Goal: Task Accomplishment & Management: Use online tool/utility

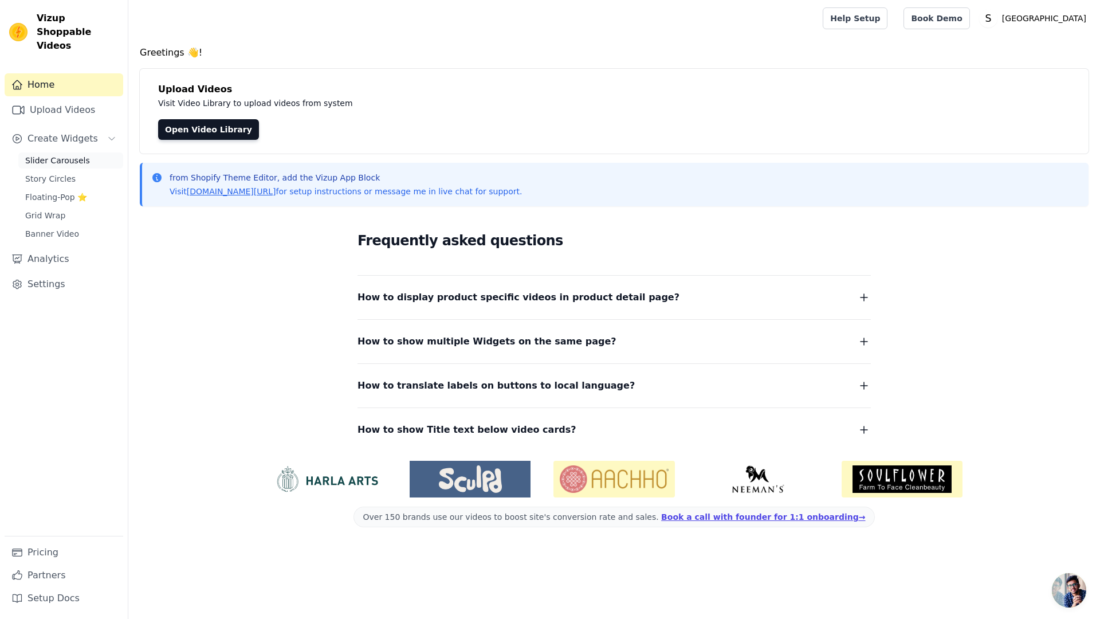
click at [81, 155] on span "Slider Carousels" at bounding box center [57, 160] width 65 height 11
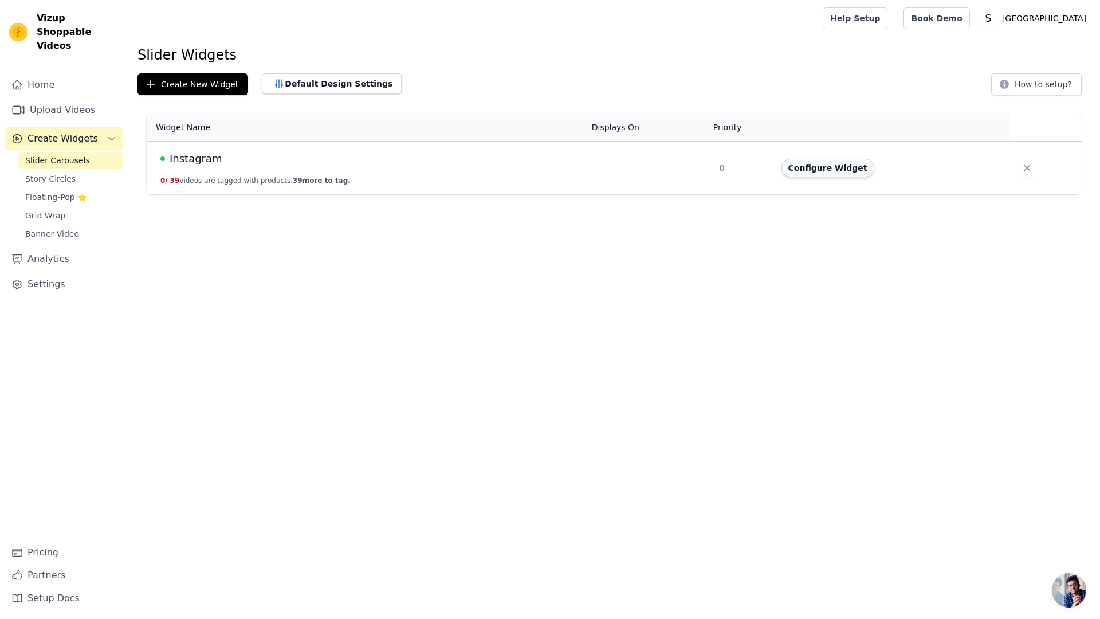
click at [838, 173] on button "Configure Widget" at bounding box center [828, 168] width 93 height 18
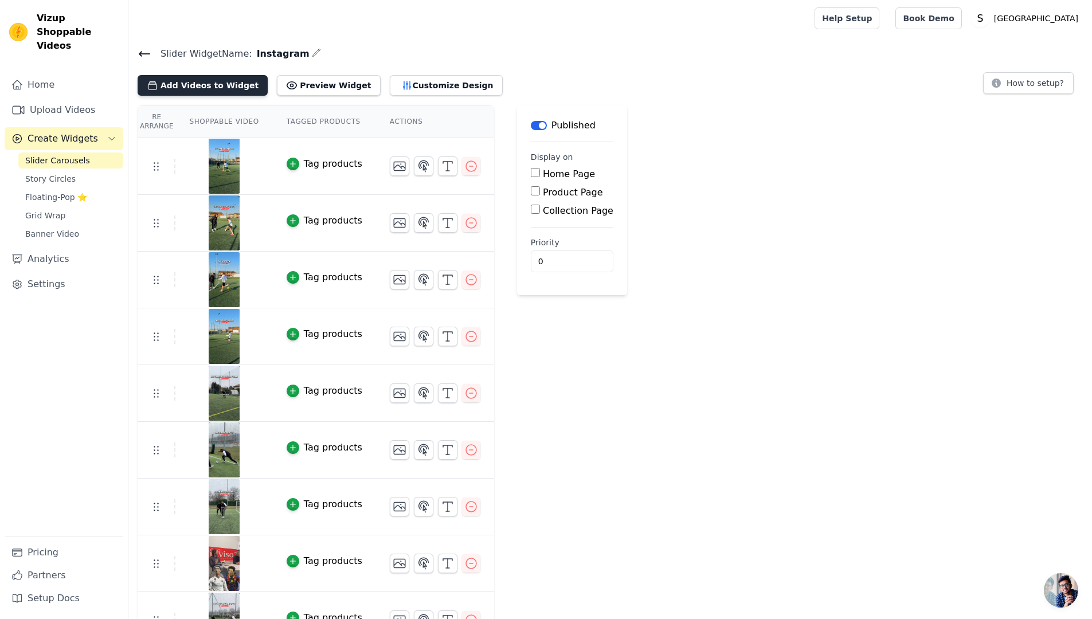
click at [229, 84] on button "Add Videos to Widget" at bounding box center [203, 85] width 130 height 21
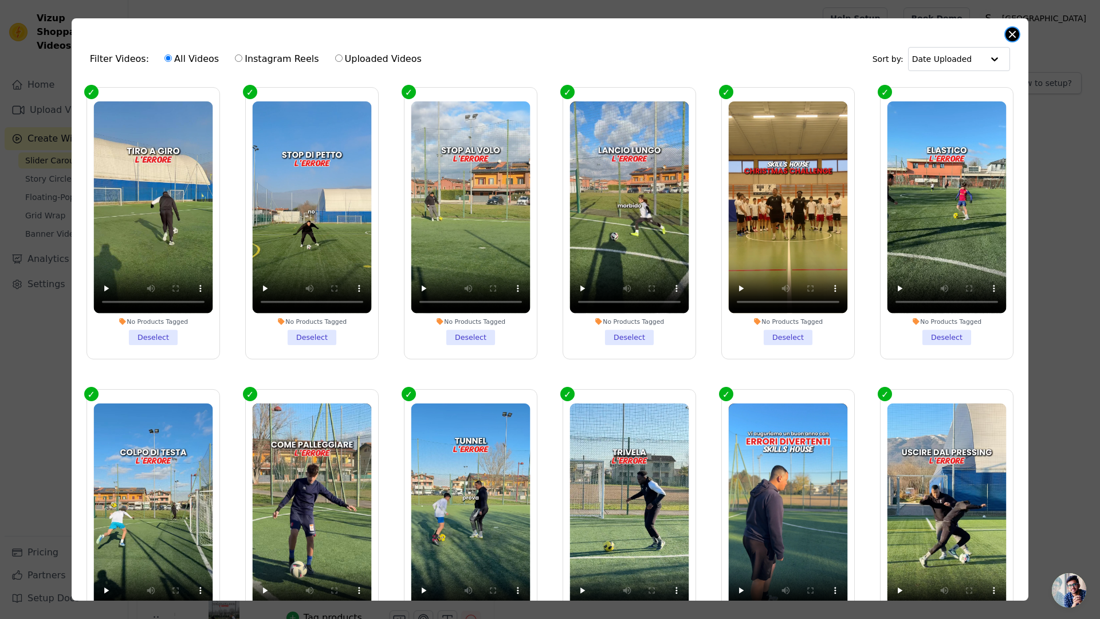
click at [1015, 36] on button "Close modal" at bounding box center [1013, 35] width 14 height 14
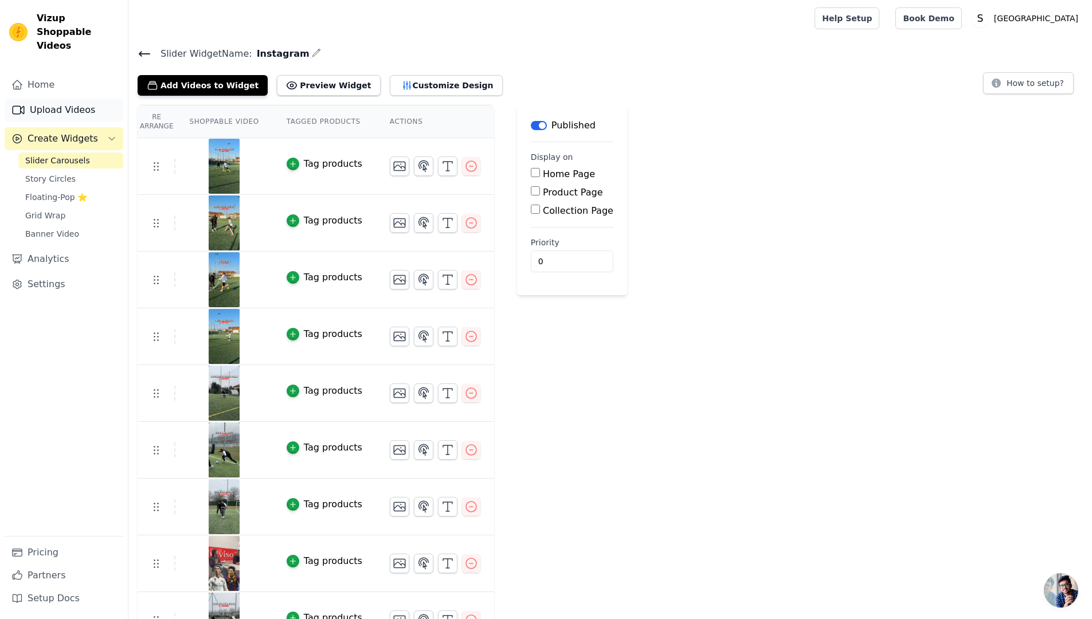
click at [56, 101] on link "Upload Videos" at bounding box center [64, 110] width 119 height 23
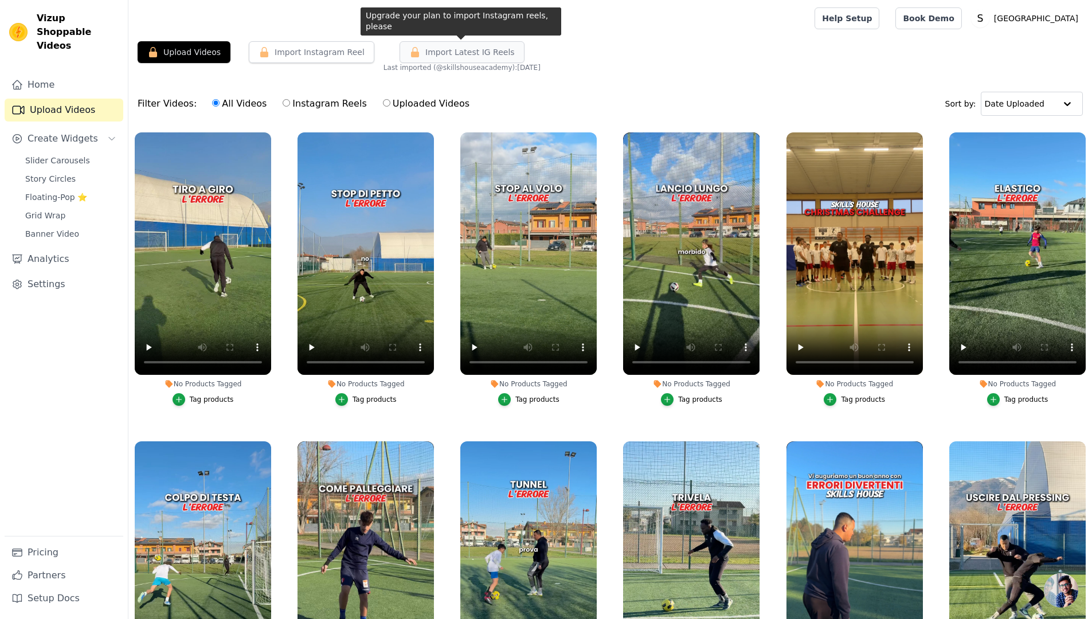
click at [472, 57] on span "Import Latest IG Reels" at bounding box center [469, 51] width 89 height 11
click at [490, 49] on span "Import Latest IG Reels" at bounding box center [469, 51] width 89 height 11
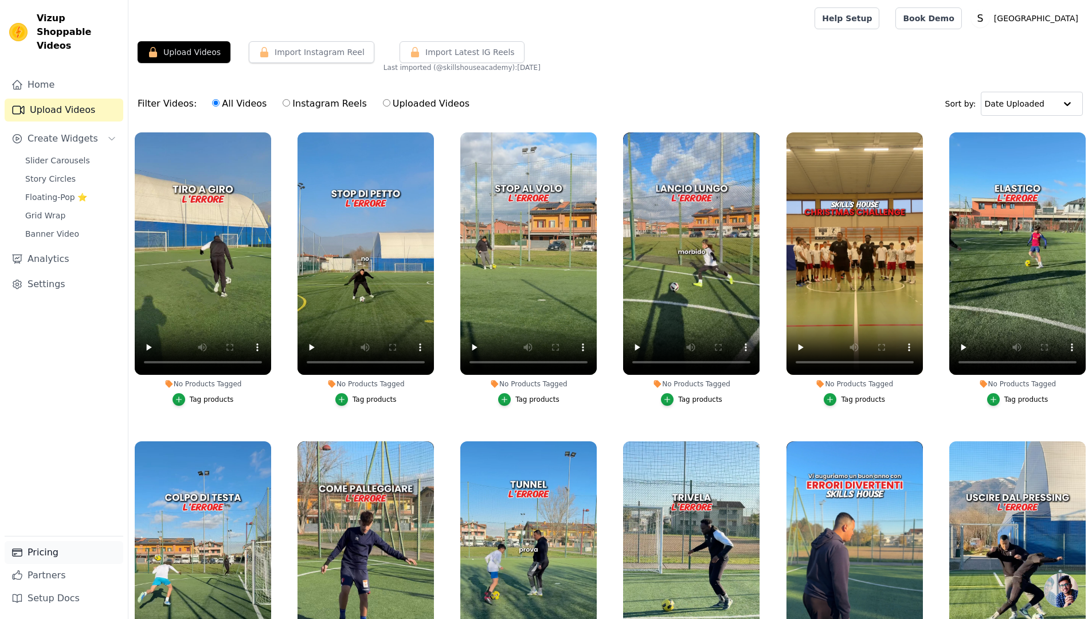
click at [66, 549] on link "Pricing" at bounding box center [64, 552] width 119 height 23
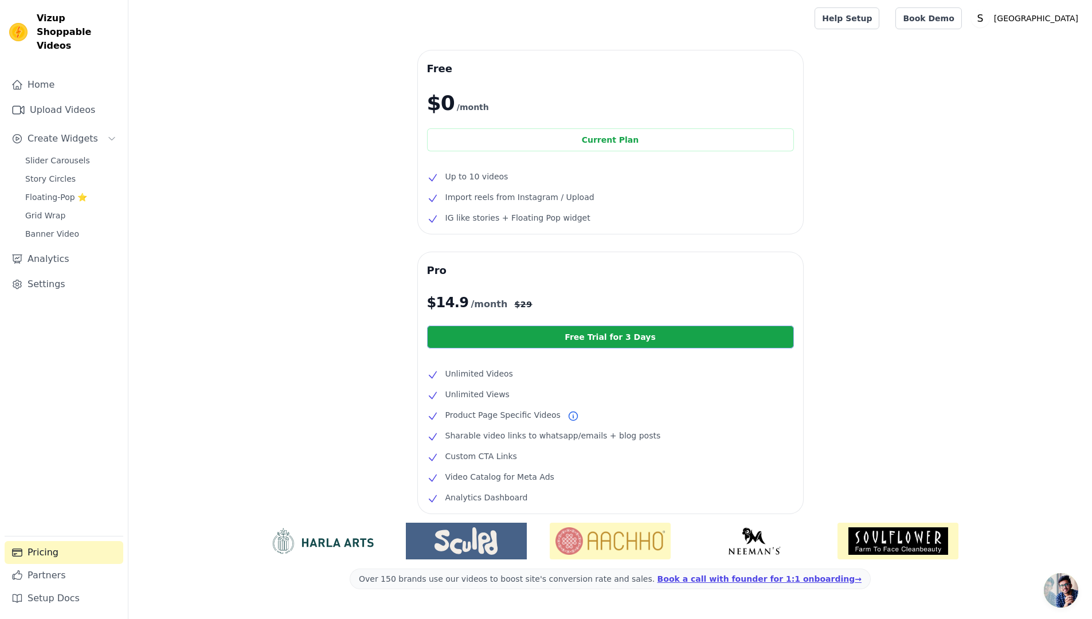
click at [584, 333] on link "Free Trial for 3 Days" at bounding box center [610, 337] width 367 height 23
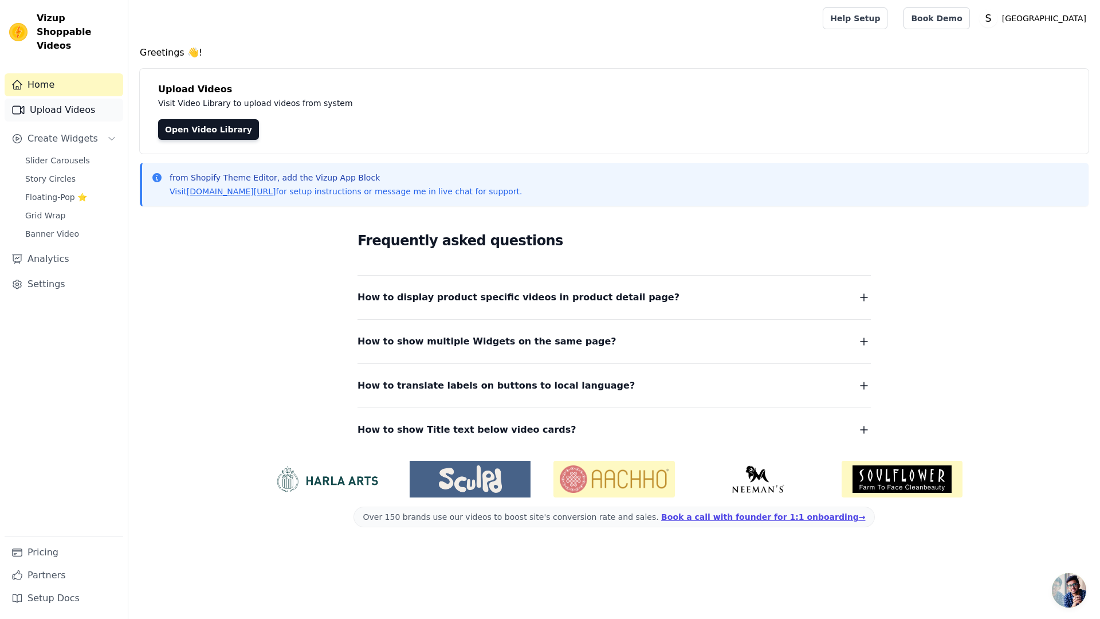
click at [69, 99] on link "Upload Videos" at bounding box center [64, 110] width 119 height 23
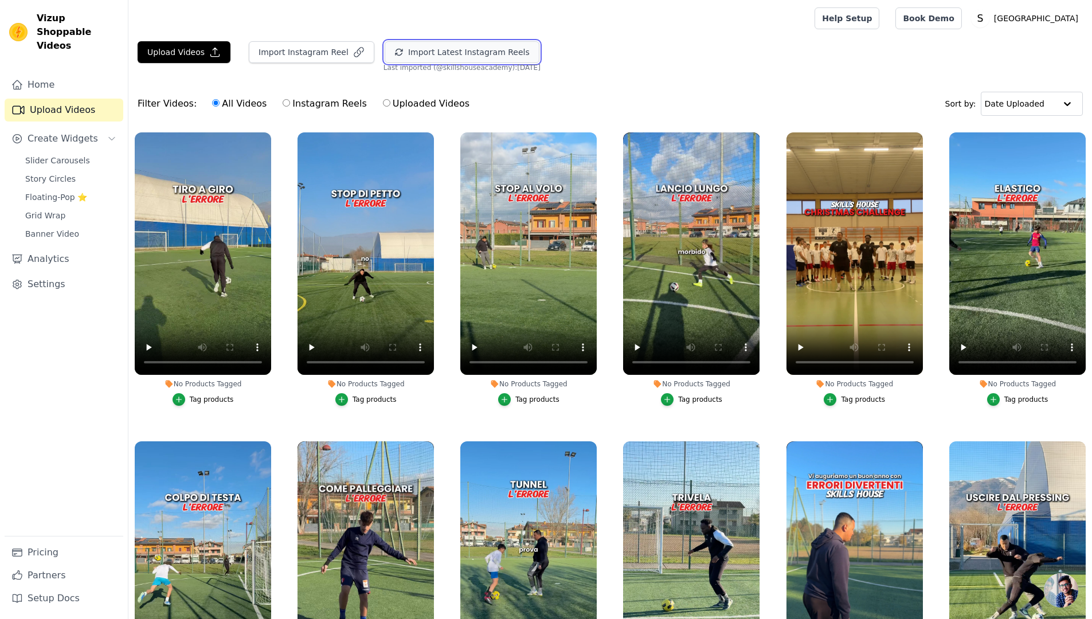
click at [432, 57] on button "Import Latest Instagram Reels" at bounding box center [462, 52] width 155 height 22
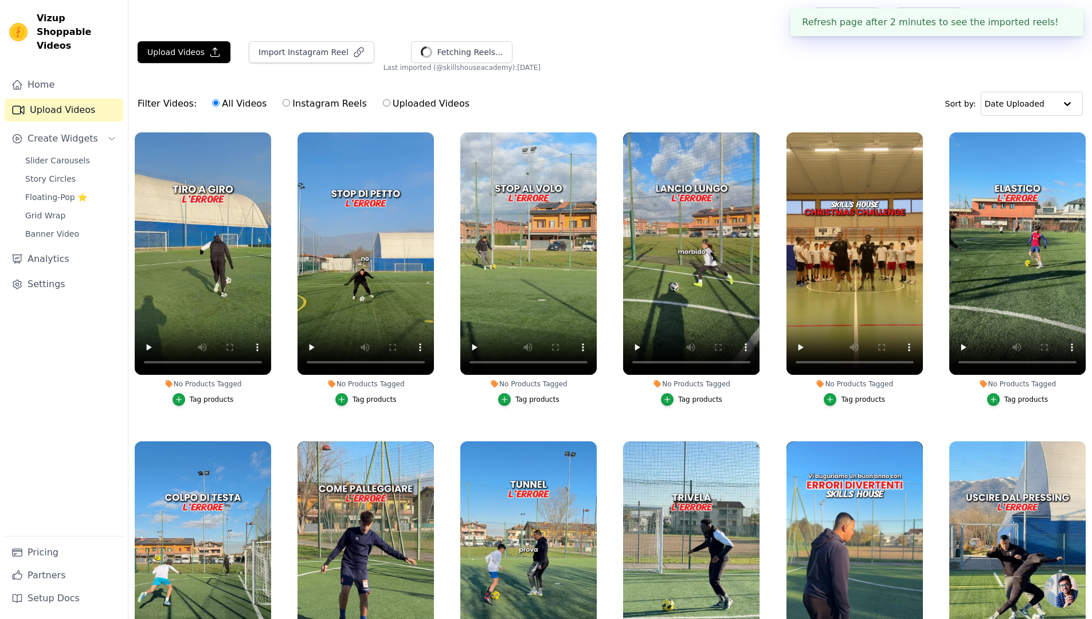
click at [767, 93] on div "Filter Videos: All Videos Instagram Reels Uploaded Videos Sort by: Date Uploaded" at bounding box center [609, 103] width 963 height 45
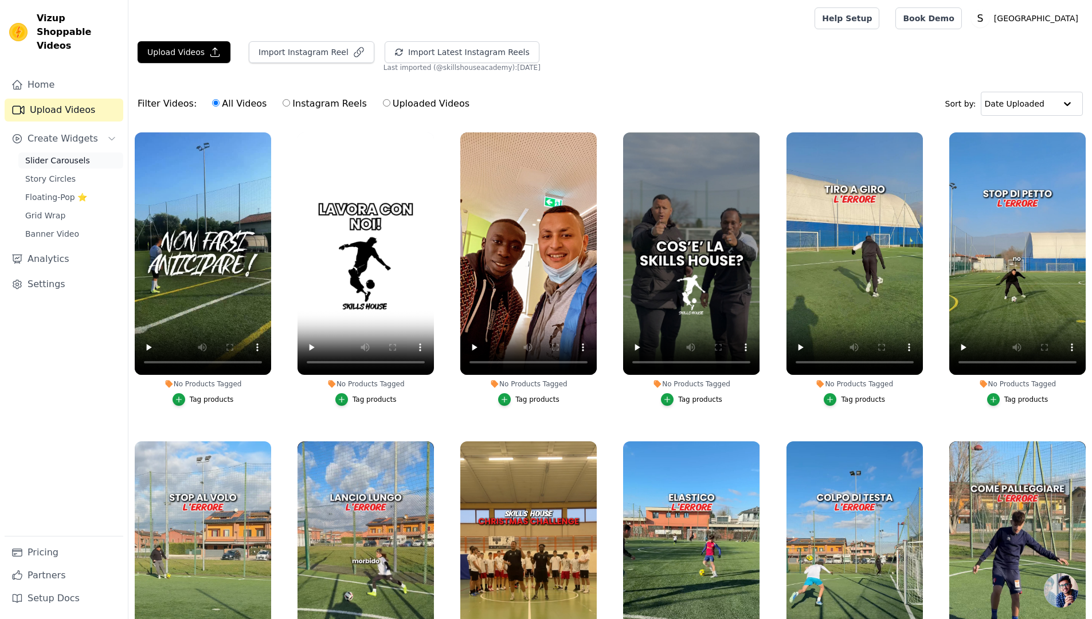
click at [77, 155] on span "Slider Carousels" at bounding box center [57, 160] width 65 height 11
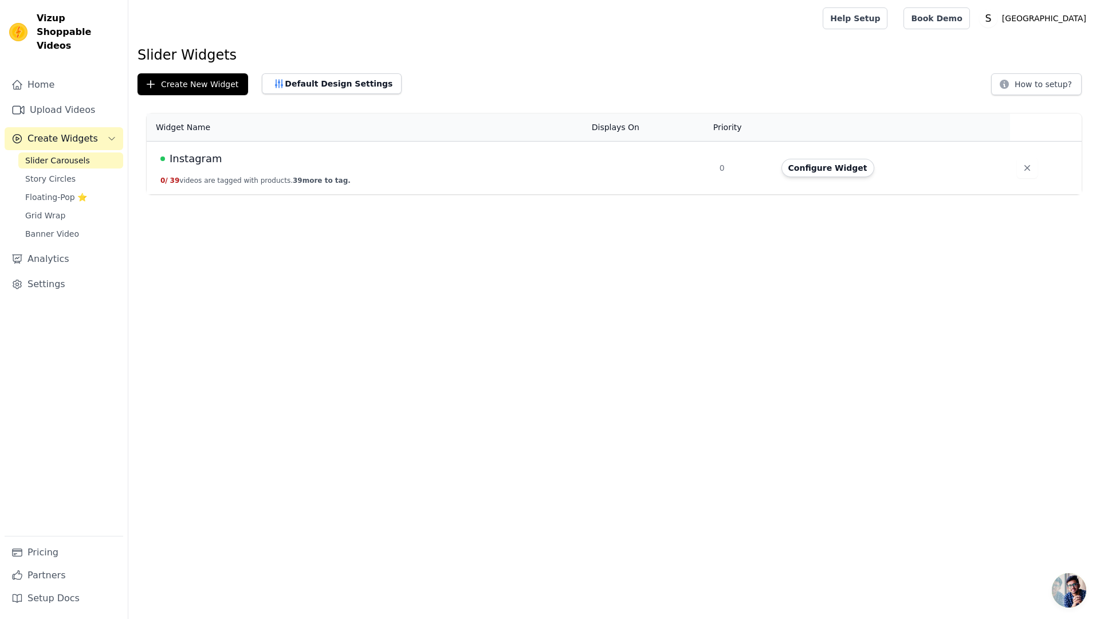
click at [279, 174] on td "Instagram 0 / 39 videos are tagged with products. 39 more to tag." at bounding box center [366, 168] width 438 height 53
click at [829, 164] on button "Configure Widget" at bounding box center [828, 168] width 93 height 18
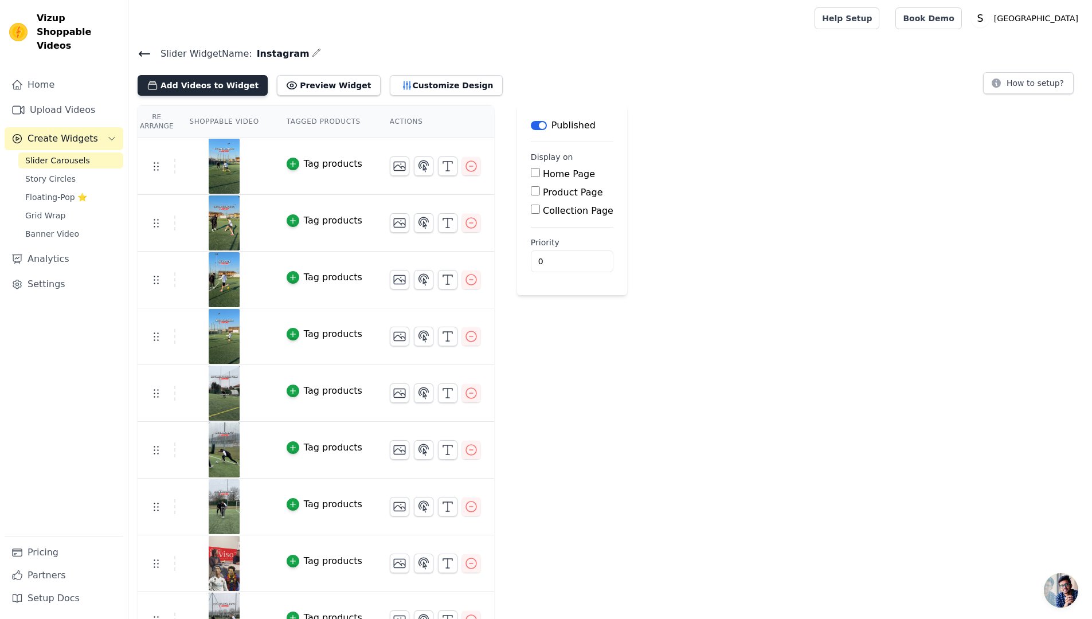
click at [227, 83] on button "Add Videos to Widget" at bounding box center [203, 85] width 130 height 21
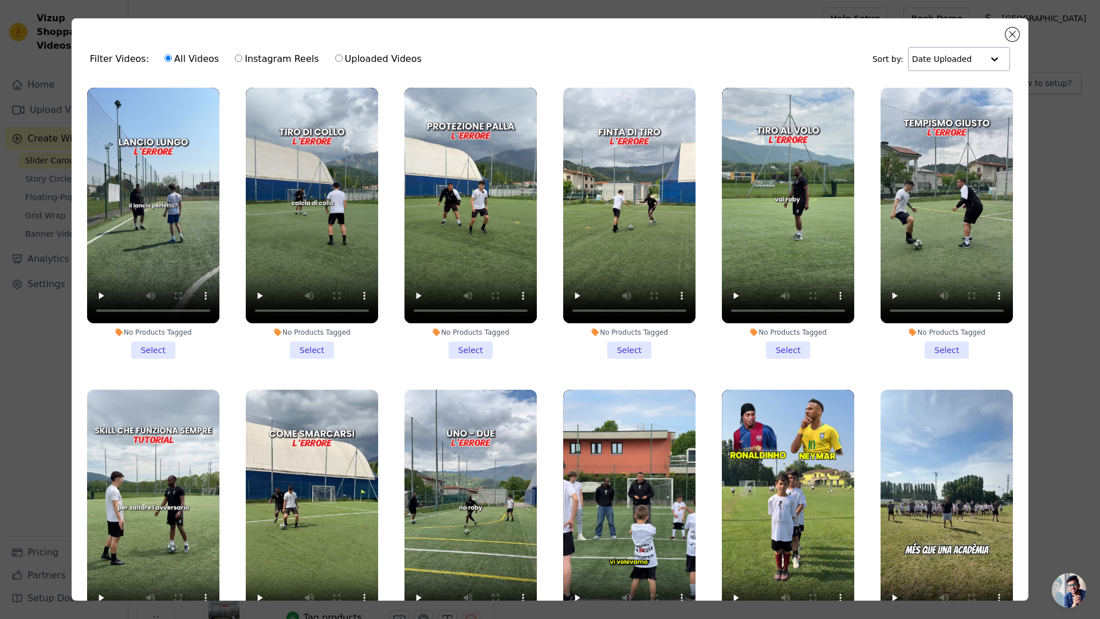
click at [955, 56] on input "text" at bounding box center [947, 59] width 71 height 23
click at [948, 92] on div "Date Created" at bounding box center [956, 95] width 99 height 14
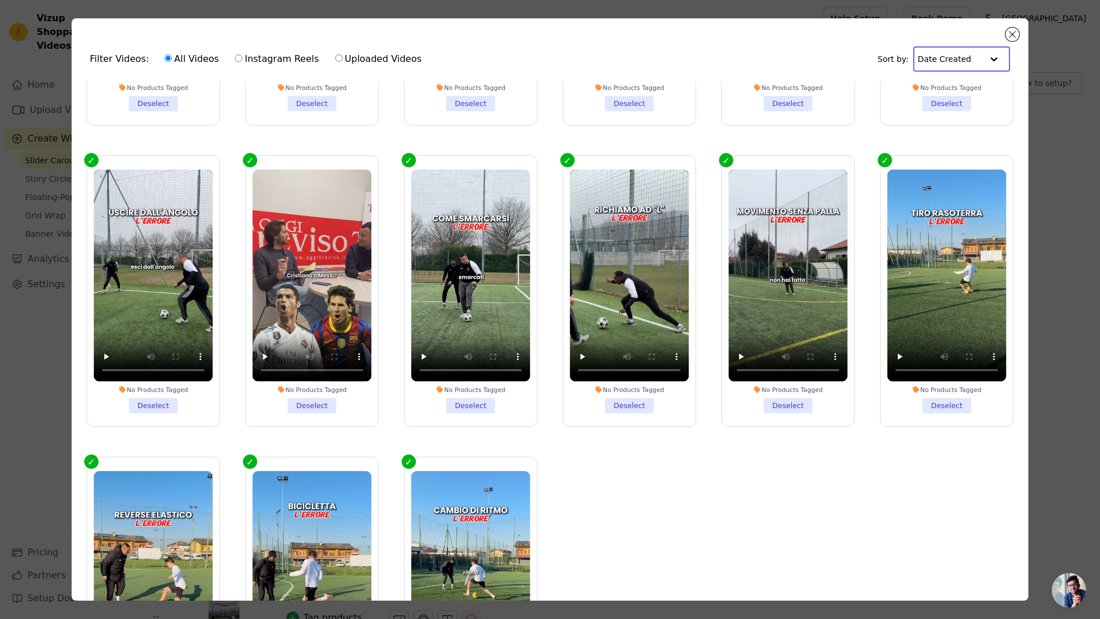
scroll to position [3589, 0]
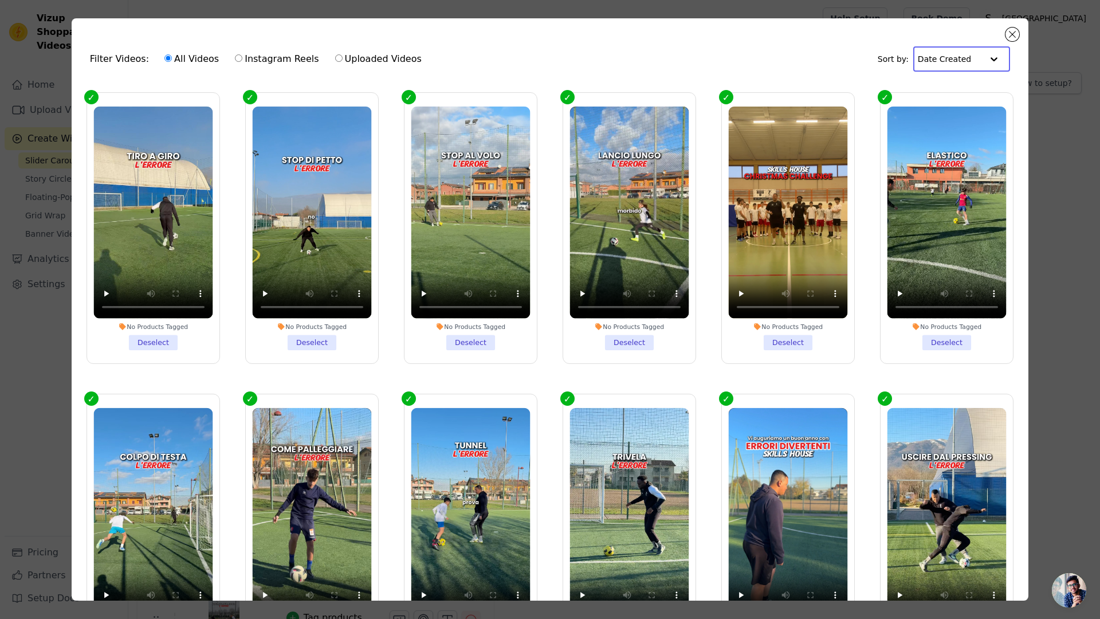
click at [863, 366] on ul "No Products Tagged Select No Products Tagged Select No Products Tagged Select N…" at bounding box center [550, 372] width 939 height 582
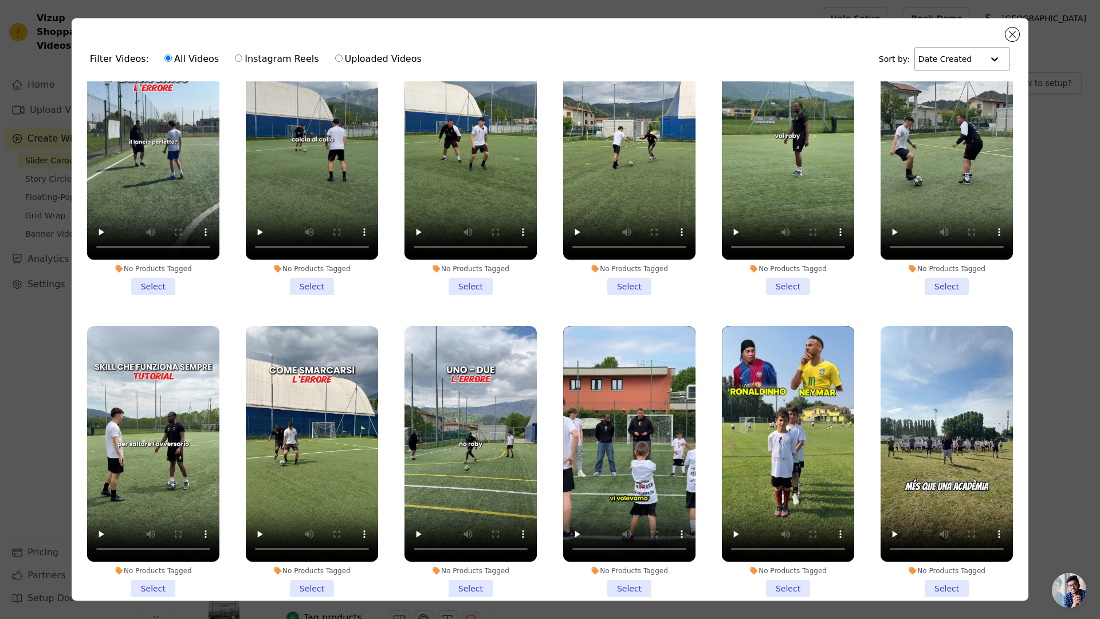
scroll to position [0, 0]
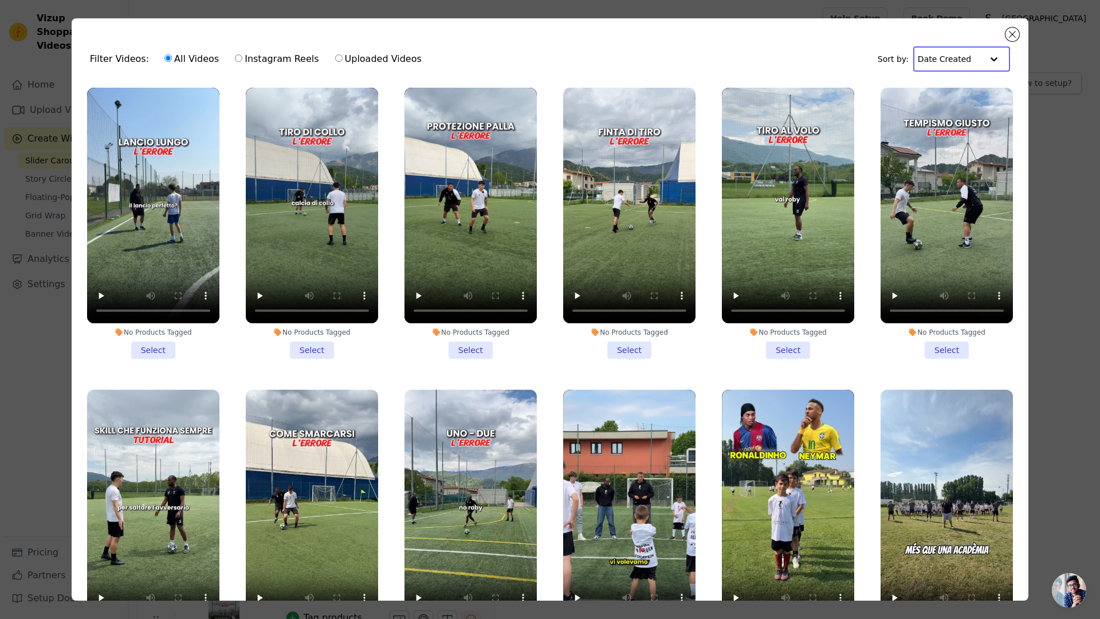
click at [943, 62] on input "text" at bounding box center [950, 59] width 65 height 23
click at [942, 84] on div "Date Uploaded" at bounding box center [960, 82] width 92 height 14
click at [945, 66] on input "text" at bounding box center [947, 59] width 71 height 23
click at [940, 97] on div "Date Created" at bounding box center [956, 95] width 99 height 14
click at [946, 61] on input "text" at bounding box center [950, 59] width 65 height 23
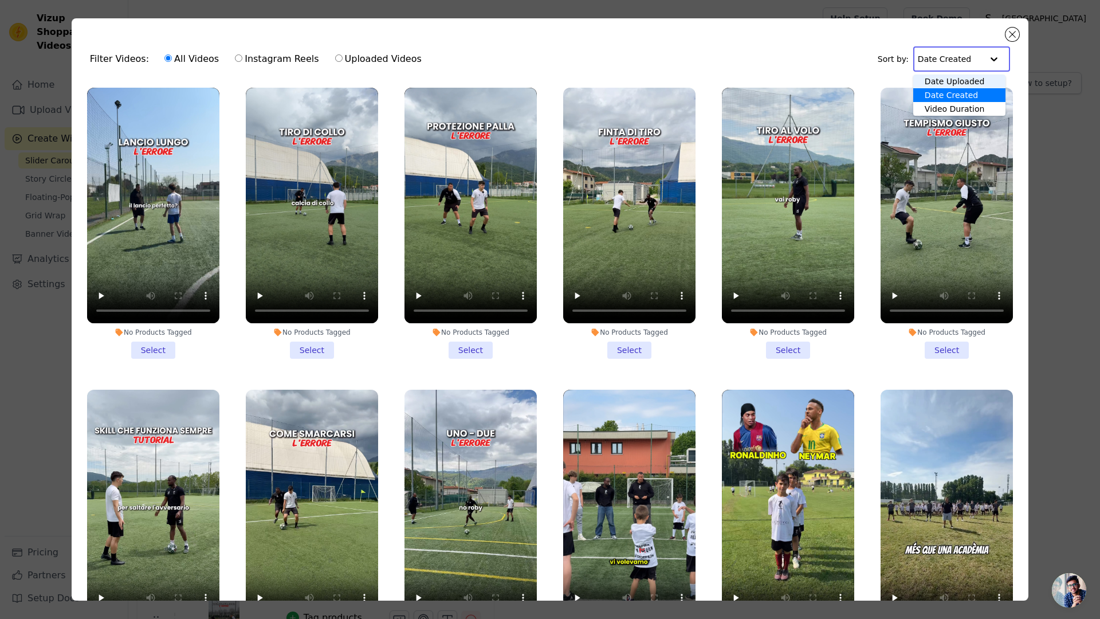
click at [938, 85] on div "Date Uploaded" at bounding box center [960, 82] width 92 height 14
click at [285, 58] on label "Instagram Reels" at bounding box center [276, 59] width 85 height 15
click at [242, 58] on input "Instagram Reels" at bounding box center [238, 57] width 7 height 7
radio input "true"
click at [934, 57] on input "text" at bounding box center [947, 59] width 71 height 23
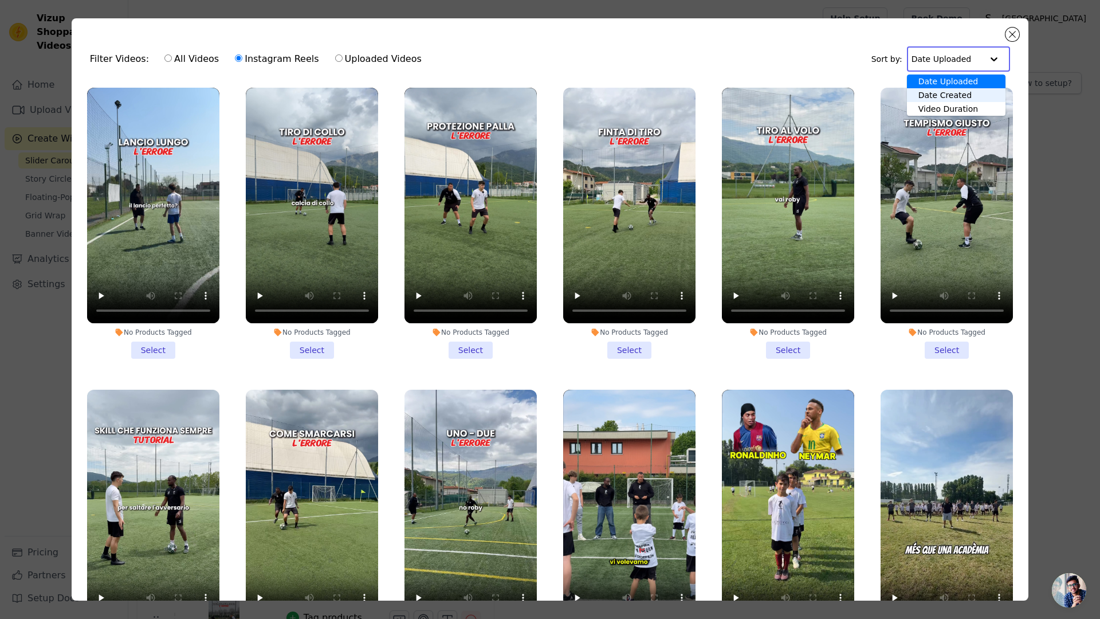
click at [921, 90] on div "Date Created" at bounding box center [956, 95] width 99 height 14
click at [932, 69] on input "text" at bounding box center [950, 59] width 65 height 23
click at [932, 86] on div "Date Uploaded" at bounding box center [960, 82] width 92 height 14
click at [141, 338] on li "No Products Tagged Select" at bounding box center [153, 223] width 132 height 271
click at [0, 0] on input "No Products Tagged Select" at bounding box center [0, 0] width 0 height 0
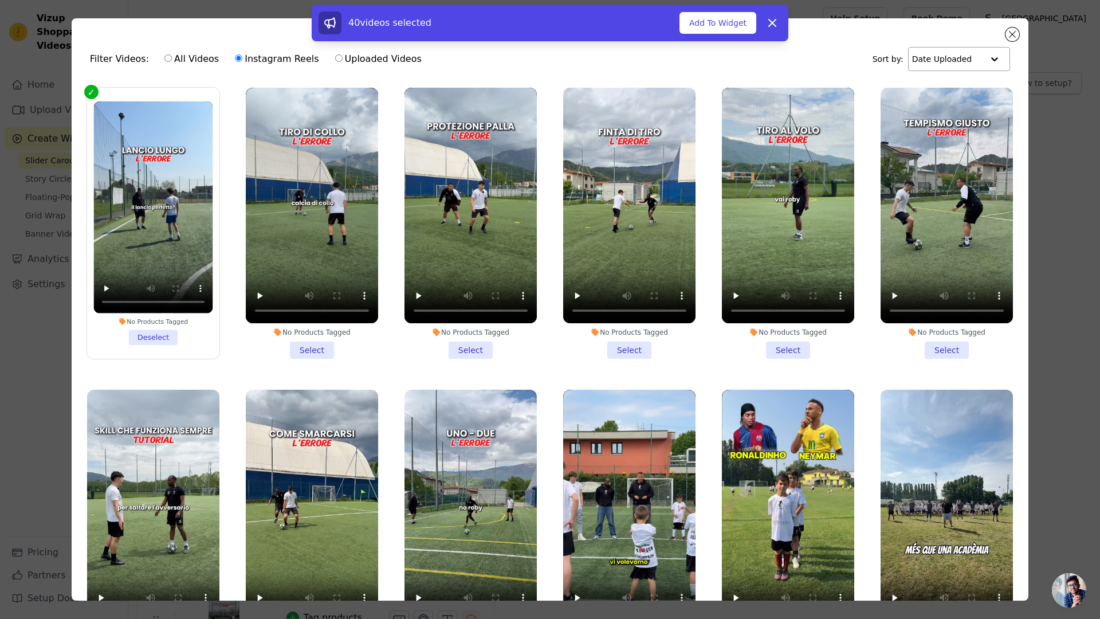
click at [280, 335] on li "No Products Tagged Select" at bounding box center [312, 223] width 132 height 271
click at [0, 0] on input "No Products Tagged Select" at bounding box center [0, 0] width 0 height 0
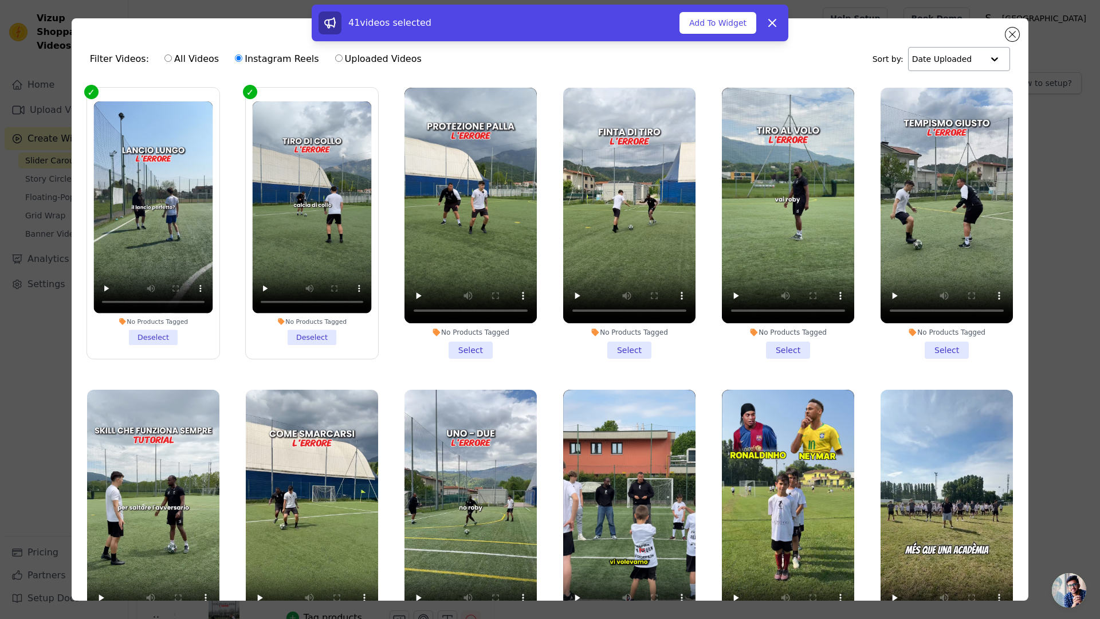
drag, startPoint x: 459, startPoint y: 339, endPoint x: 609, endPoint y: 350, distance: 150.6
click at [459, 339] on li "No Products Tagged Select" at bounding box center [471, 223] width 132 height 271
click at [0, 0] on input "No Products Tagged Select" at bounding box center [0, 0] width 0 height 0
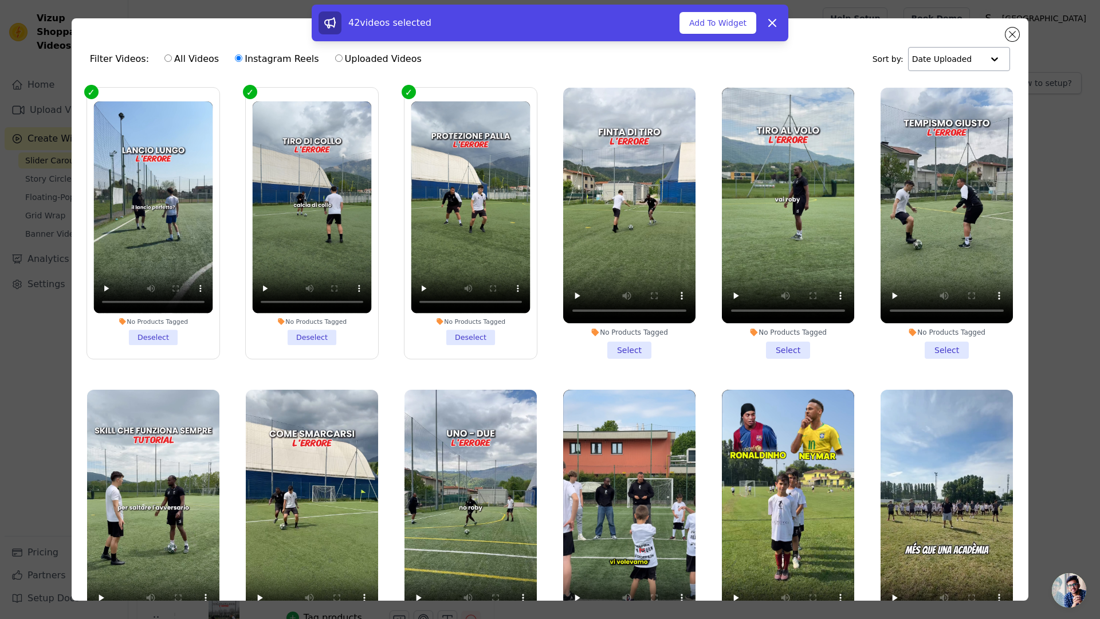
click at [622, 350] on li "No Products Tagged Select" at bounding box center [629, 223] width 132 height 271
click at [0, 0] on input "No Products Tagged Select" at bounding box center [0, 0] width 0 height 0
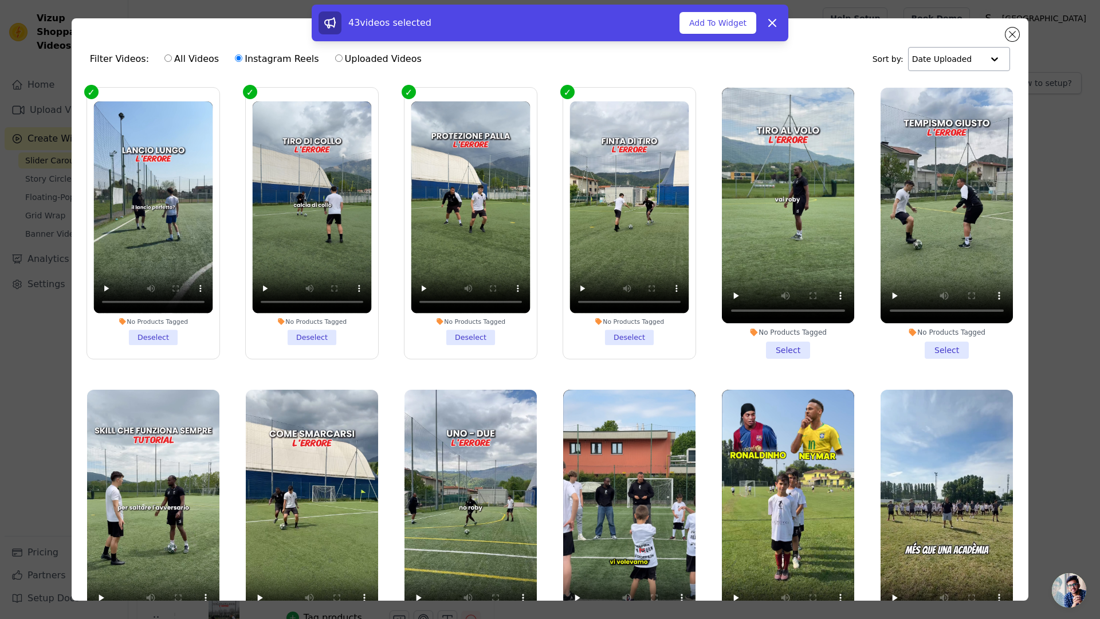
click at [759, 347] on li "No Products Tagged Select" at bounding box center [788, 223] width 132 height 271
click at [0, 0] on input "No Products Tagged Select" at bounding box center [0, 0] width 0 height 0
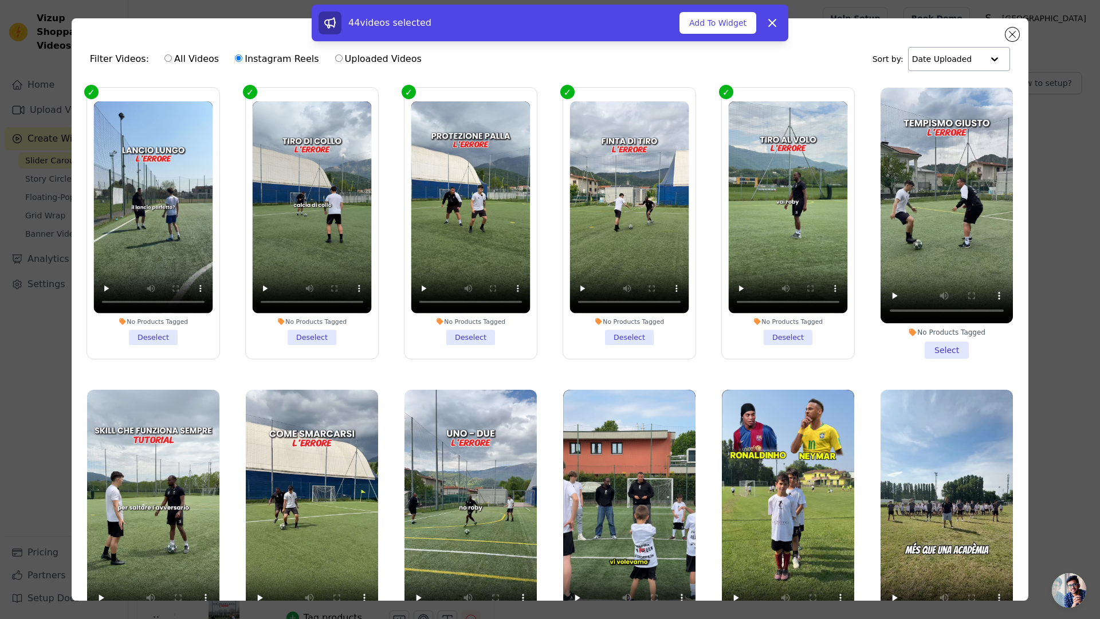
click at [912, 340] on li "No Products Tagged Select" at bounding box center [947, 223] width 132 height 271
click at [0, 0] on input "No Products Tagged Select" at bounding box center [0, 0] width 0 height 0
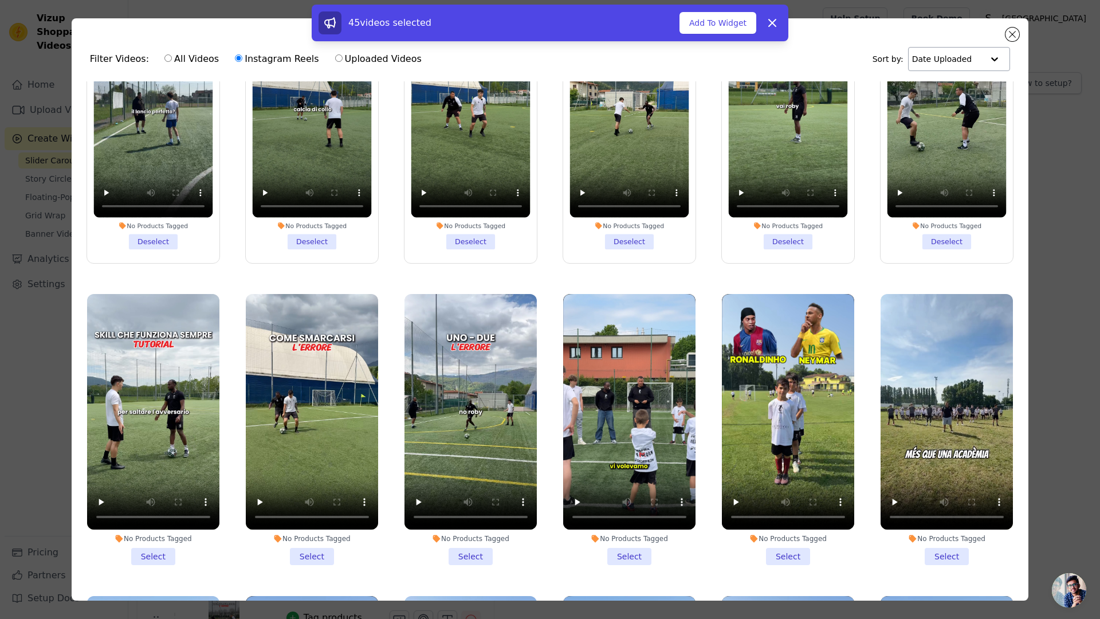
scroll to position [143, 0]
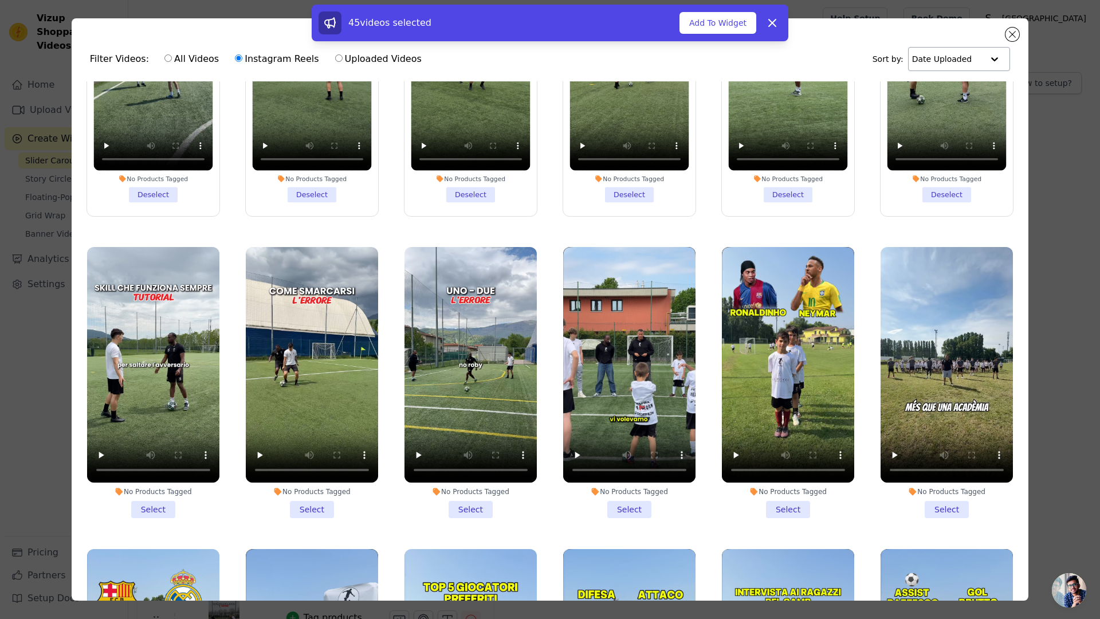
click at [178, 498] on li "No Products Tagged Select" at bounding box center [153, 382] width 132 height 271
click at [0, 0] on input "No Products Tagged Select" at bounding box center [0, 0] width 0 height 0
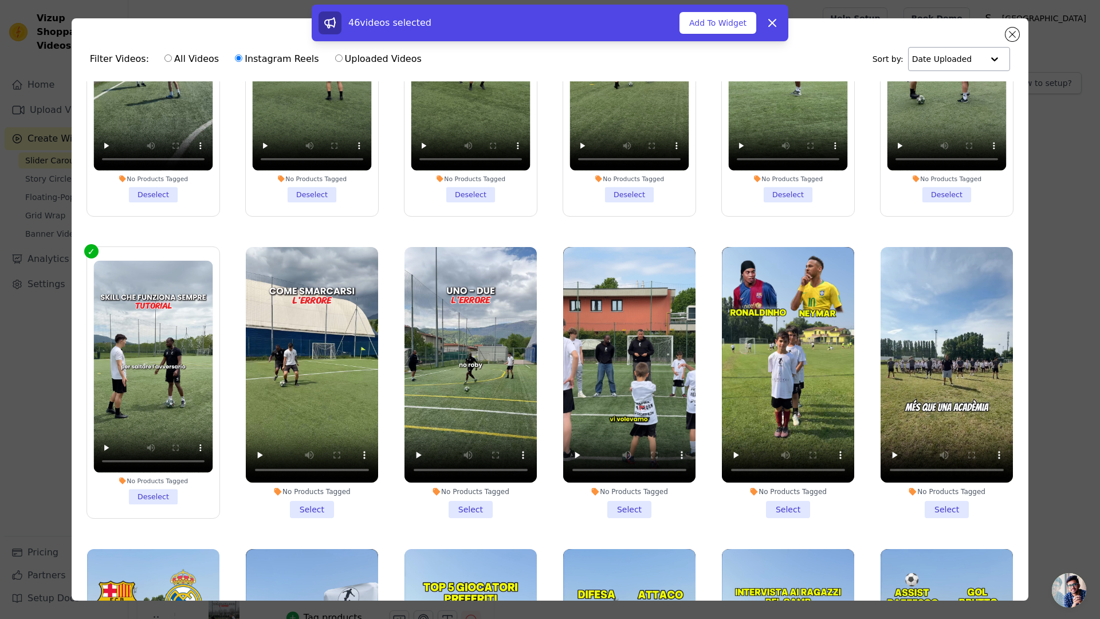
click at [287, 500] on li "No Products Tagged Select" at bounding box center [312, 382] width 132 height 271
click at [0, 0] on input "No Products Tagged Select" at bounding box center [0, 0] width 0 height 0
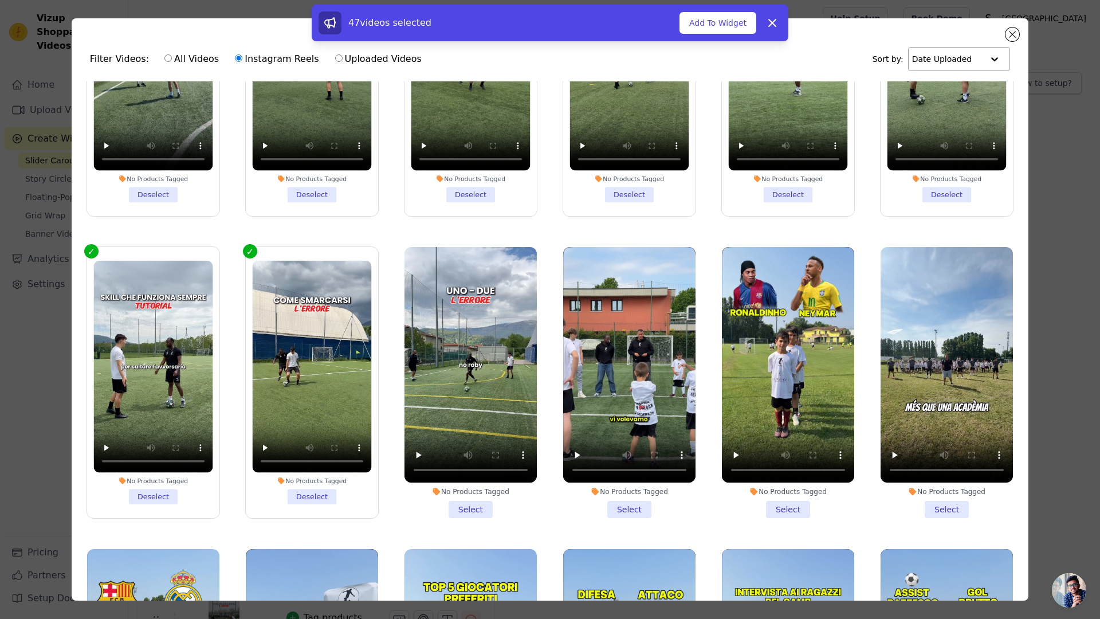
click at [440, 502] on li "No Products Tagged Select" at bounding box center [471, 382] width 132 height 271
click at [0, 0] on input "No Products Tagged Select" at bounding box center [0, 0] width 0 height 0
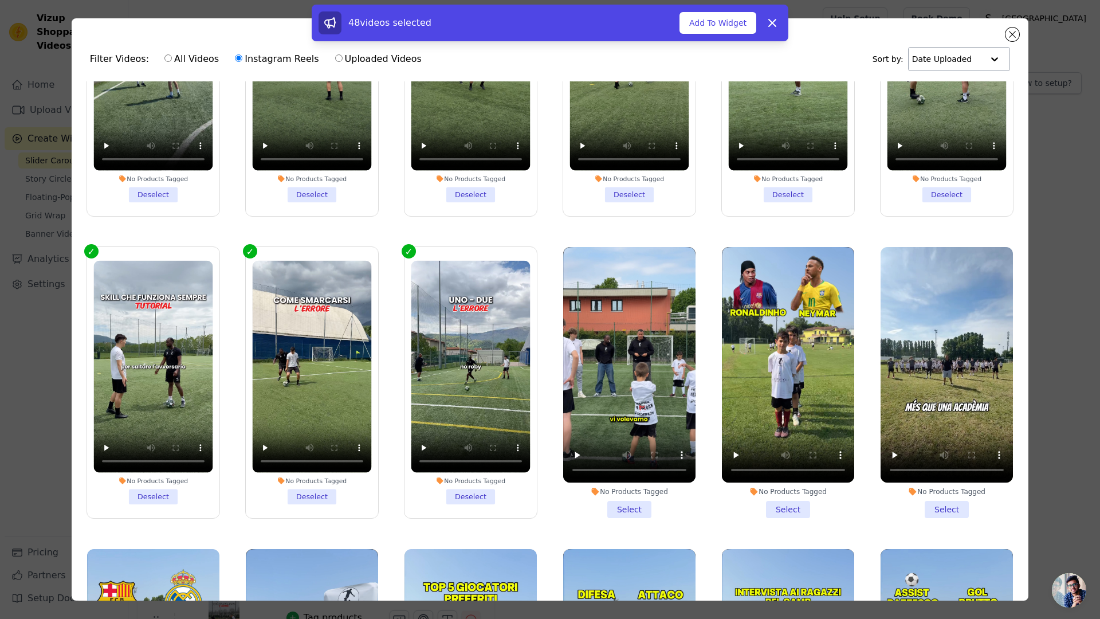
click at [608, 509] on label "No Products Tagged Select" at bounding box center [630, 382] width 134 height 272
click at [0, 0] on input "No Products Tagged Select" at bounding box center [0, 0] width 0 height 0
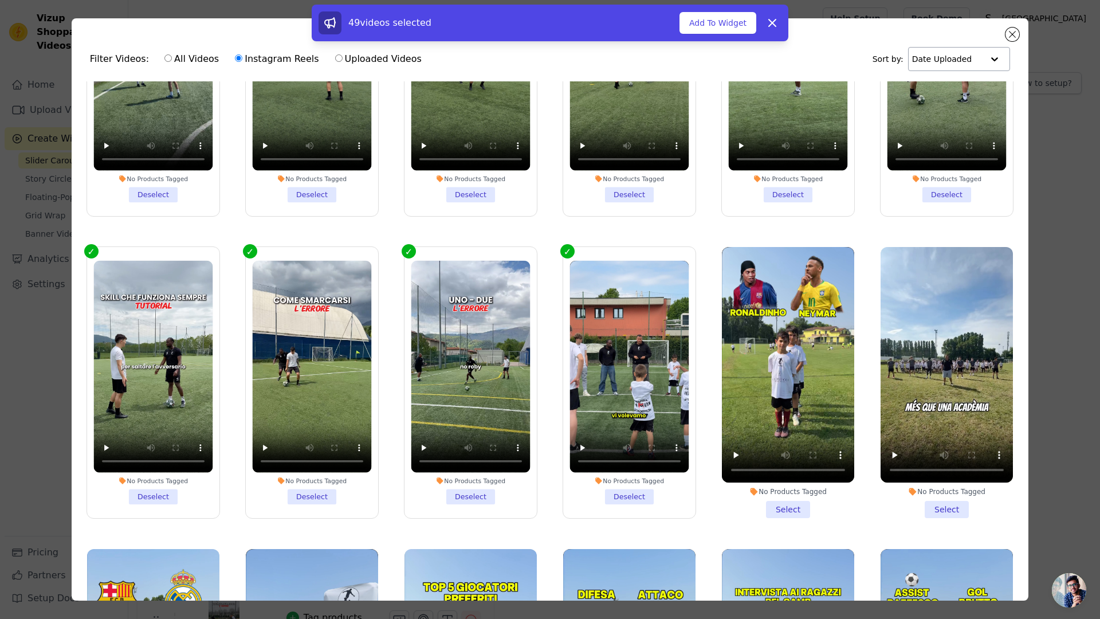
click at [787, 502] on li "No Products Tagged Select" at bounding box center [788, 382] width 132 height 271
click at [0, 0] on input "No Products Tagged Select" at bounding box center [0, 0] width 0 height 0
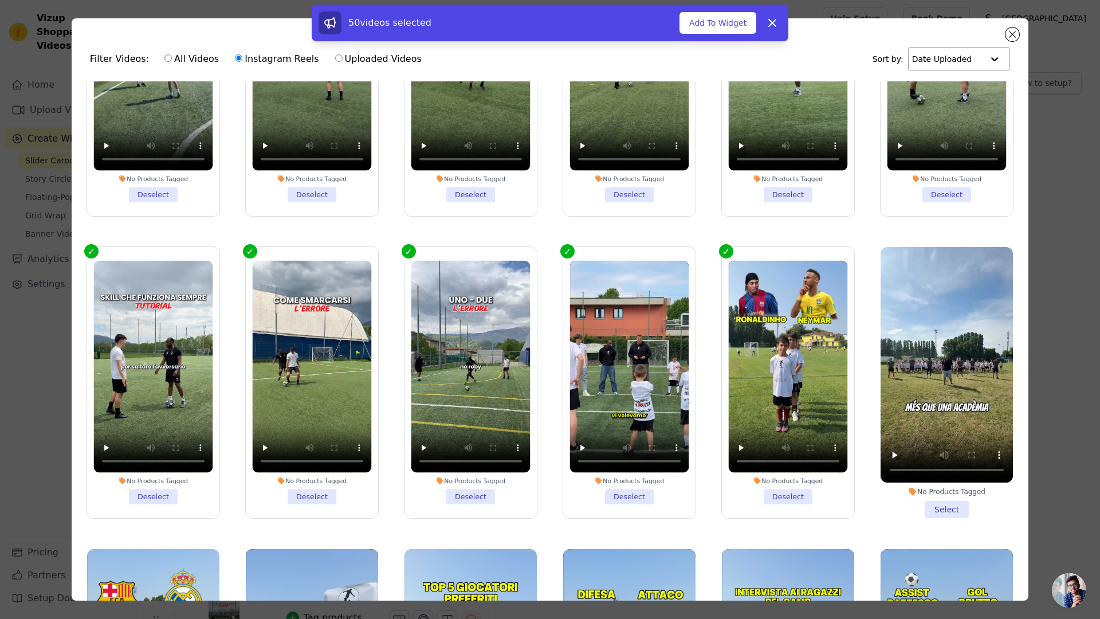
click at [914, 498] on li "No Products Tagged Select" at bounding box center [947, 382] width 132 height 271
click at [0, 0] on input "No Products Tagged Select" at bounding box center [0, 0] width 0 height 0
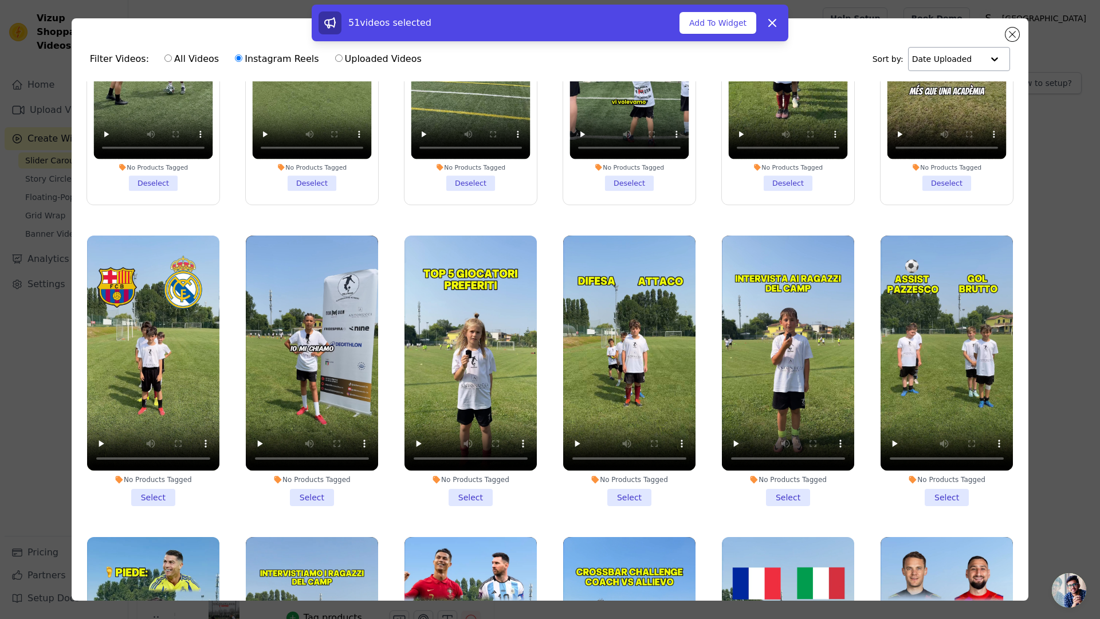
scroll to position [507, 0]
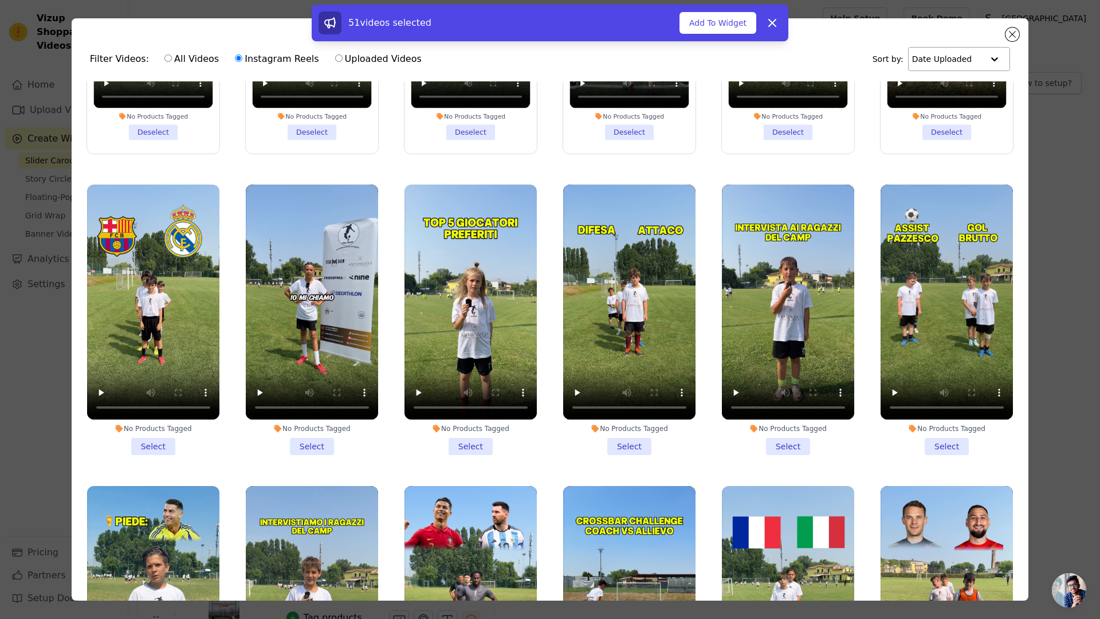
click at [170, 431] on li "No Products Tagged Select" at bounding box center [153, 320] width 132 height 271
click at [0, 0] on input "No Products Tagged Select" at bounding box center [0, 0] width 0 height 0
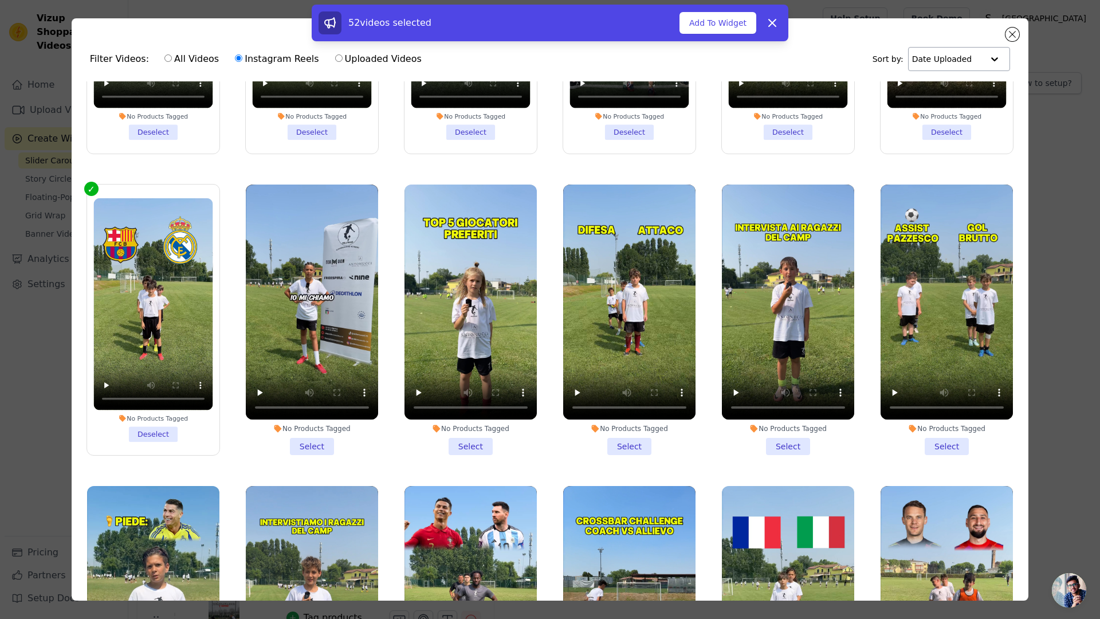
drag, startPoint x: 286, startPoint y: 433, endPoint x: 307, endPoint y: 433, distance: 21.2
click at [286, 433] on li "No Products Tagged Select" at bounding box center [312, 320] width 132 height 271
click at [0, 0] on input "No Products Tagged Select" at bounding box center [0, 0] width 0 height 0
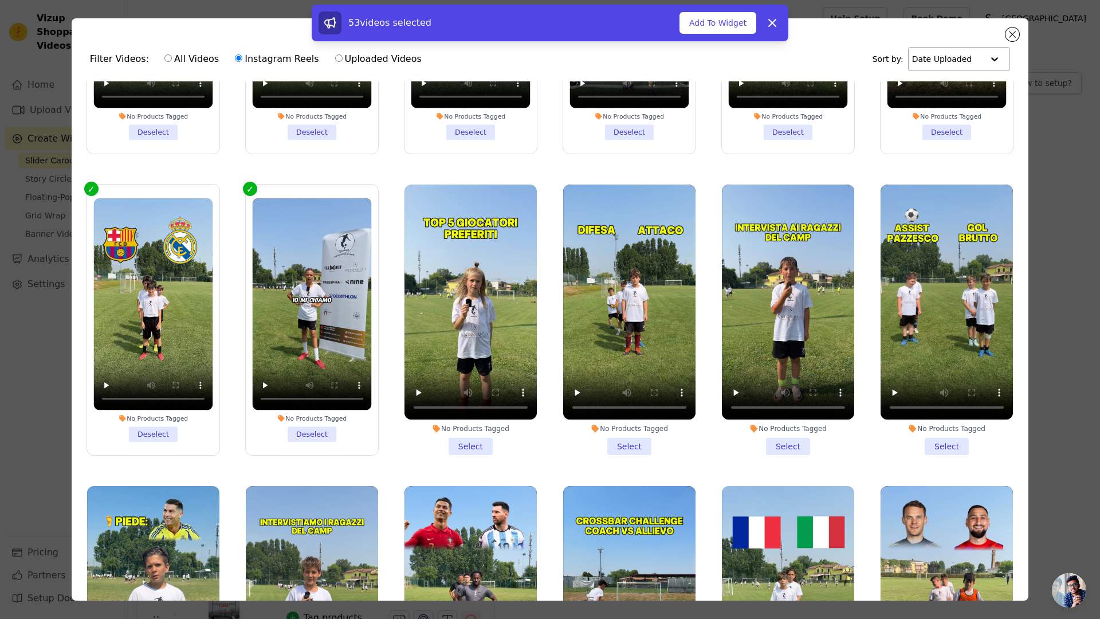
click at [447, 431] on li "No Products Tagged Select" at bounding box center [471, 320] width 132 height 271
click at [0, 0] on input "No Products Tagged Select" at bounding box center [0, 0] width 0 height 0
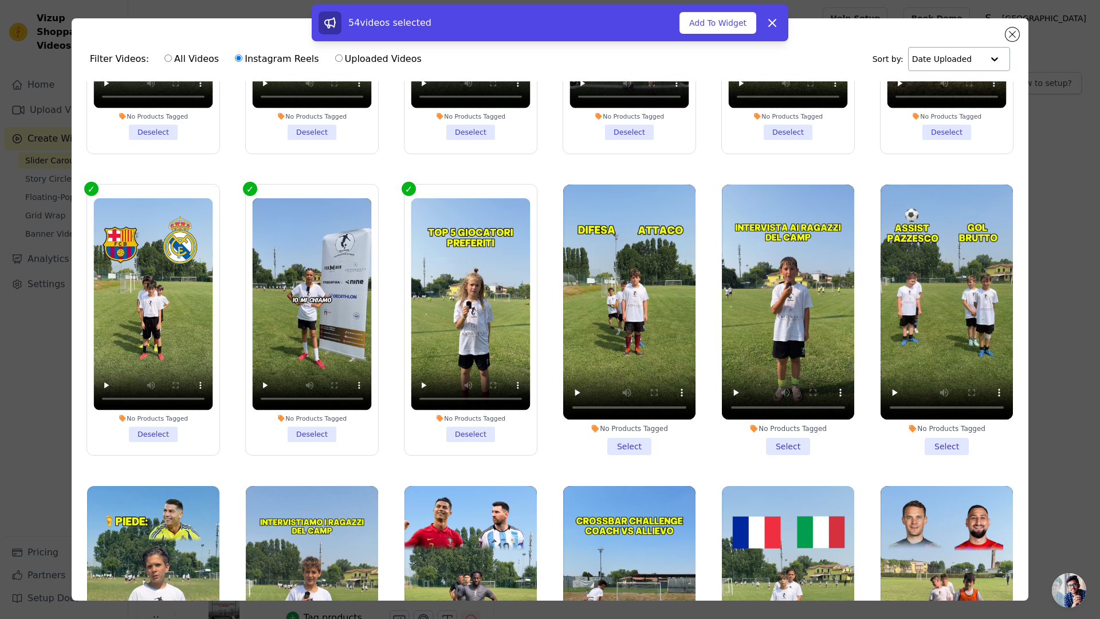
drag, startPoint x: 636, startPoint y: 437, endPoint x: 650, endPoint y: 434, distance: 14.1
click at [637, 437] on li "No Products Tagged Select" at bounding box center [629, 320] width 132 height 271
click at [0, 0] on input "No Products Tagged Select" at bounding box center [0, 0] width 0 height 0
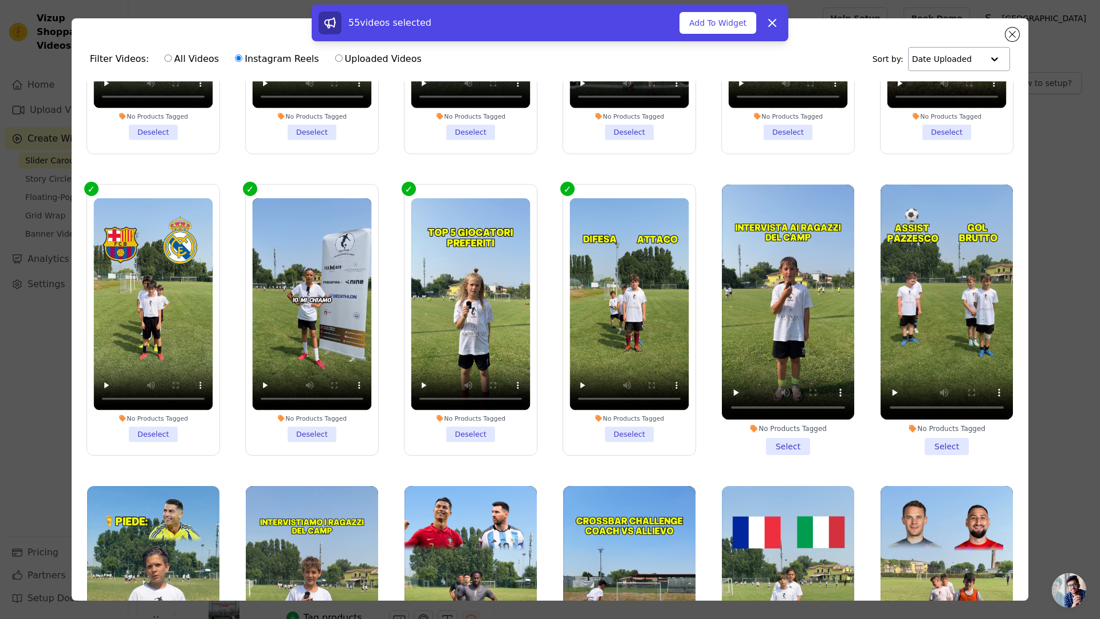
drag, startPoint x: 791, startPoint y: 429, endPoint x: 845, endPoint y: 449, distance: 58.2
click at [798, 429] on li "No Products Tagged Select" at bounding box center [788, 320] width 132 height 271
click at [0, 0] on input "No Products Tagged Select" at bounding box center [0, 0] width 0 height 0
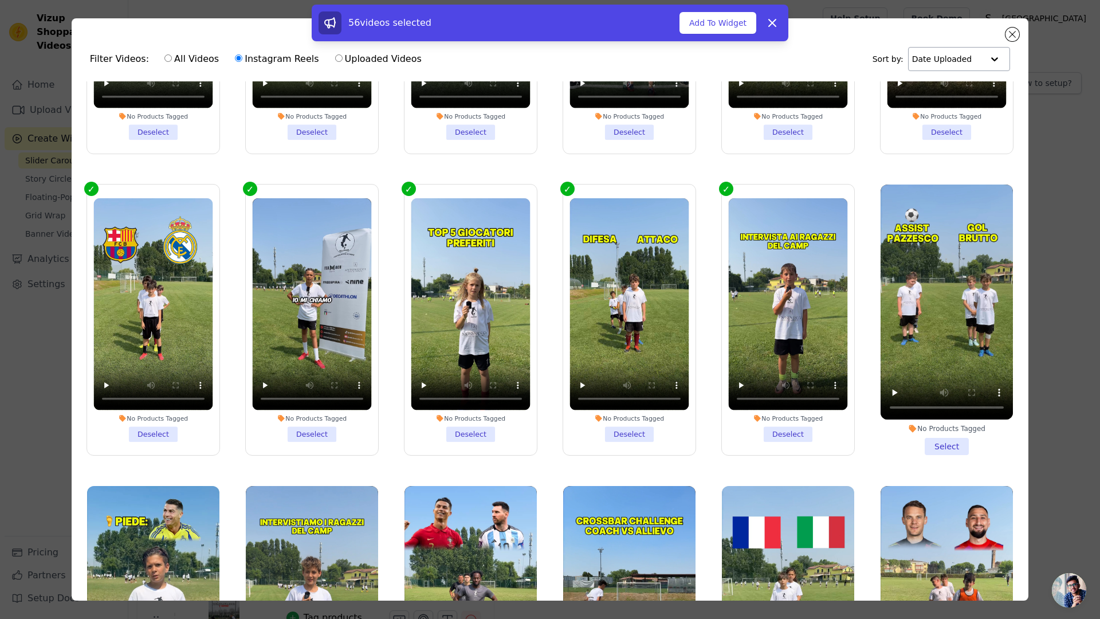
click at [934, 424] on div "No Products Tagged" at bounding box center [947, 428] width 132 height 9
click at [0, 0] on input "No Products Tagged Select" at bounding box center [0, 0] width 0 height 0
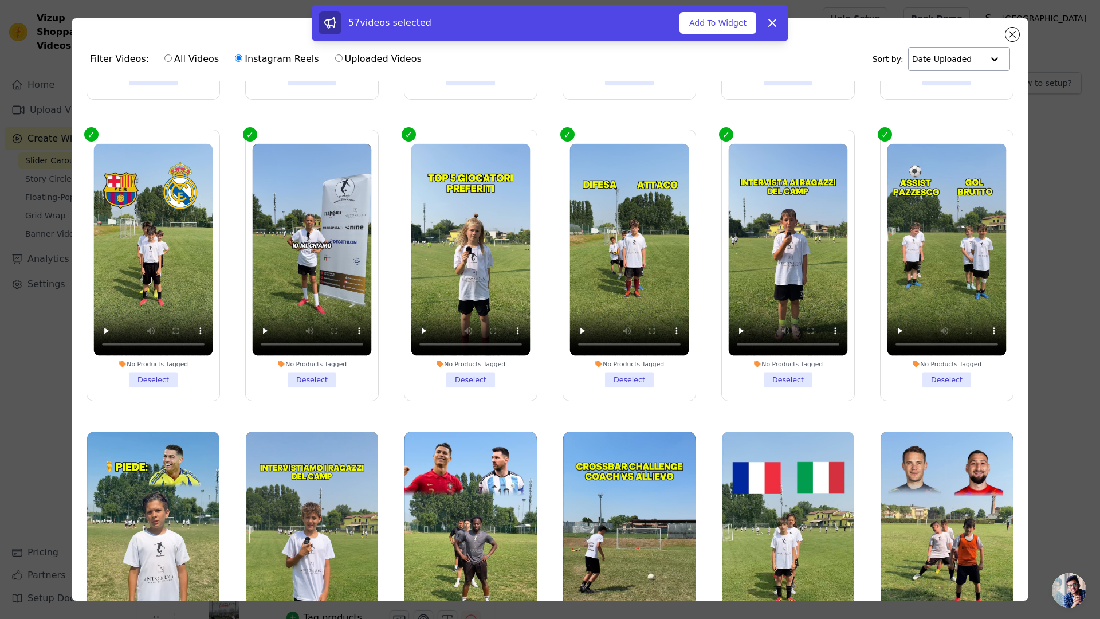
scroll to position [703, 0]
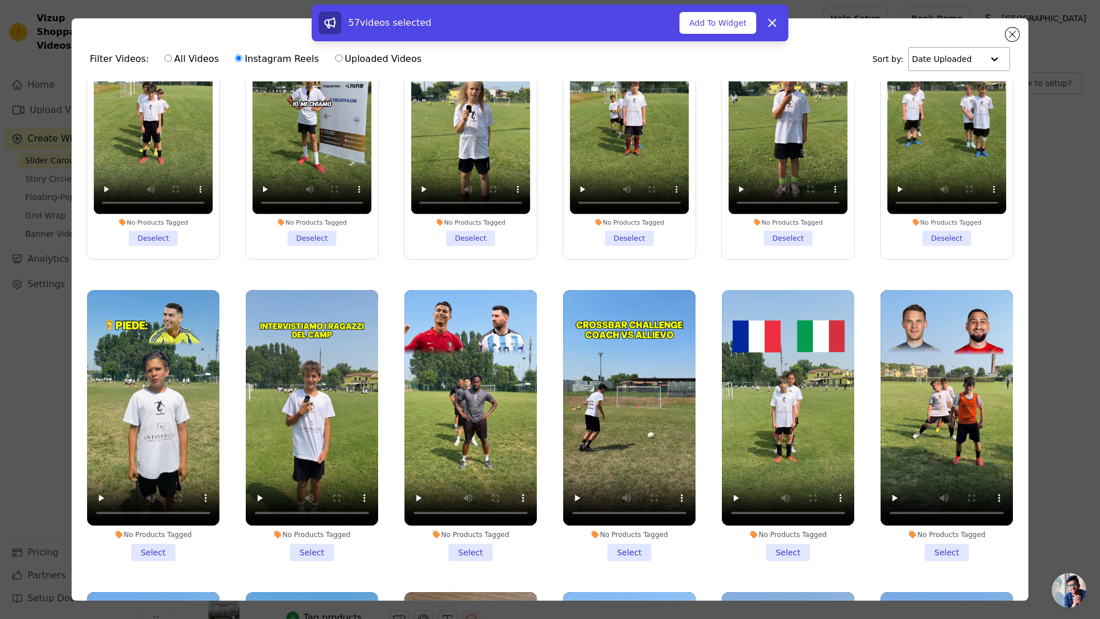
click at [145, 531] on li "No Products Tagged Select" at bounding box center [153, 425] width 132 height 271
click at [0, 0] on input "No Products Tagged Select" at bounding box center [0, 0] width 0 height 0
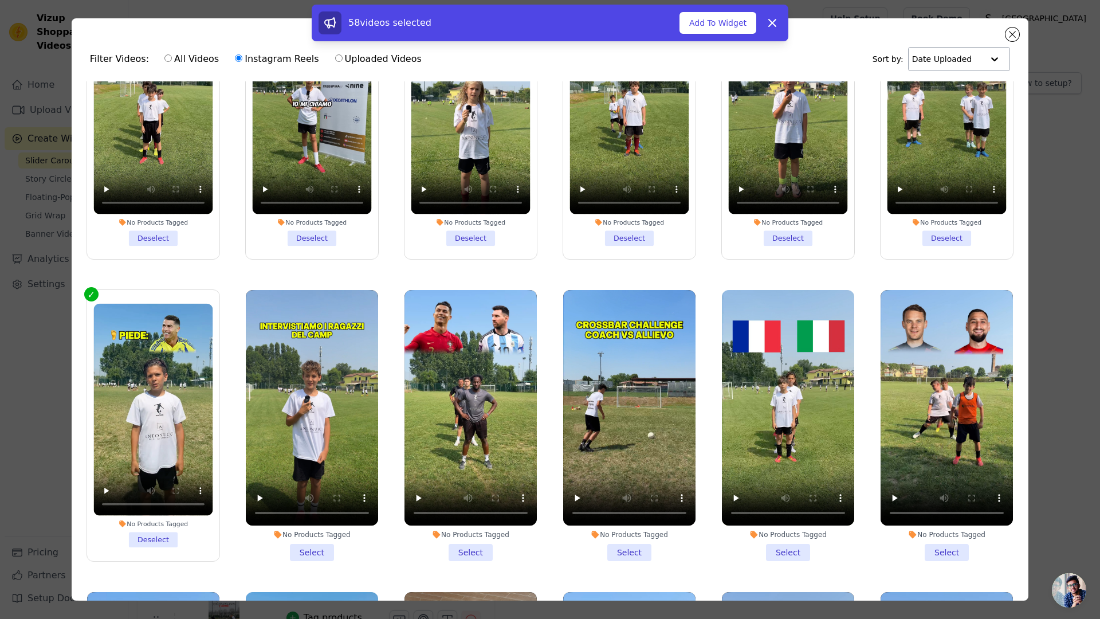
drag, startPoint x: 220, startPoint y: 530, endPoint x: 296, endPoint y: 528, distance: 75.7
click at [220, 530] on div "No Products Tagged Deselect" at bounding box center [153, 426] width 145 height 284
click at [416, 535] on li "No Products Tagged Select" at bounding box center [471, 425] width 132 height 271
click at [0, 0] on input "No Products Tagged Select" at bounding box center [0, 0] width 0 height 0
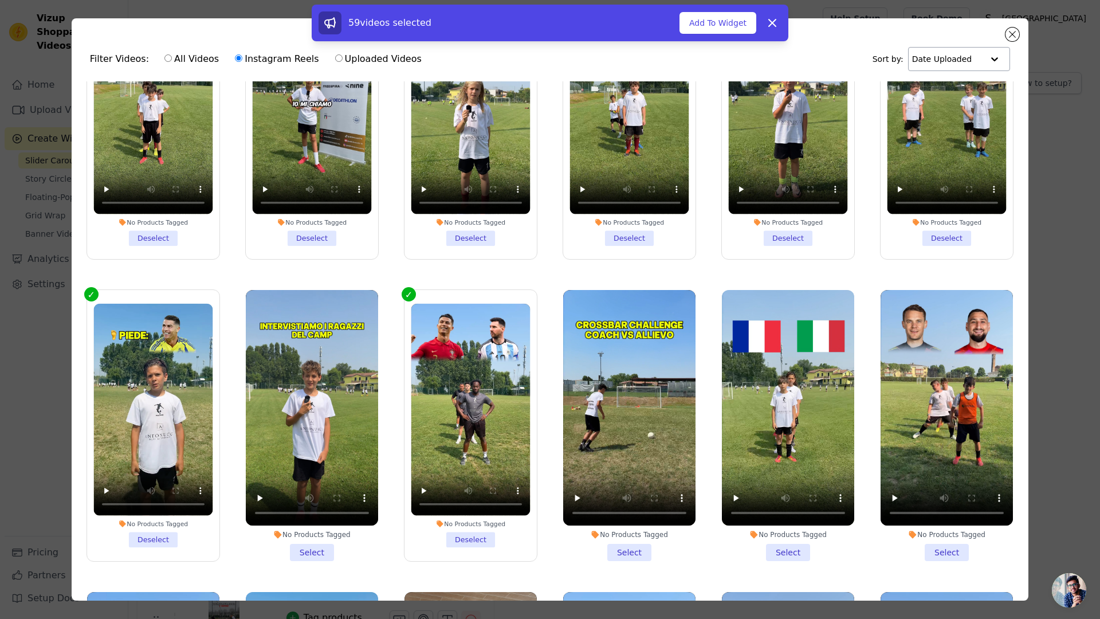
click at [595, 540] on li "No Products Tagged Select" at bounding box center [629, 425] width 132 height 271
click at [0, 0] on input "No Products Tagged Select" at bounding box center [0, 0] width 0 height 0
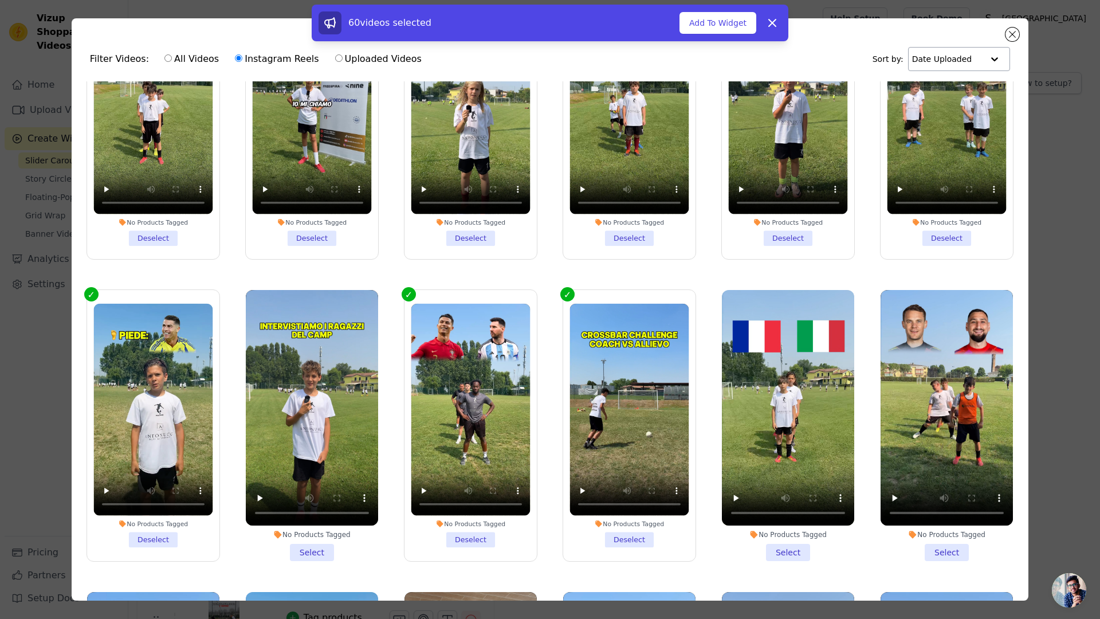
click at [752, 539] on li "No Products Tagged Select" at bounding box center [788, 425] width 132 height 271
click at [0, 0] on input "No Products Tagged Select" at bounding box center [0, 0] width 0 height 0
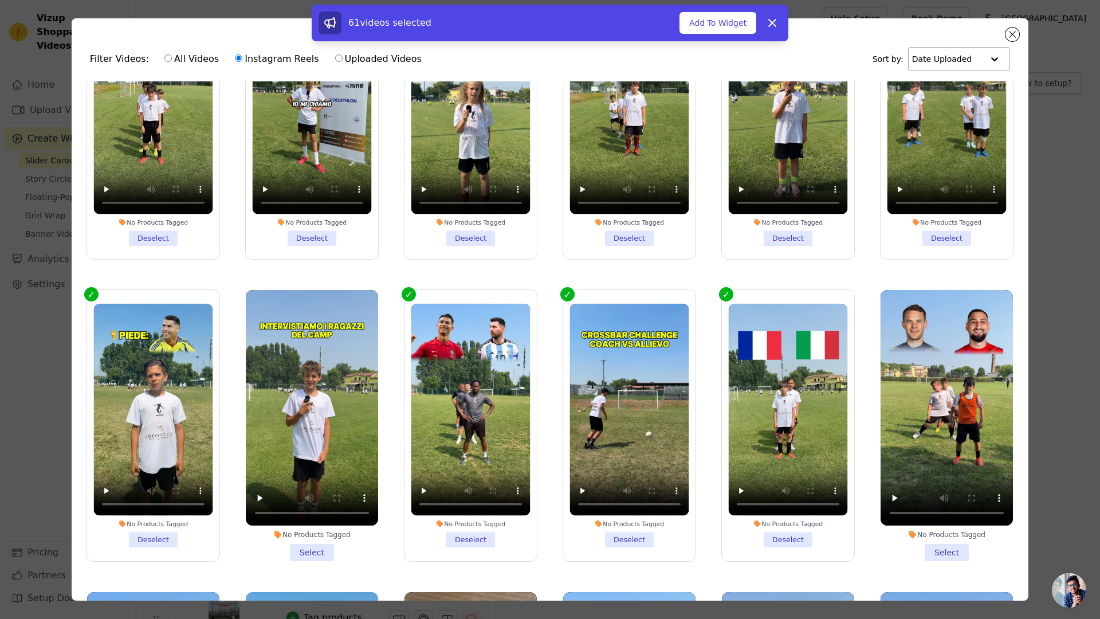
click at [908, 536] on li "No Products Tagged Select" at bounding box center [947, 425] width 132 height 271
click at [0, 0] on input "No Products Tagged Select" at bounding box center [0, 0] width 0 height 0
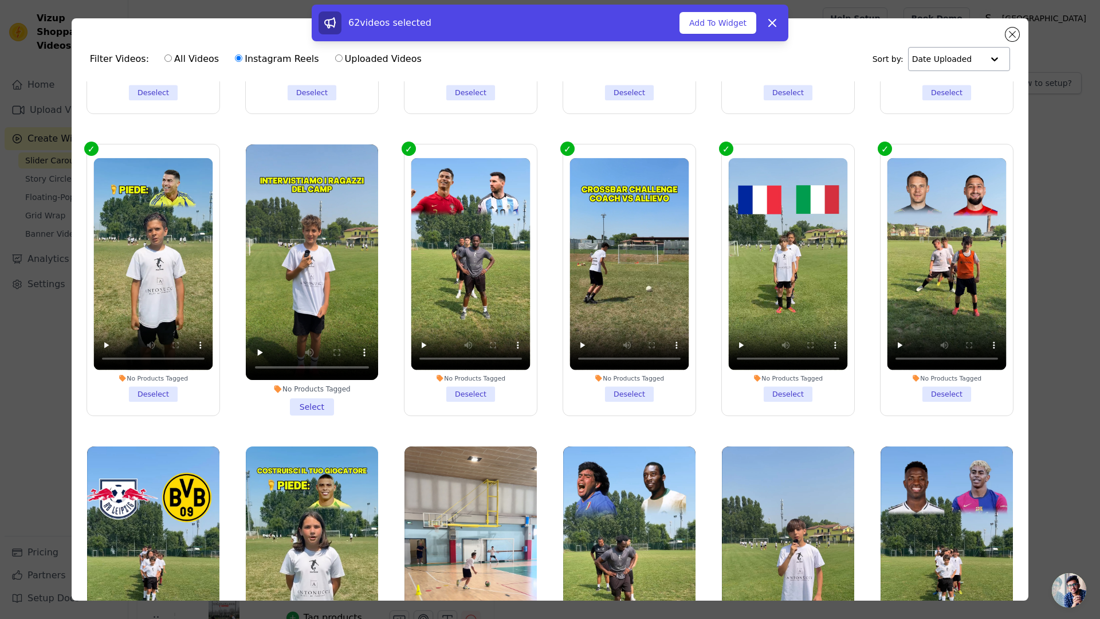
scroll to position [997, 0]
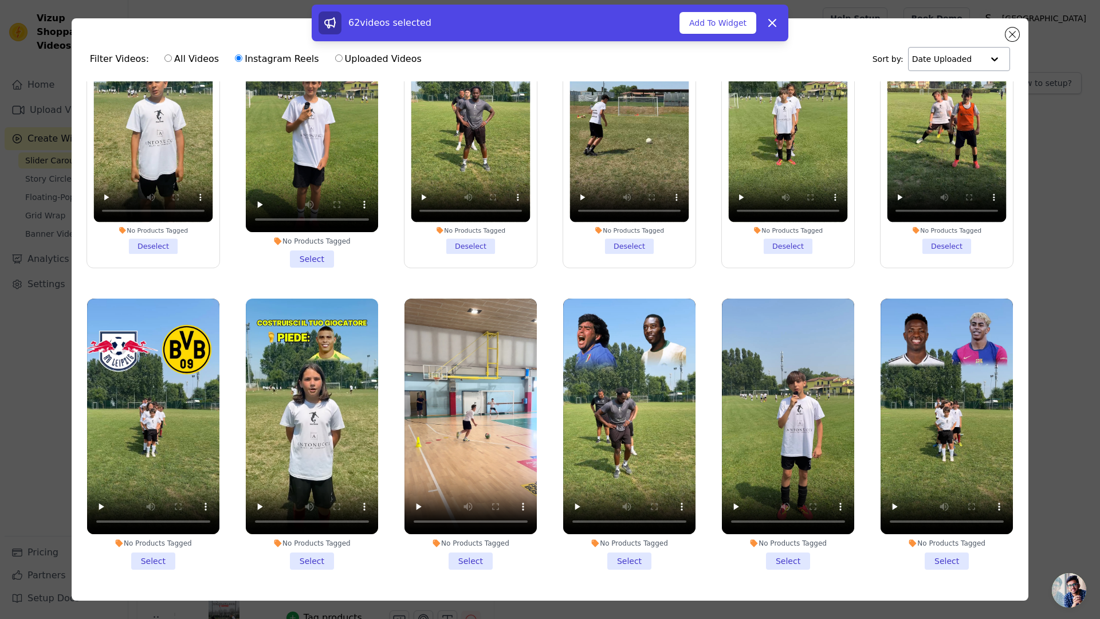
click at [171, 529] on li "No Products Tagged Select" at bounding box center [153, 434] width 132 height 271
click at [0, 0] on input "No Products Tagged Select" at bounding box center [0, 0] width 0 height 0
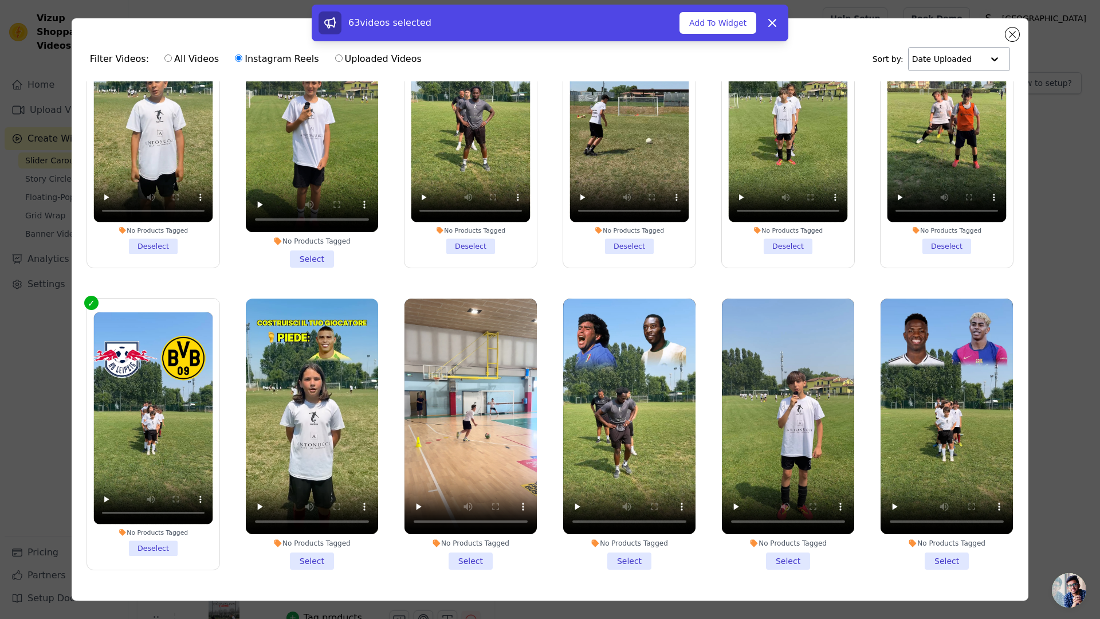
click at [272, 533] on li "No Products Tagged Select" at bounding box center [312, 434] width 132 height 271
click at [0, 0] on input "No Products Tagged Select" at bounding box center [0, 0] width 0 height 0
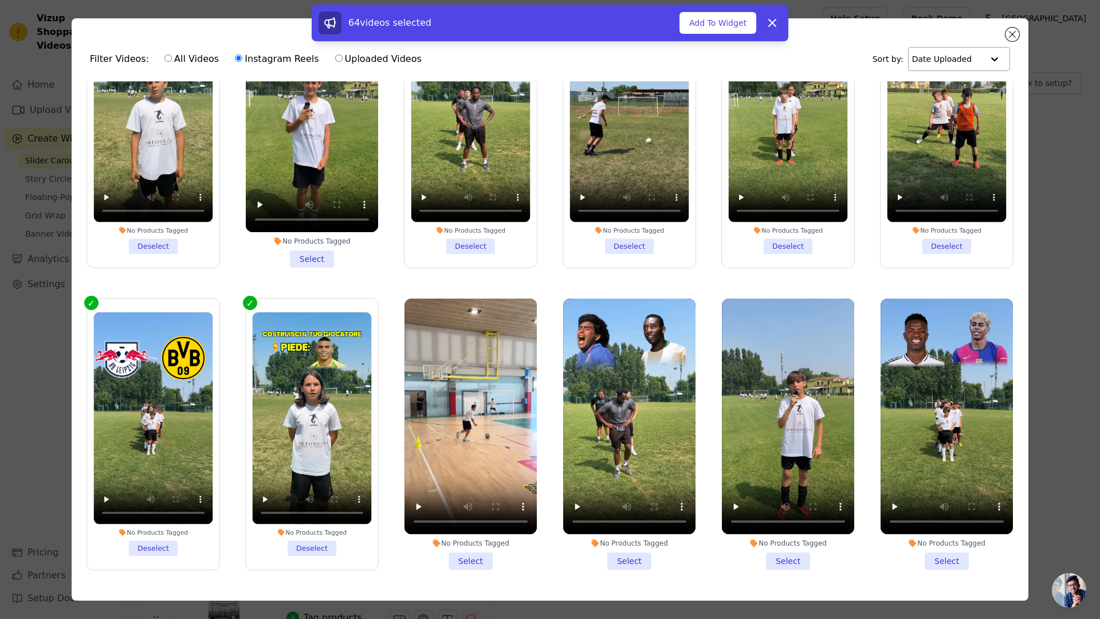
click at [428, 542] on li "No Products Tagged Select" at bounding box center [471, 434] width 132 height 271
click at [0, 0] on input "No Products Tagged Select" at bounding box center [0, 0] width 0 height 0
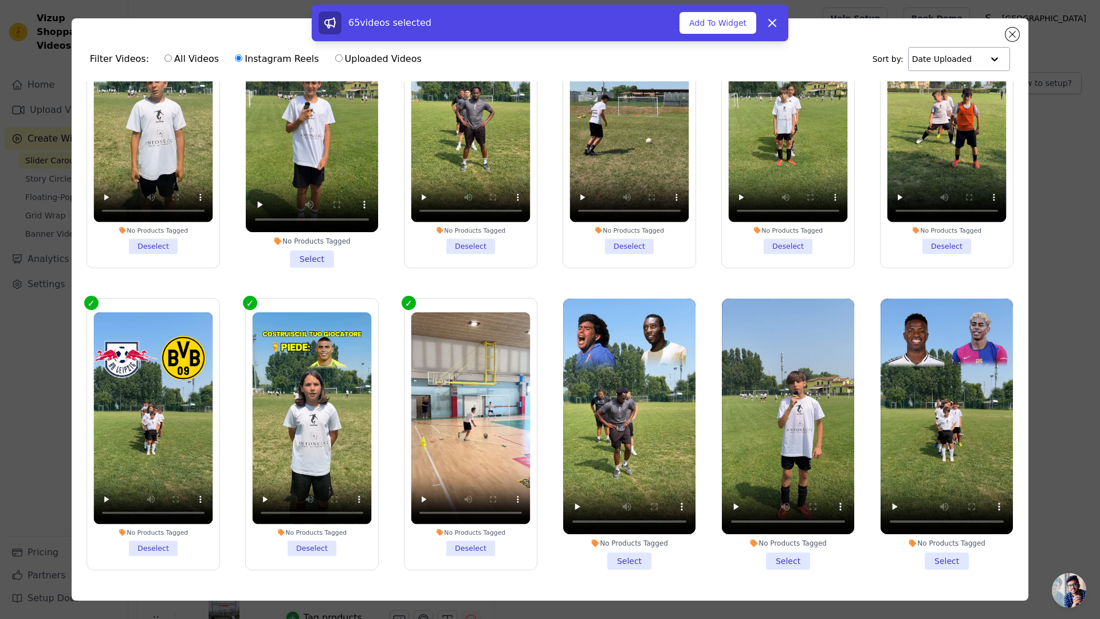
click at [635, 534] on li "No Products Tagged Select" at bounding box center [629, 434] width 132 height 271
click at [0, 0] on input "No Products Tagged Select" at bounding box center [0, 0] width 0 height 0
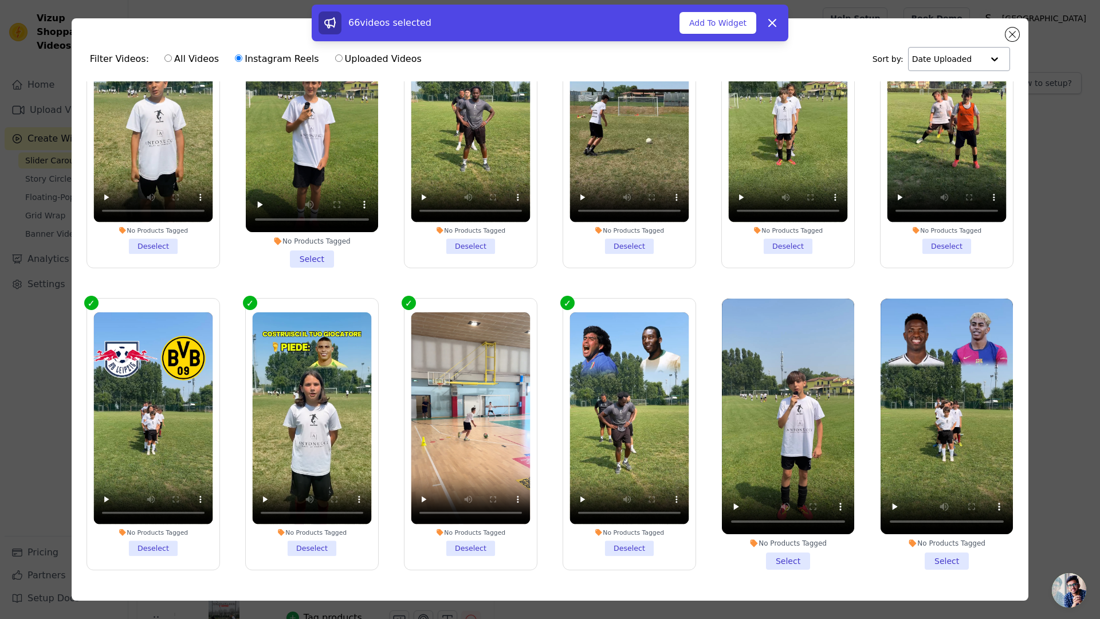
drag, startPoint x: 806, startPoint y: 533, endPoint x: 906, endPoint y: 534, distance: 99.7
click at [806, 533] on li "No Products Tagged Select" at bounding box center [788, 434] width 132 height 271
click at [0, 0] on input "No Products Tagged Select" at bounding box center [0, 0] width 0 height 0
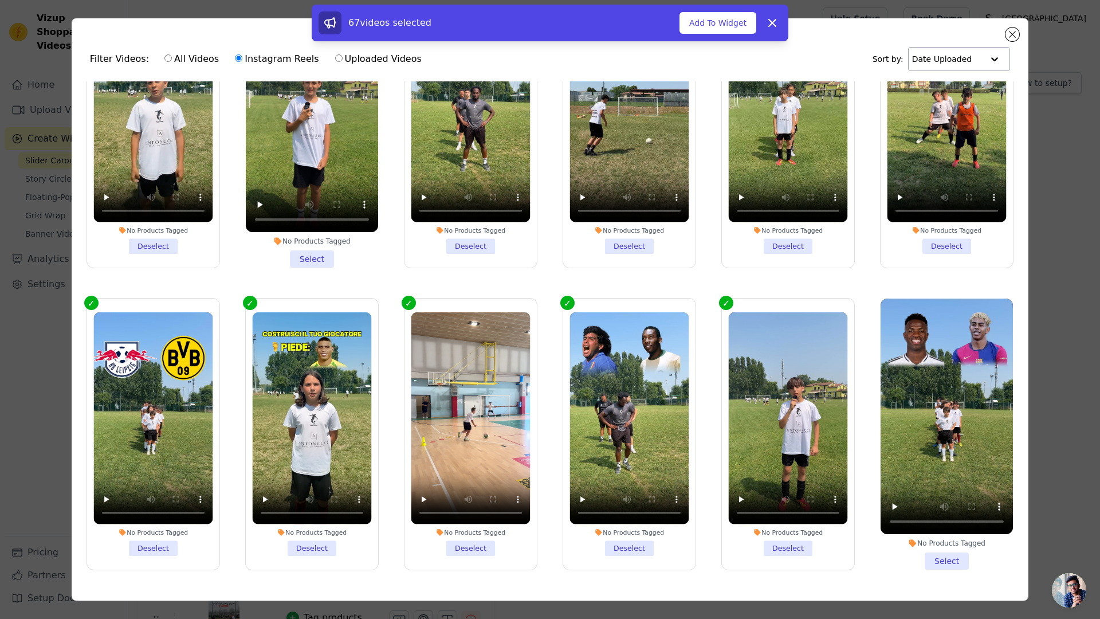
click at [934, 535] on li "No Products Tagged Select" at bounding box center [947, 434] width 132 height 271
click at [0, 0] on input "No Products Tagged Select" at bounding box center [0, 0] width 0 height 0
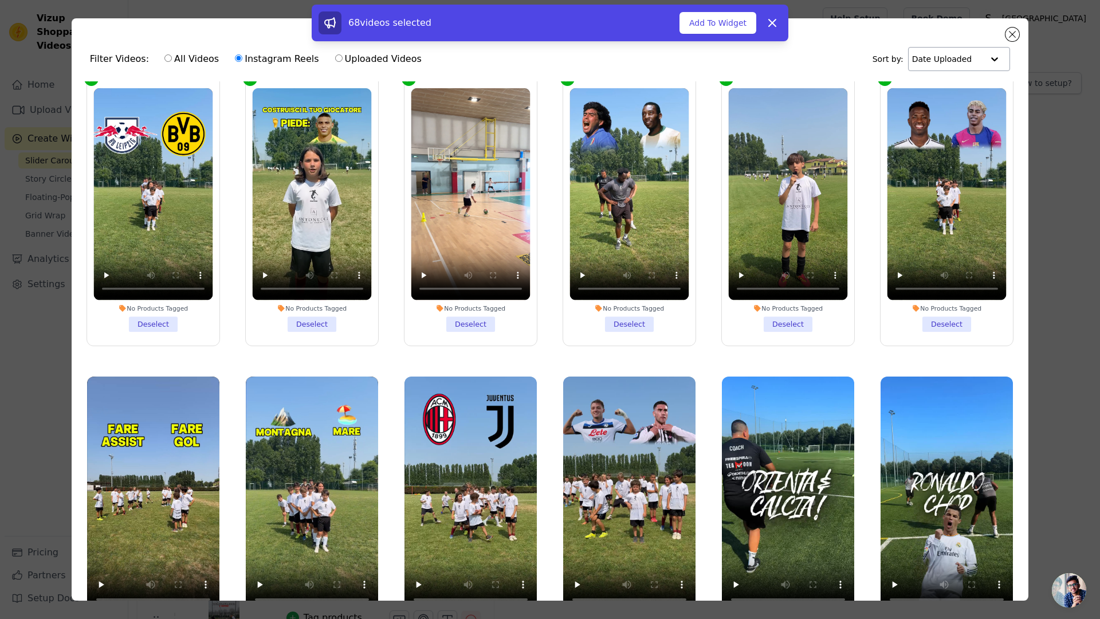
scroll to position [1252, 0]
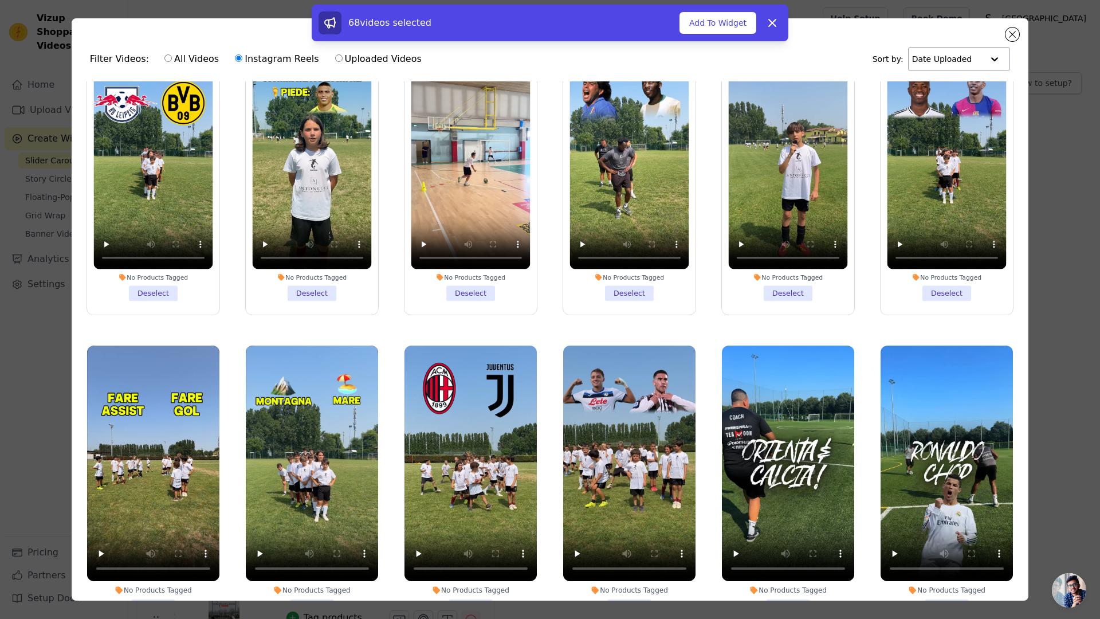
click at [181, 572] on li "No Products Tagged Select" at bounding box center [153, 481] width 132 height 271
click at [0, 0] on input "No Products Tagged Select" at bounding box center [0, 0] width 0 height 0
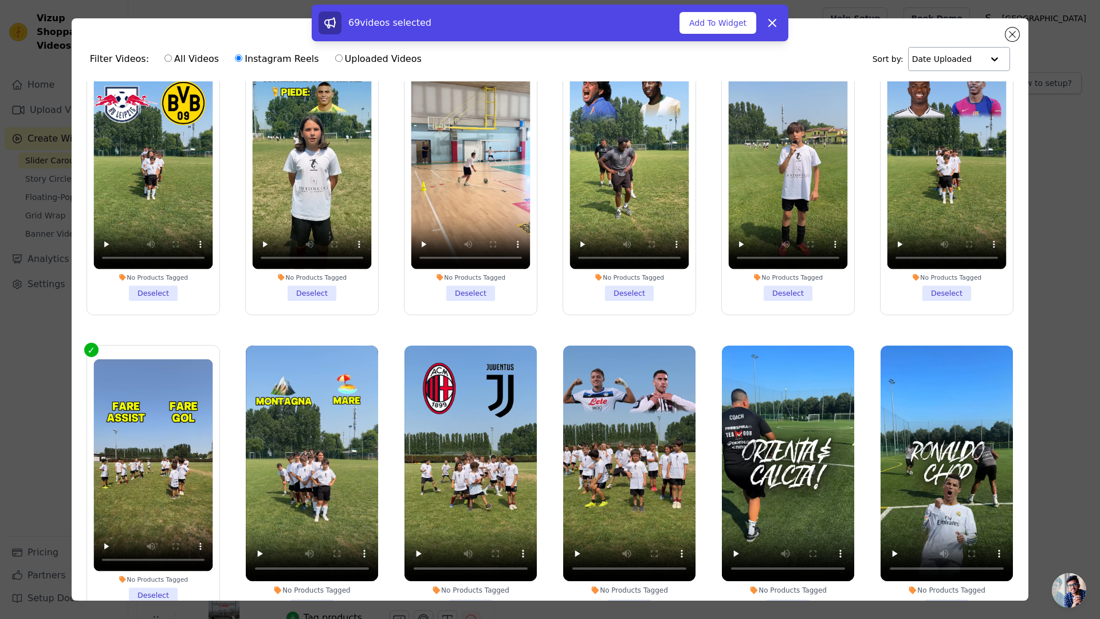
click at [271, 574] on li "No Products Tagged Select" at bounding box center [312, 481] width 132 height 271
click at [0, 0] on input "No Products Tagged Select" at bounding box center [0, 0] width 0 height 0
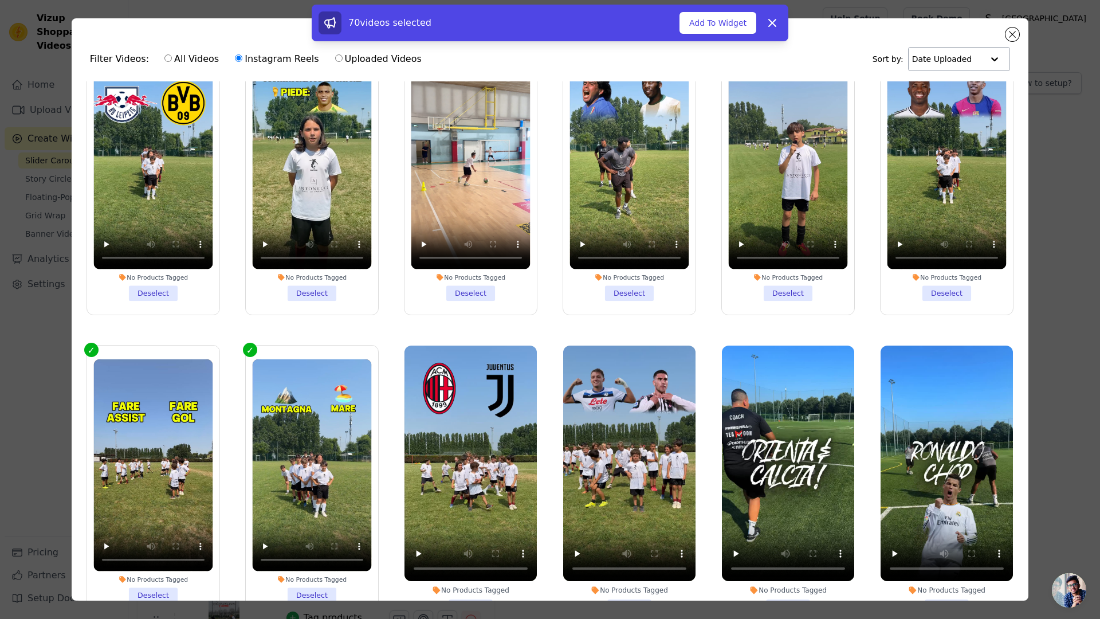
click at [469, 575] on li "No Products Tagged Select" at bounding box center [471, 481] width 132 height 271
click at [0, 0] on input "No Products Tagged Select" at bounding box center [0, 0] width 0 height 0
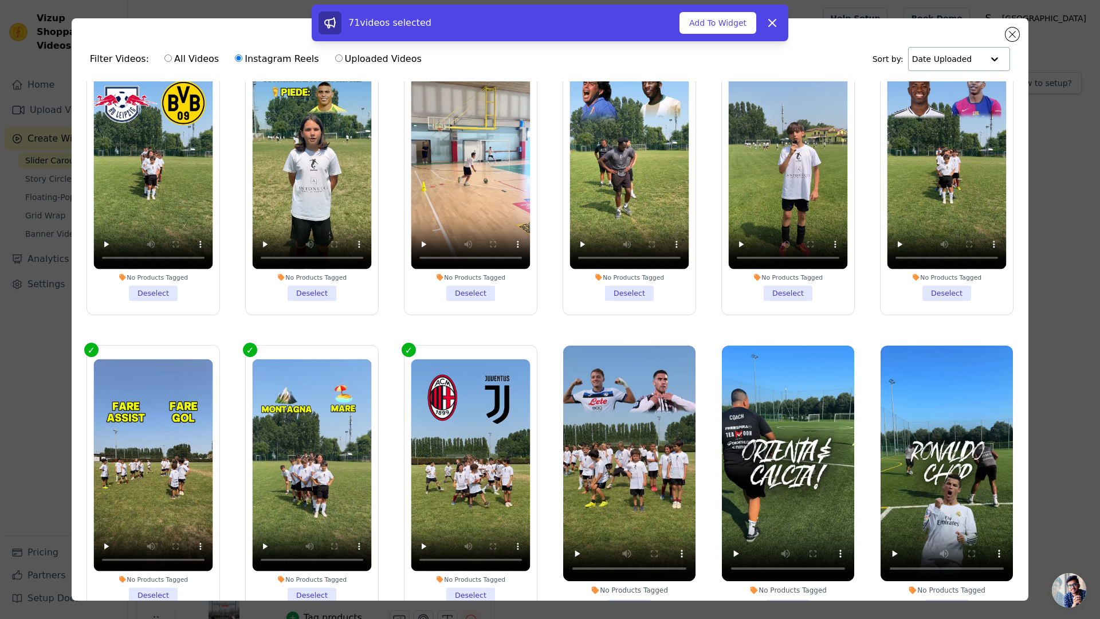
click at [648, 580] on li "No Products Tagged Select" at bounding box center [629, 481] width 132 height 271
click at [0, 0] on input "No Products Tagged Select" at bounding box center [0, 0] width 0 height 0
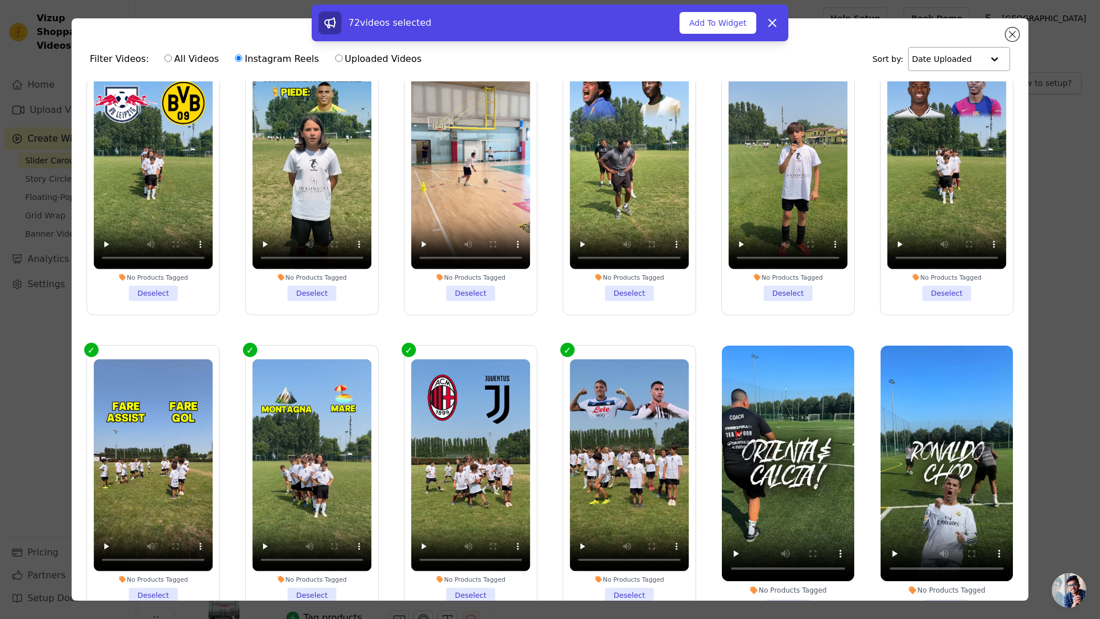
drag, startPoint x: 792, startPoint y: 581, endPoint x: 903, endPoint y: 582, distance: 110.6
click at [792, 581] on li "No Products Tagged Select" at bounding box center [788, 481] width 132 height 271
click at [0, 0] on input "No Products Tagged Select" at bounding box center [0, 0] width 0 height 0
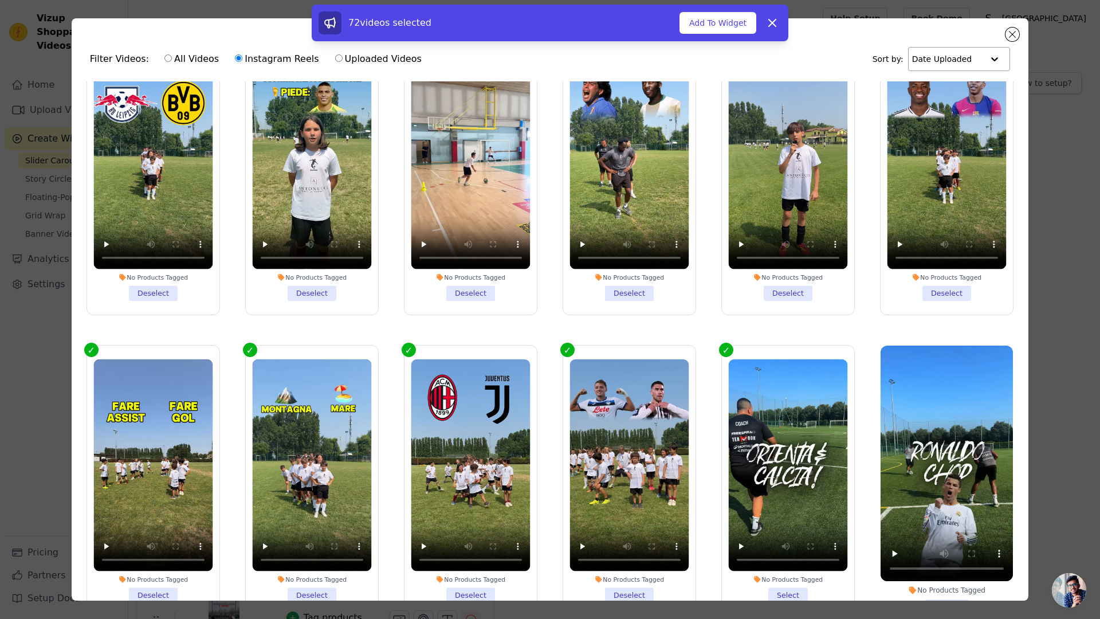
click at [918, 582] on li "No Products Tagged Select" at bounding box center [947, 481] width 132 height 271
click at [0, 0] on input "No Products Tagged Select" at bounding box center [0, 0] width 0 height 0
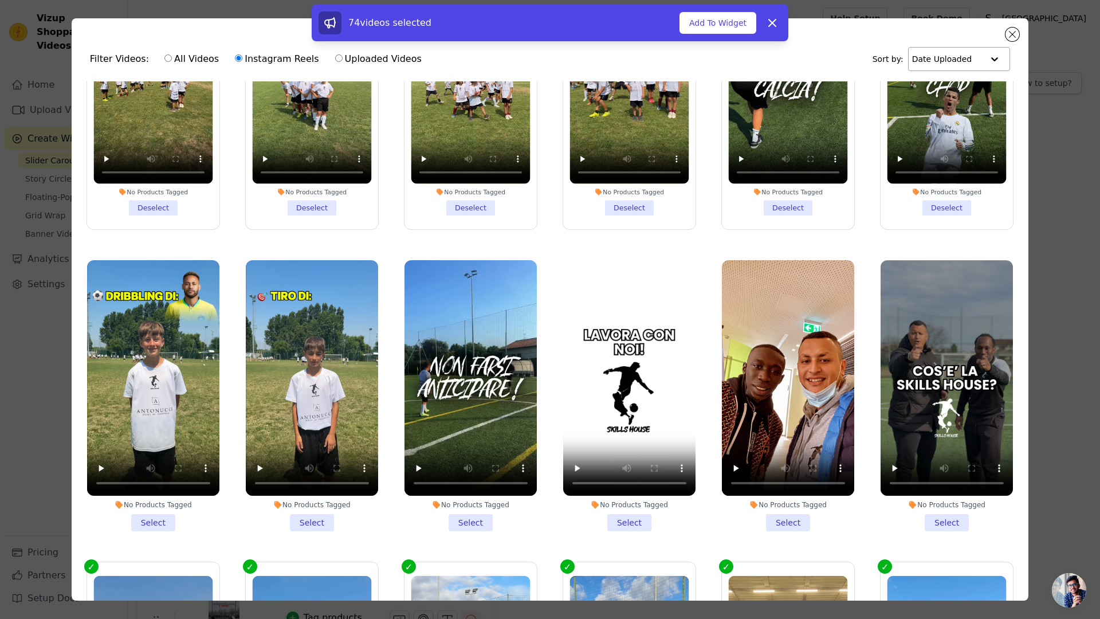
scroll to position [1632, 0]
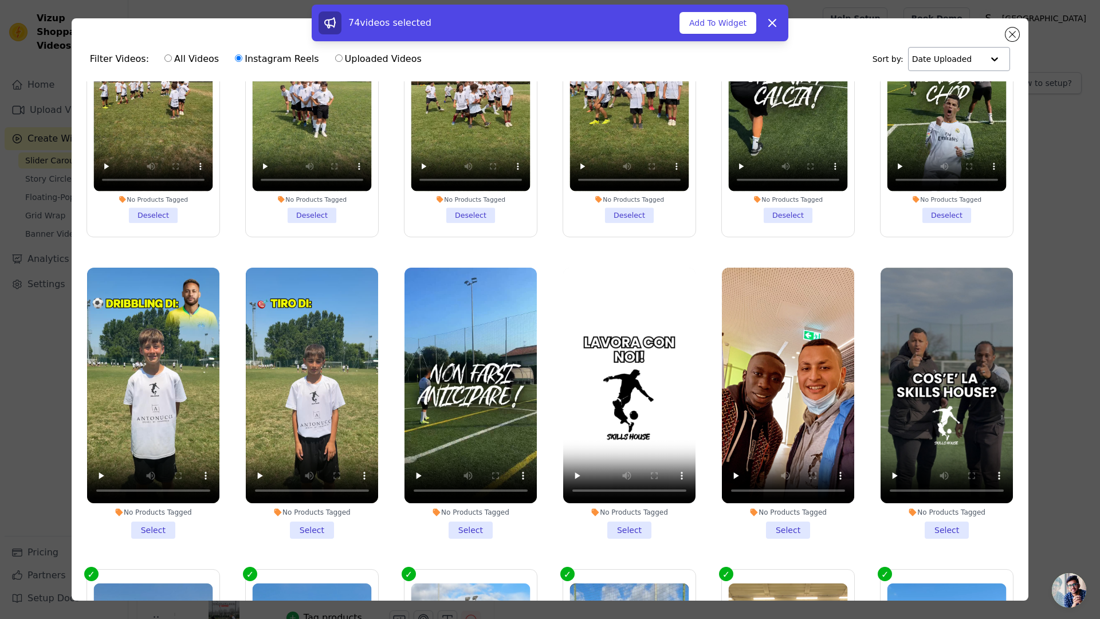
click at [198, 505] on li "No Products Tagged Select" at bounding box center [153, 403] width 132 height 271
click at [0, 0] on input "No Products Tagged Select" at bounding box center [0, 0] width 0 height 0
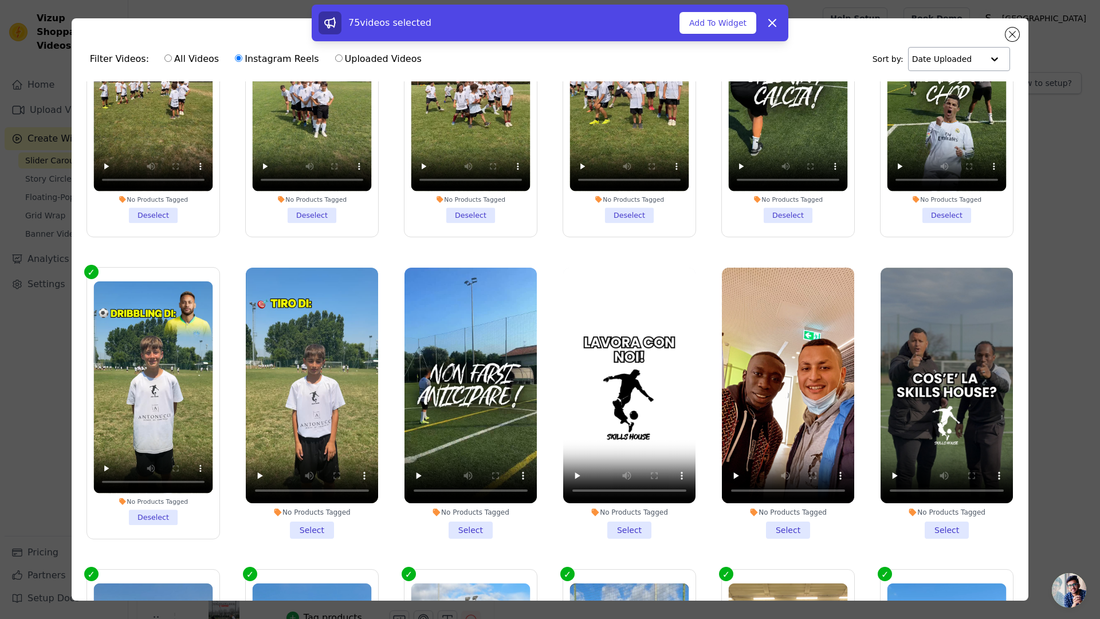
click at [274, 508] on label "No Products Tagged Select" at bounding box center [312, 403] width 134 height 272
click at [0, 0] on input "No Products Tagged Select" at bounding box center [0, 0] width 0 height 0
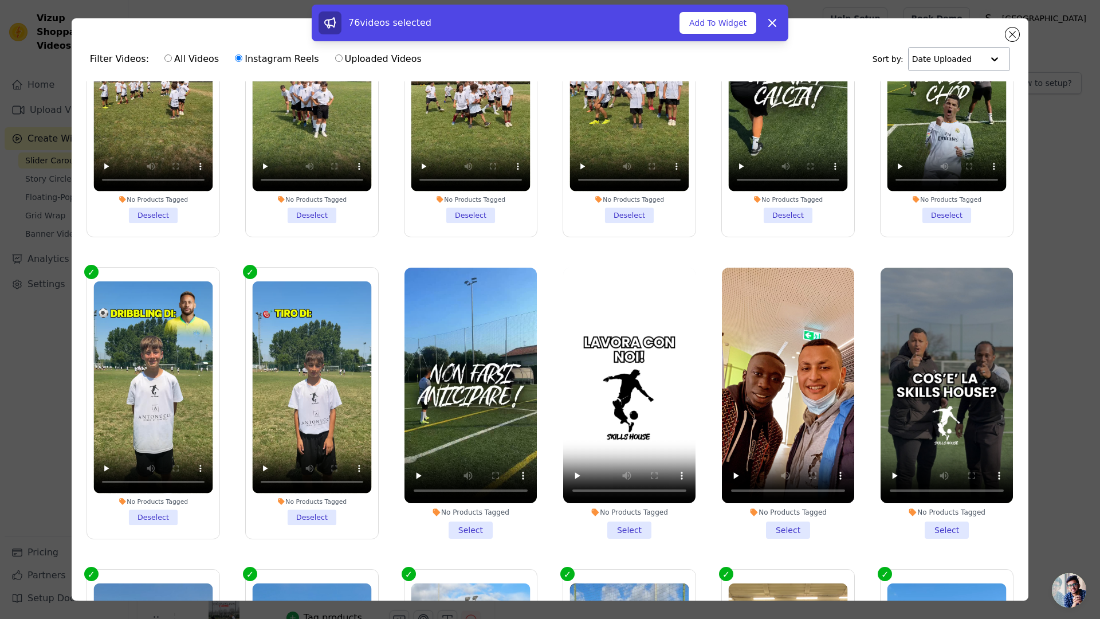
click at [438, 506] on li "No Products Tagged Select" at bounding box center [471, 403] width 132 height 271
click at [0, 0] on input "No Products Tagged Select" at bounding box center [0, 0] width 0 height 0
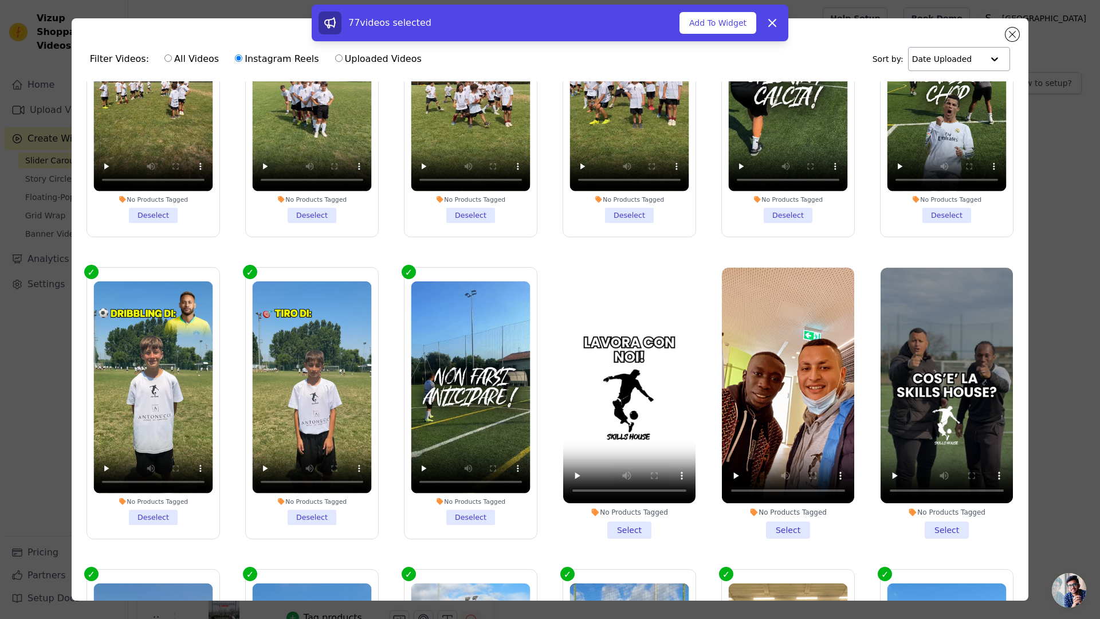
click at [641, 508] on div "No Products Tagged Select" at bounding box center [629, 403] width 145 height 284
click at [771, 510] on div "No Products Tagged Select" at bounding box center [788, 403] width 145 height 284
click at [913, 505] on li "No Products Tagged Select" at bounding box center [947, 403] width 132 height 271
click at [0, 0] on input "No Products Tagged Select" at bounding box center [0, 0] width 0 height 0
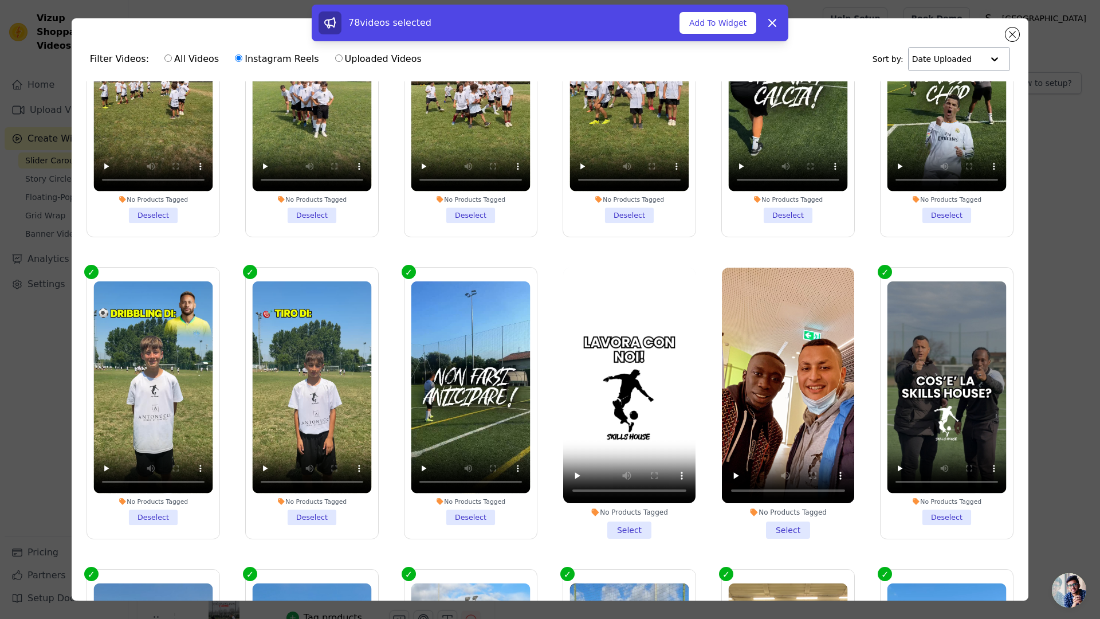
click at [935, 491] on li "No Products Tagged Deselect" at bounding box center [947, 403] width 119 height 244
click at [0, 0] on input "No Products Tagged Deselect" at bounding box center [0, 0] width 0 height 0
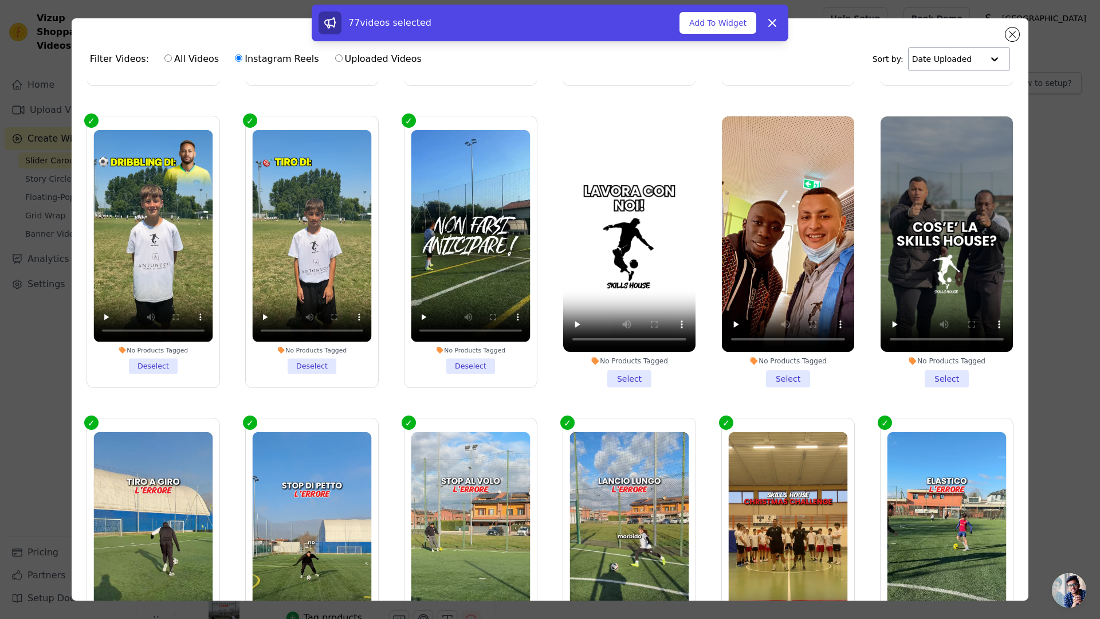
scroll to position [1936, 0]
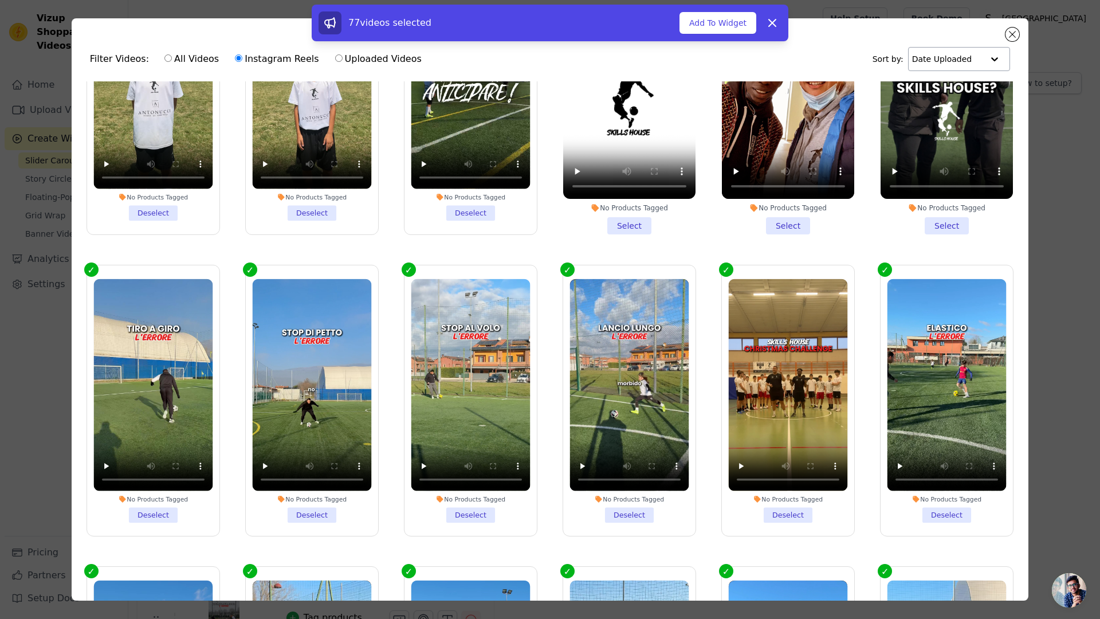
click at [168, 480] on li "No Products Tagged Deselect" at bounding box center [152, 401] width 119 height 244
click at [0, 0] on input "No Products Tagged Deselect" at bounding box center [0, 0] width 0 height 0
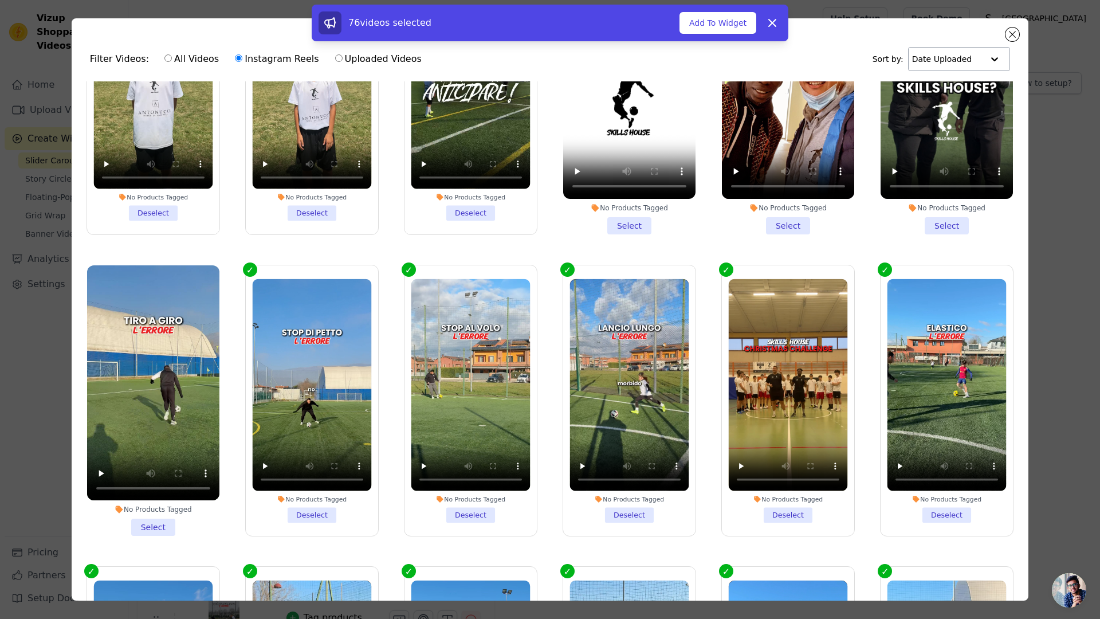
click at [326, 475] on li "No Products Tagged Deselect" at bounding box center [311, 401] width 119 height 244
click at [0, 0] on input "No Products Tagged Deselect" at bounding box center [0, 0] width 0 height 0
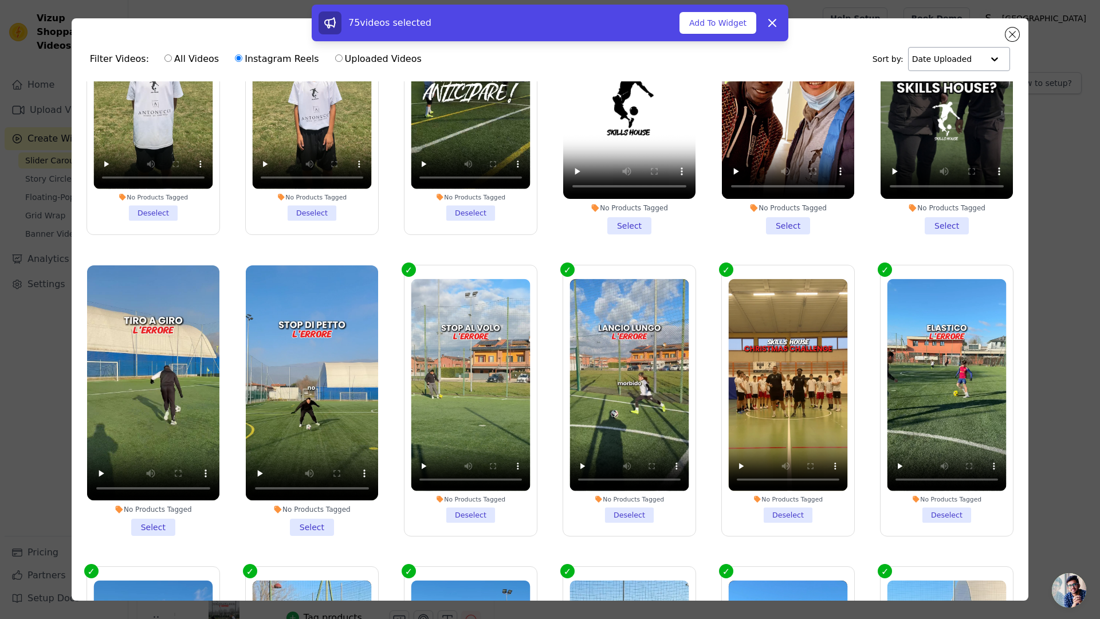
click at [442, 489] on label "No Products Tagged Deselect" at bounding box center [471, 401] width 134 height 272
click at [0, 0] on input "No Products Tagged Deselect" at bounding box center [0, 0] width 0 height 0
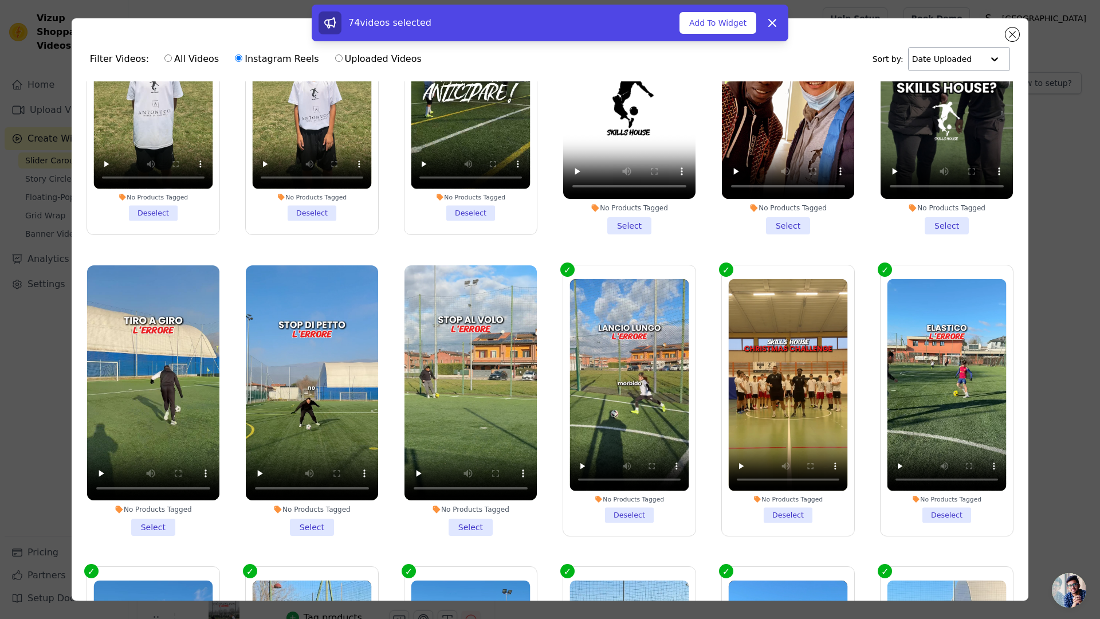
click at [644, 492] on label "No Products Tagged Deselect" at bounding box center [630, 401] width 134 height 272
click at [0, 0] on input "No Products Tagged Deselect" at bounding box center [0, 0] width 0 height 0
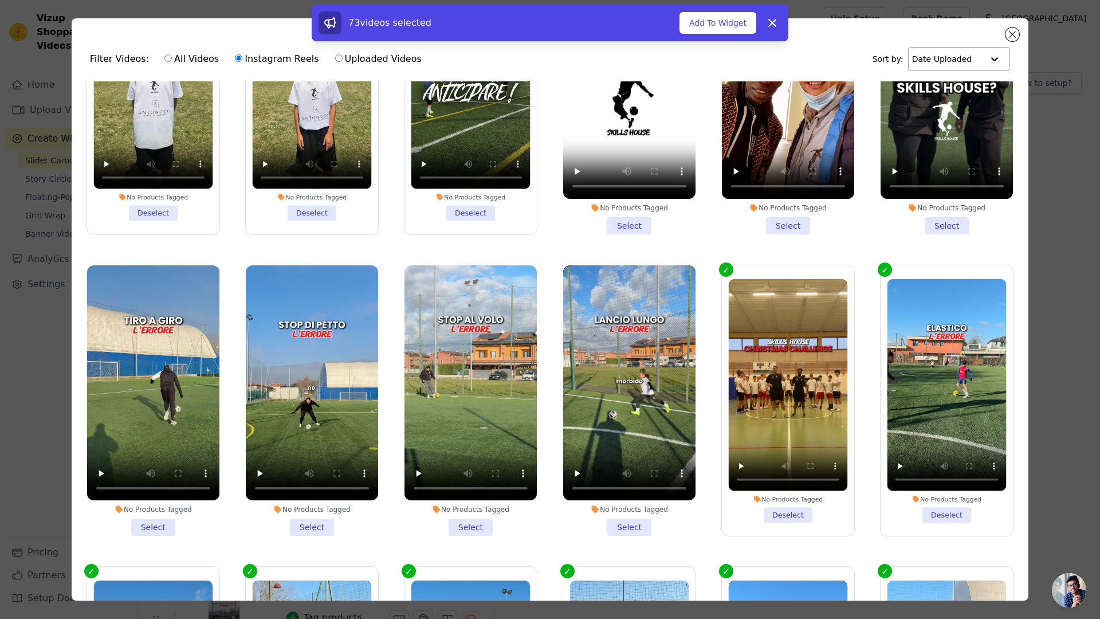
drag, startPoint x: 784, startPoint y: 490, endPoint x: 902, endPoint y: 491, distance: 118.1
click at [785, 490] on label "No Products Tagged Deselect" at bounding box center [789, 401] width 134 height 272
click at [0, 0] on input "No Products Tagged Deselect" at bounding box center [0, 0] width 0 height 0
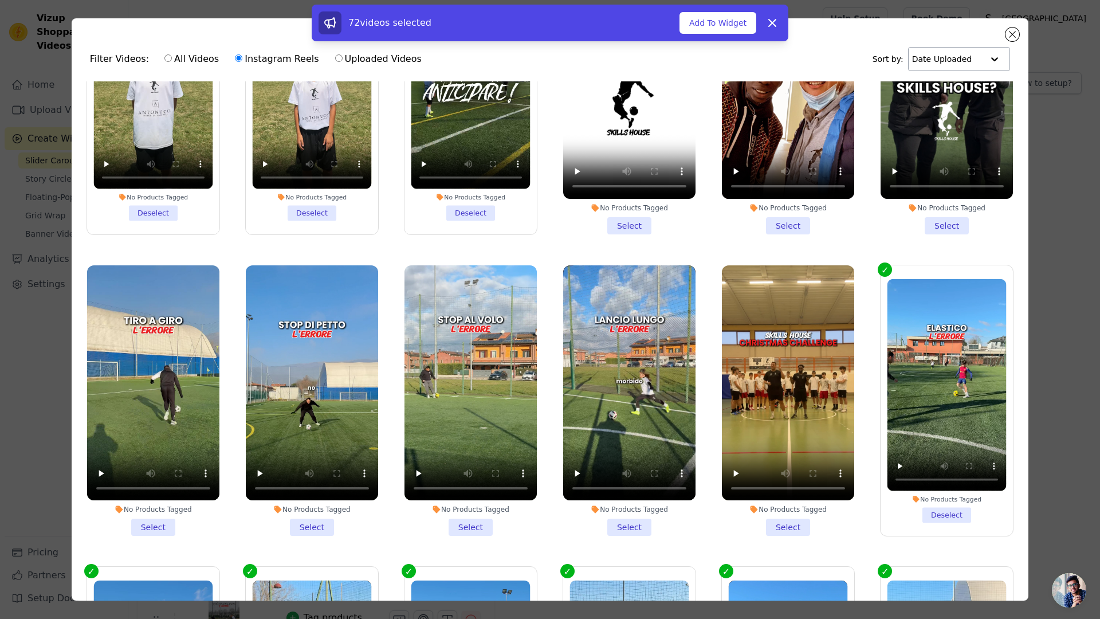
click at [965, 488] on label "No Products Tagged Deselect" at bounding box center [947, 401] width 134 height 272
click at [0, 0] on input "No Products Tagged Deselect" at bounding box center [0, 0] width 0 height 0
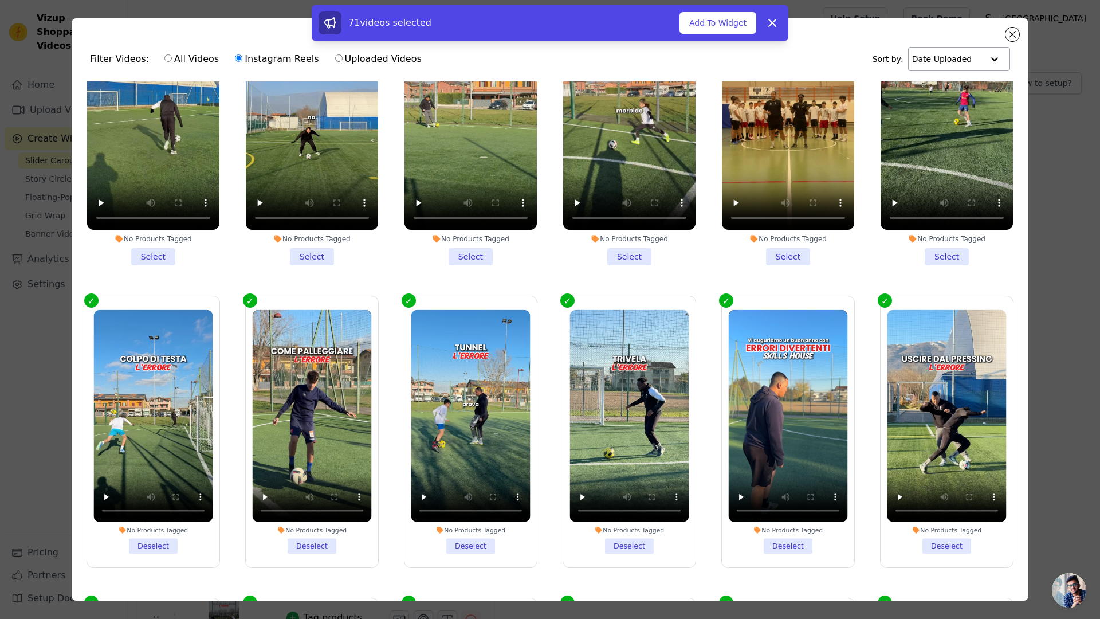
scroll to position [2203, 0]
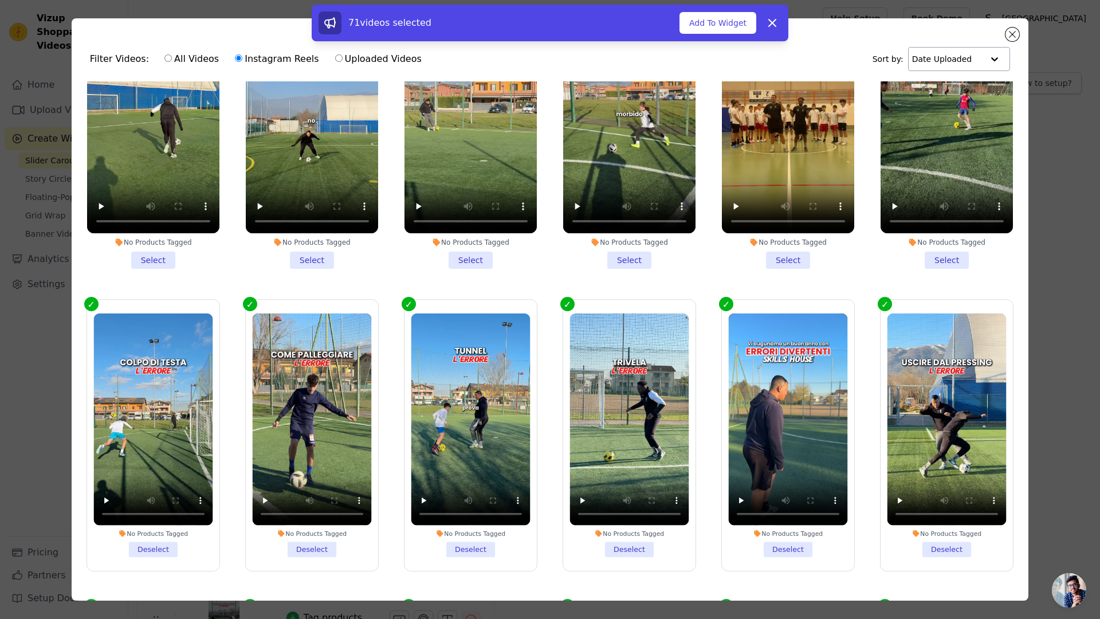
click at [913, 507] on li "No Products Tagged Deselect" at bounding box center [947, 435] width 119 height 244
click at [0, 0] on input "No Products Tagged Deselect" at bounding box center [0, 0] width 0 height 0
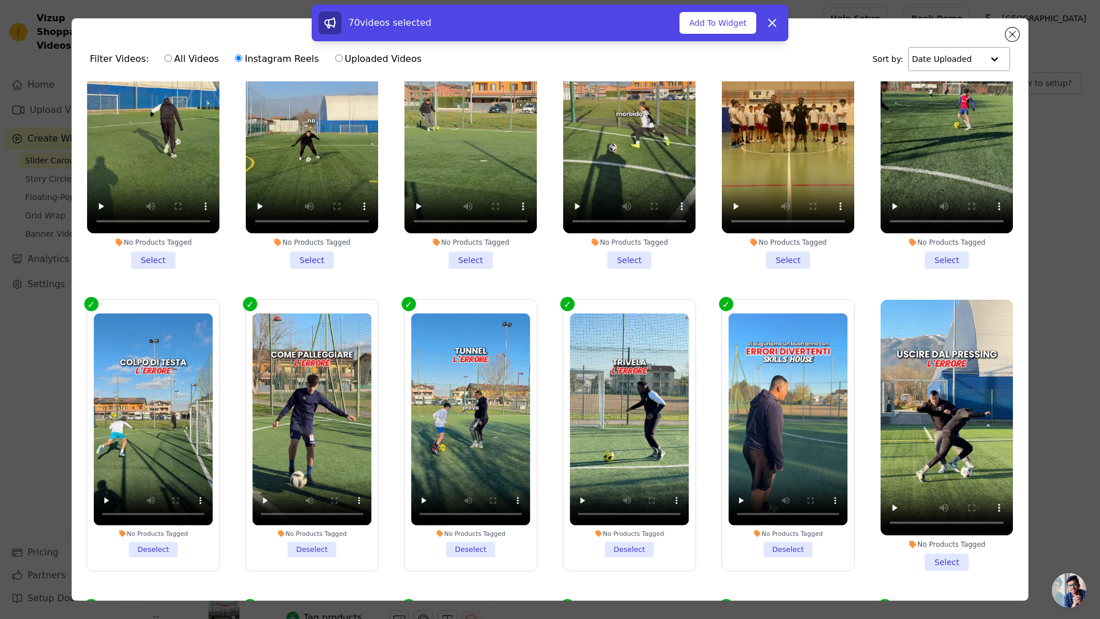
click at [801, 519] on label "No Products Tagged Deselect" at bounding box center [789, 435] width 134 height 272
click at [0, 0] on input "No Products Tagged Deselect" at bounding box center [0, 0] width 0 height 0
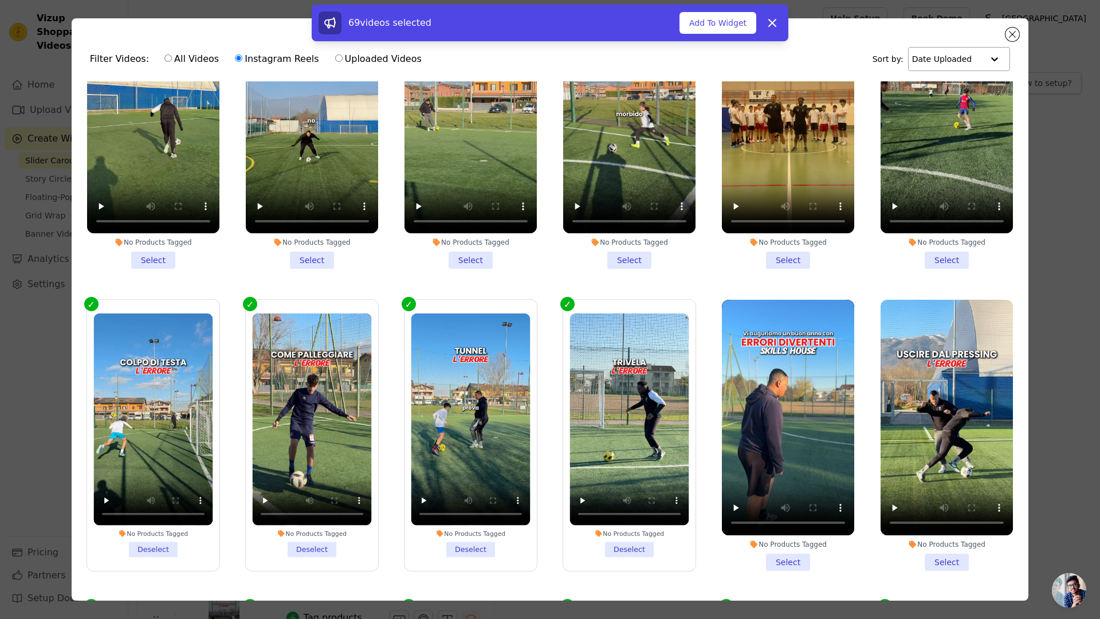
click at [640, 517] on li "No Products Tagged Deselect" at bounding box center [629, 435] width 119 height 244
click at [0, 0] on input "No Products Tagged Deselect" at bounding box center [0, 0] width 0 height 0
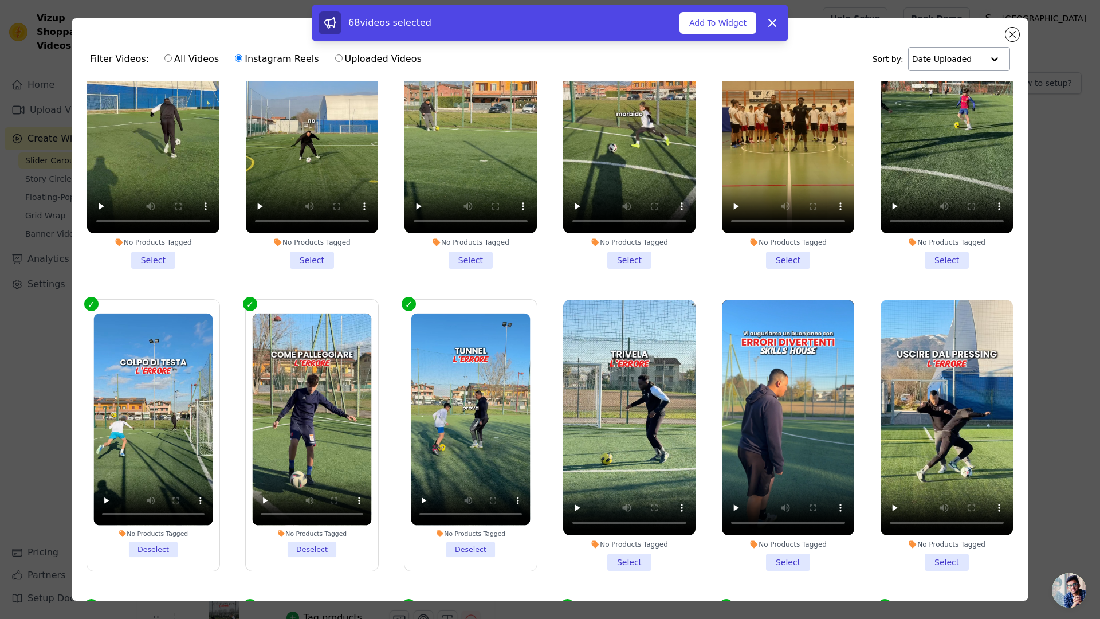
click at [485, 510] on li "No Products Tagged Deselect" at bounding box center [470, 435] width 119 height 244
click at [0, 0] on input "No Products Tagged Deselect" at bounding box center [0, 0] width 0 height 0
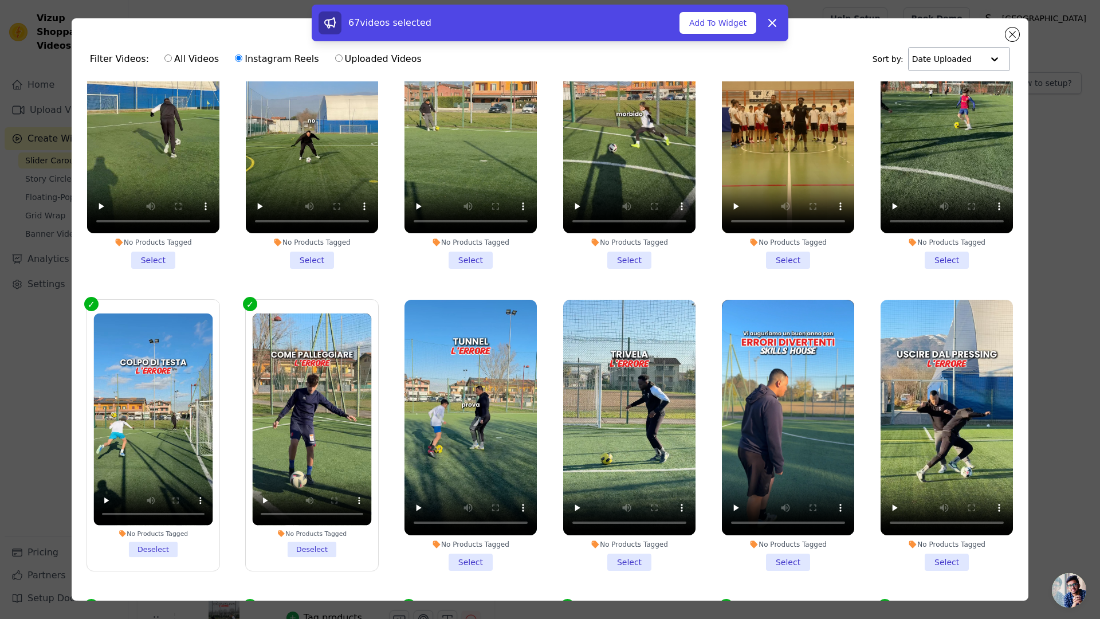
click at [307, 507] on li "No Products Tagged Deselect" at bounding box center [311, 435] width 119 height 244
click at [0, 0] on input "No Products Tagged Deselect" at bounding box center [0, 0] width 0 height 0
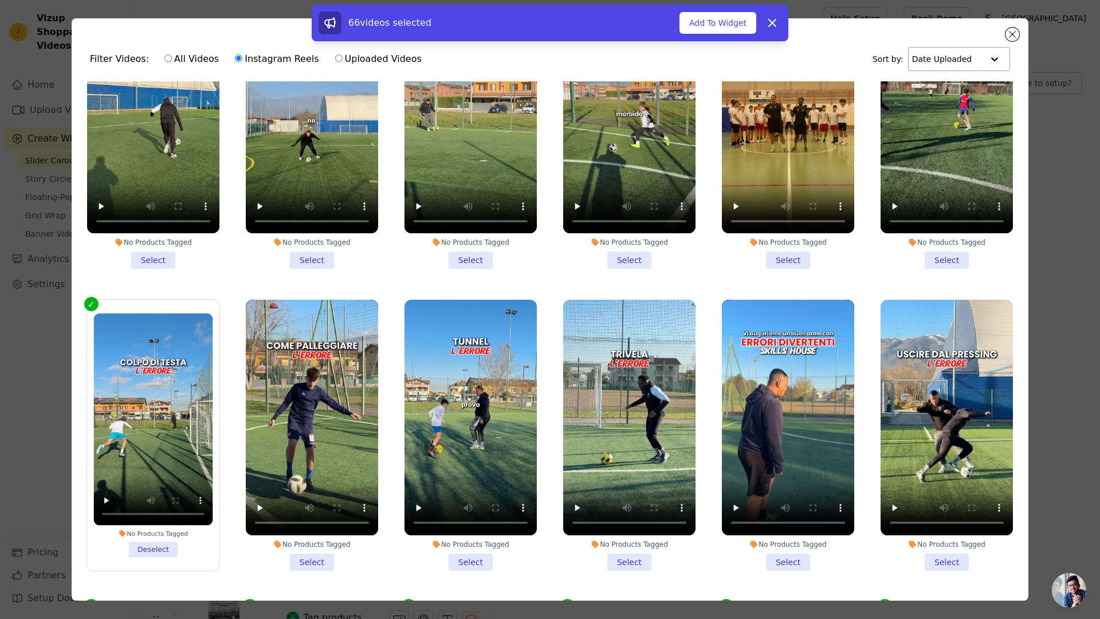
click at [173, 507] on li "No Products Tagged Deselect" at bounding box center [152, 435] width 119 height 244
click at [0, 0] on input "No Products Tagged Deselect" at bounding box center [0, 0] width 0 height 0
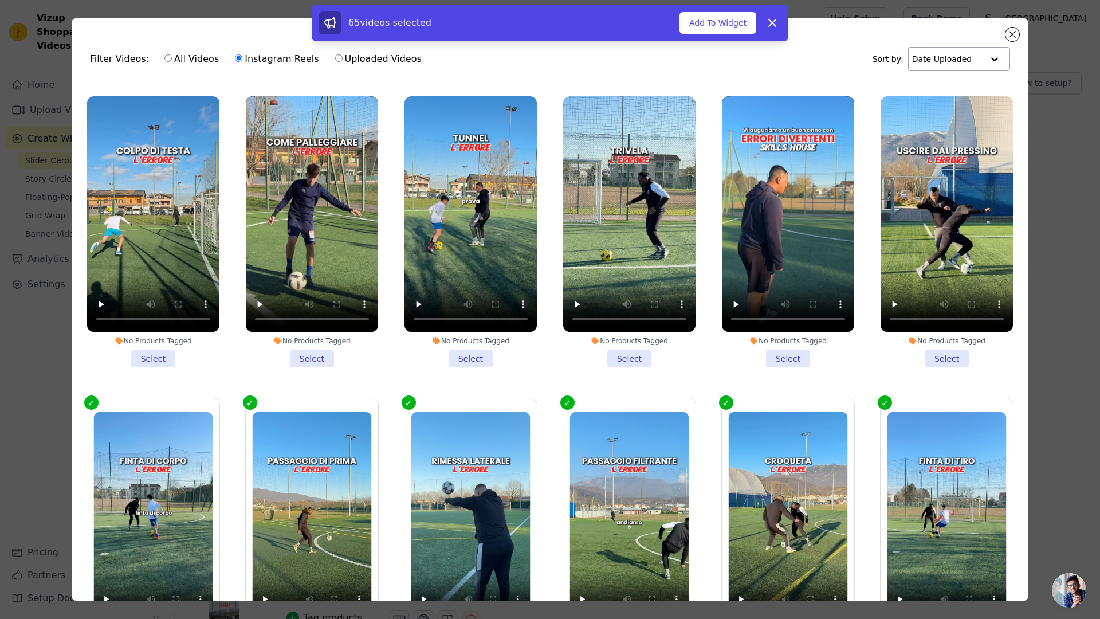
scroll to position [2561, 0]
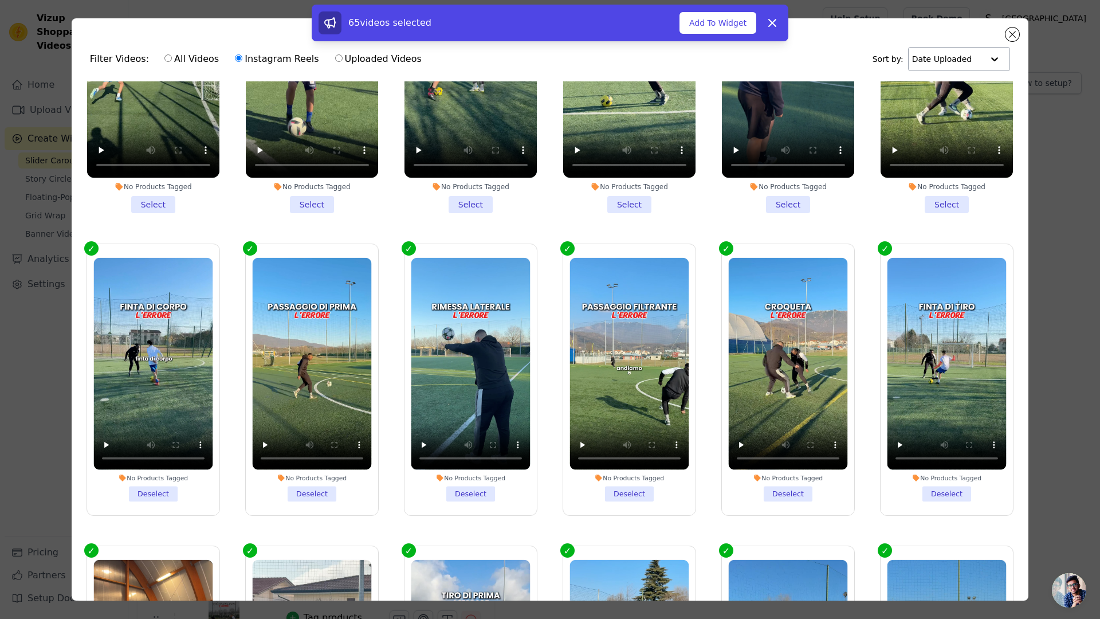
click at [186, 444] on li "No Products Tagged Deselect" at bounding box center [152, 380] width 119 height 244
click at [0, 0] on input "No Products Tagged Deselect" at bounding box center [0, 0] width 0 height 0
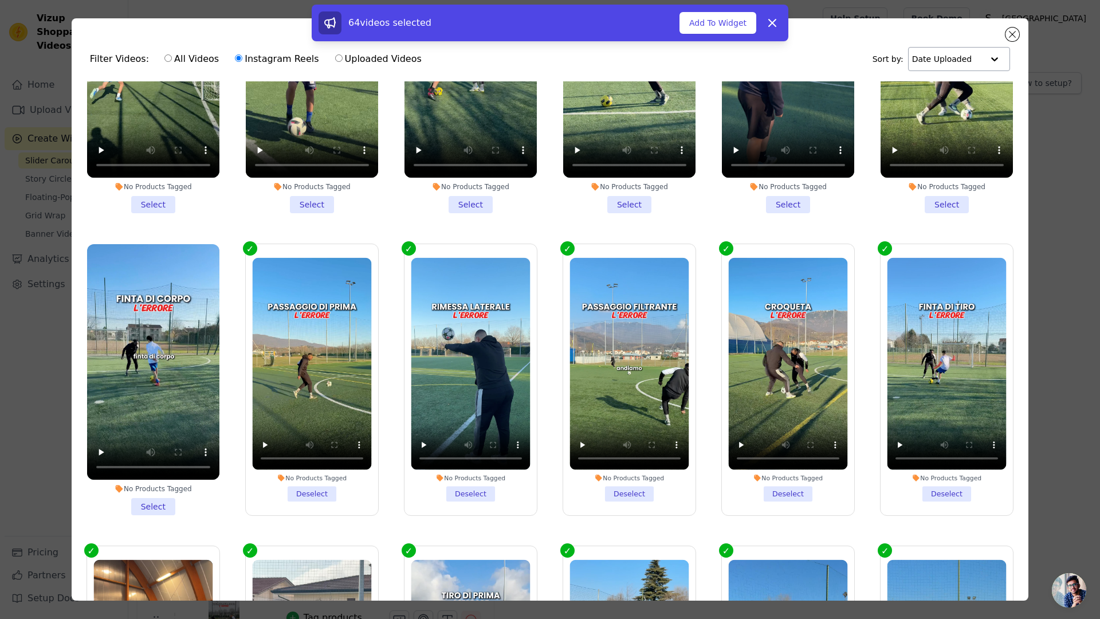
click at [323, 446] on li "No Products Tagged Deselect" at bounding box center [311, 380] width 119 height 244
click at [0, 0] on input "No Products Tagged Deselect" at bounding box center [0, 0] width 0 height 0
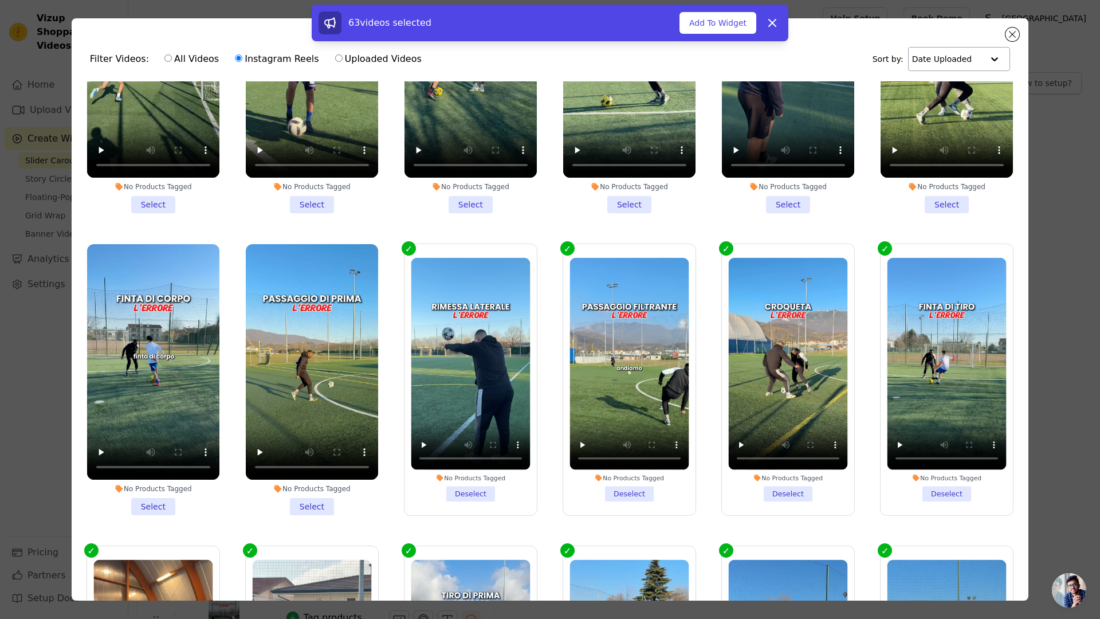
click at [454, 450] on li "No Products Tagged Deselect" at bounding box center [470, 380] width 119 height 244
click at [0, 0] on input "No Products Tagged Deselect" at bounding box center [0, 0] width 0 height 0
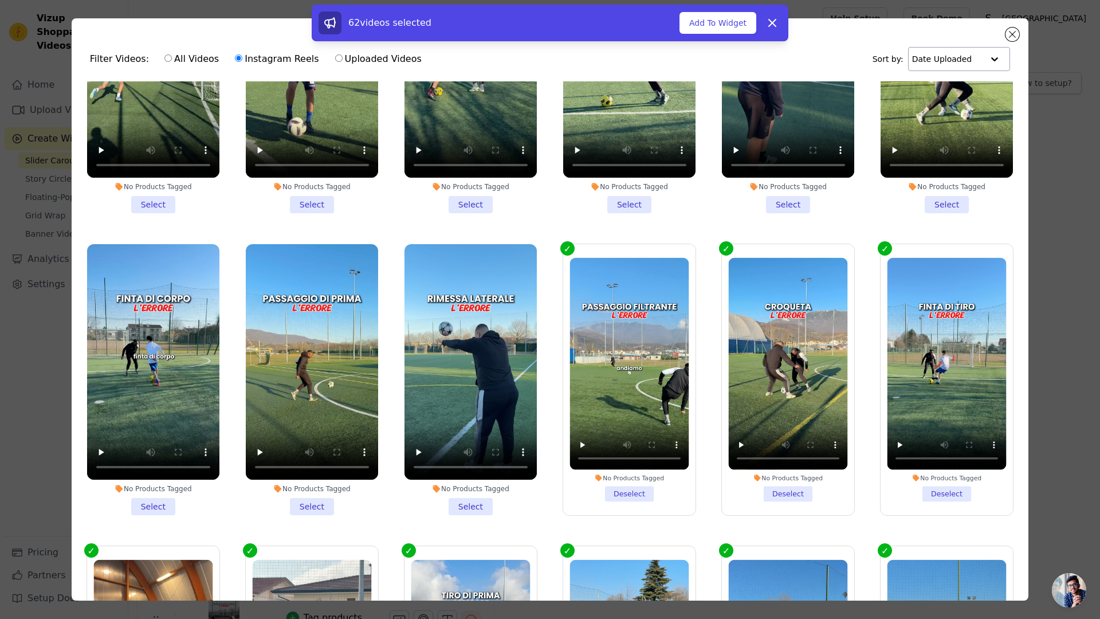
click at [580, 454] on li "No Products Tagged Deselect" at bounding box center [629, 380] width 119 height 244
click at [0, 0] on input "No Products Tagged Deselect" at bounding box center [0, 0] width 0 height 0
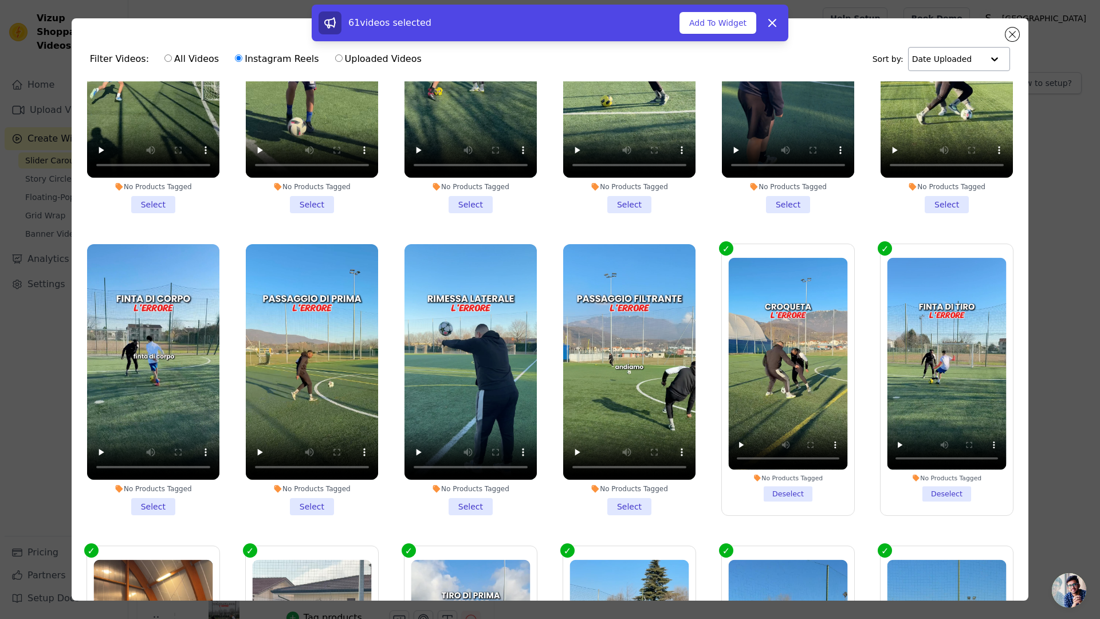
click at [738, 456] on li "No Products Tagged Deselect" at bounding box center [788, 380] width 119 height 244
click at [0, 0] on input "No Products Tagged Deselect" at bounding box center [0, 0] width 0 height 0
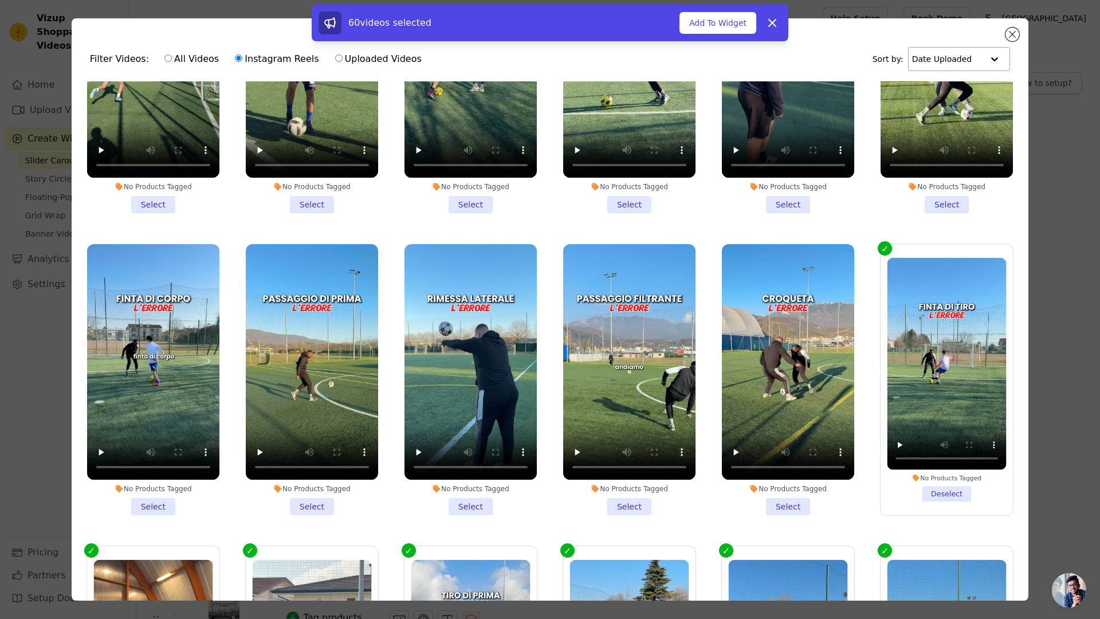
click at [899, 449] on li "No Products Tagged Deselect" at bounding box center [947, 380] width 119 height 244
click at [0, 0] on input "No Products Tagged Deselect" at bounding box center [0, 0] width 0 height 0
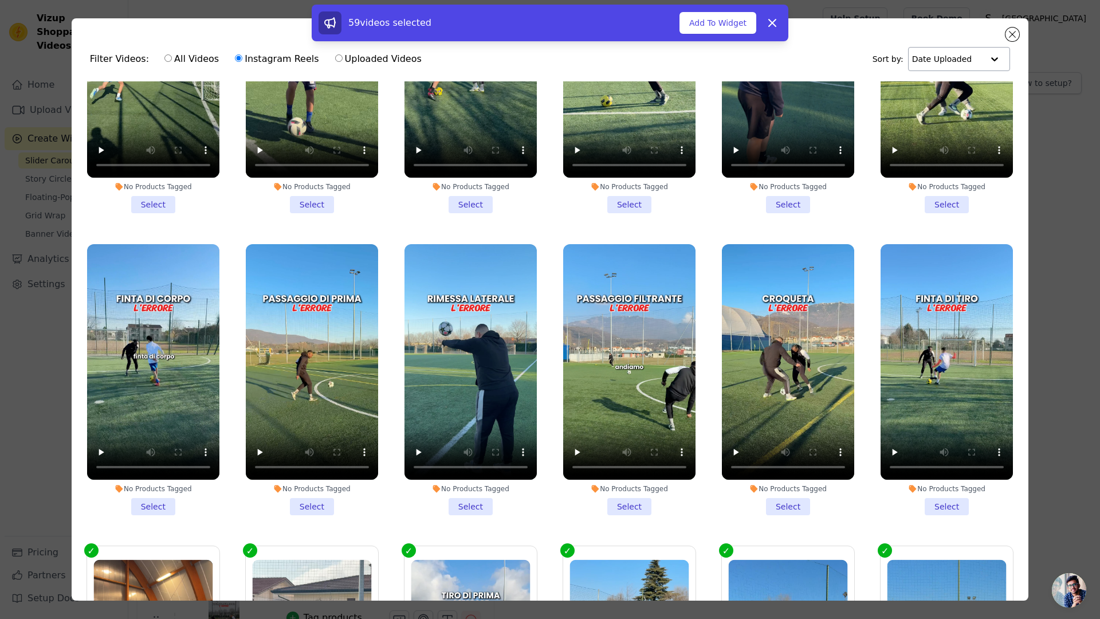
scroll to position [2830, 0]
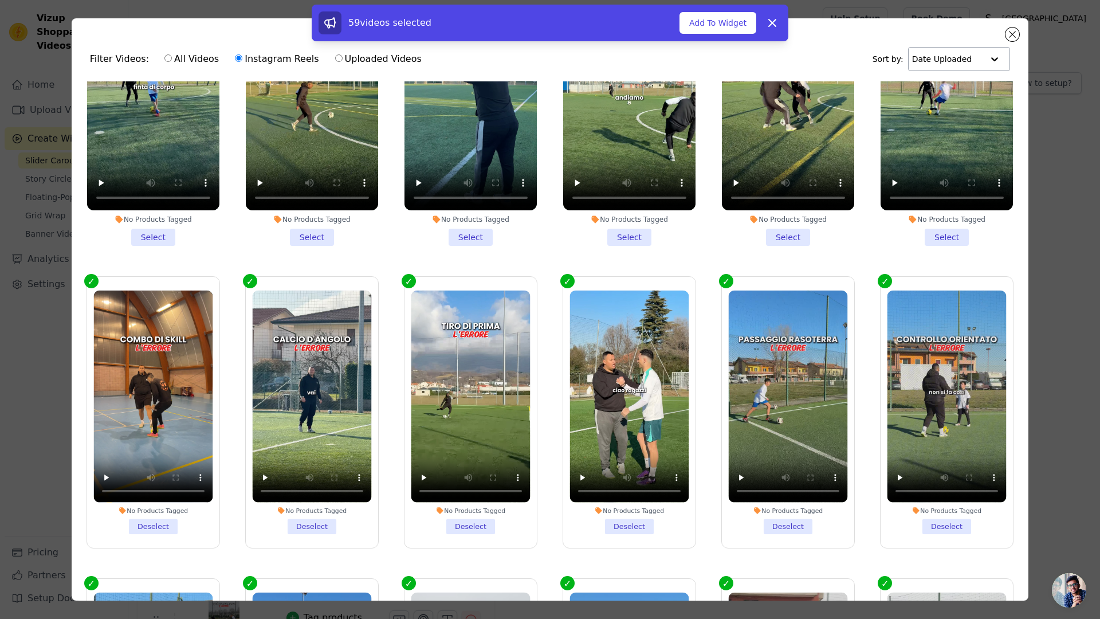
click at [906, 471] on li "No Products Tagged Deselect" at bounding box center [947, 413] width 119 height 244
click at [0, 0] on input "No Products Tagged Deselect" at bounding box center [0, 0] width 0 height 0
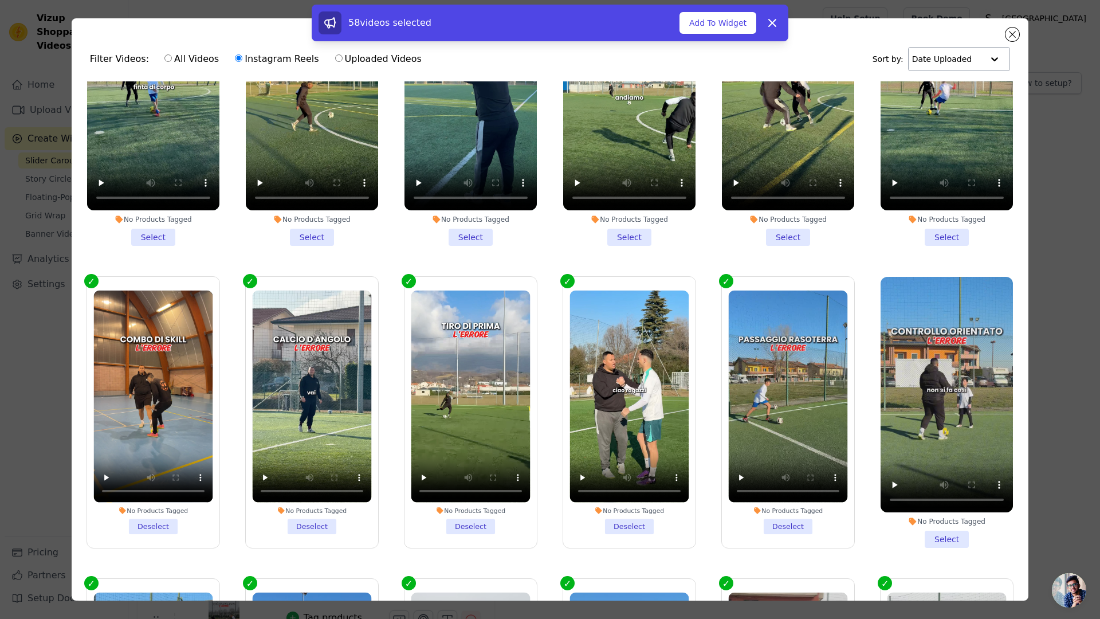
click at [802, 476] on li "No Products Tagged Deselect" at bounding box center [788, 413] width 119 height 244
click at [0, 0] on input "No Products Tagged Deselect" at bounding box center [0, 0] width 0 height 0
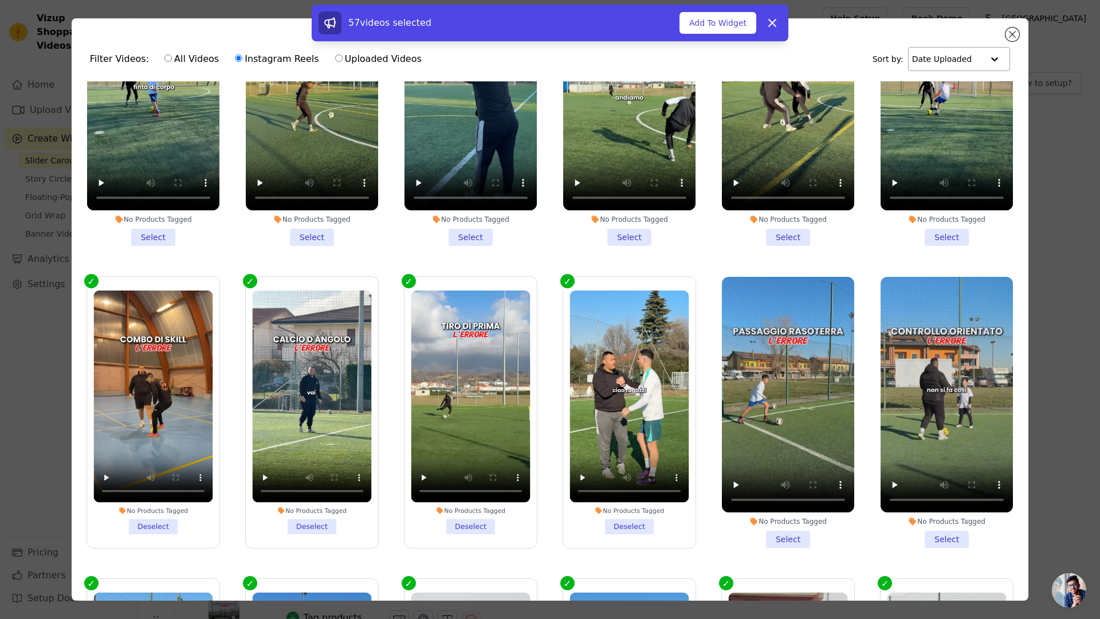
click at [615, 474] on li "No Products Tagged Deselect" at bounding box center [629, 413] width 119 height 244
click at [0, 0] on input "No Products Tagged Deselect" at bounding box center [0, 0] width 0 height 0
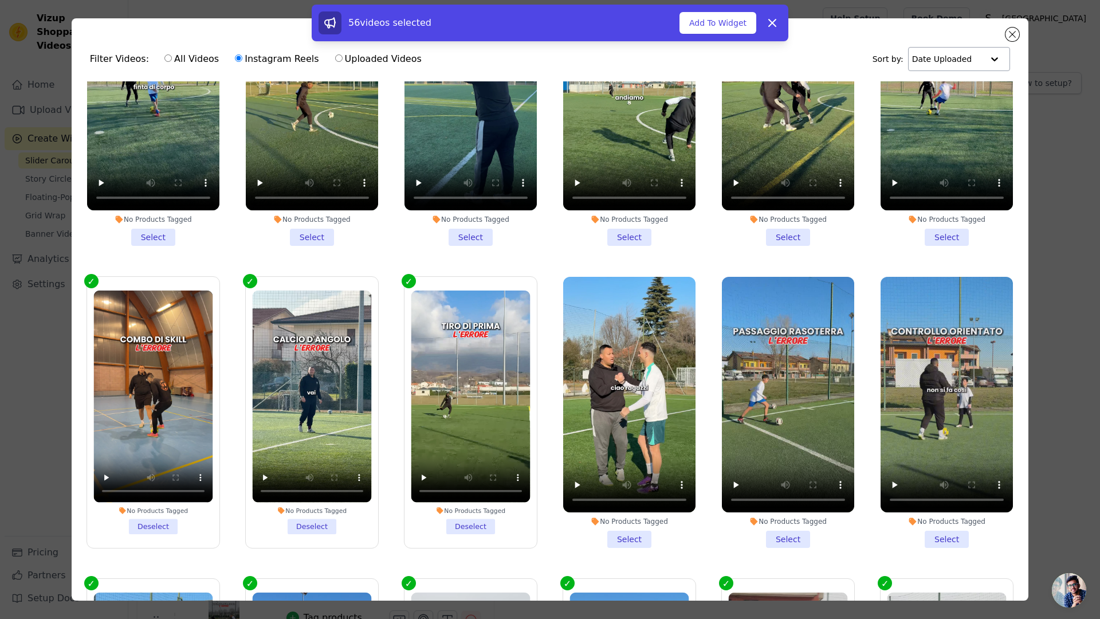
click at [472, 473] on li "No Products Tagged Deselect" at bounding box center [470, 413] width 119 height 244
click at [0, 0] on input "No Products Tagged Deselect" at bounding box center [0, 0] width 0 height 0
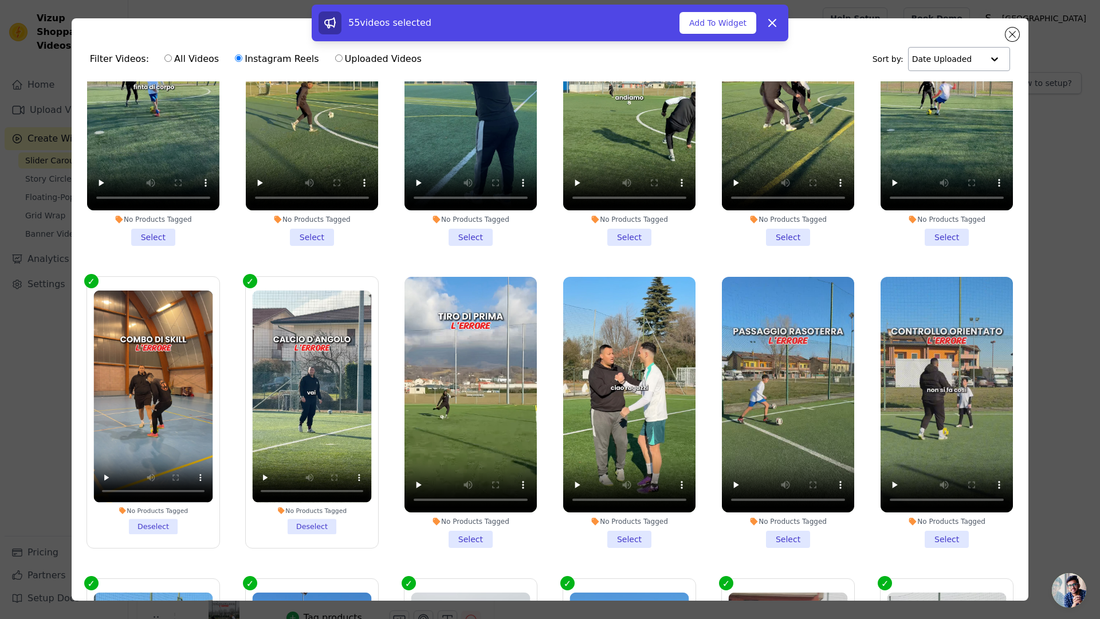
click at [322, 478] on li "No Products Tagged Deselect" at bounding box center [311, 413] width 119 height 244
click at [0, 0] on input "No Products Tagged Deselect" at bounding box center [0, 0] width 0 height 0
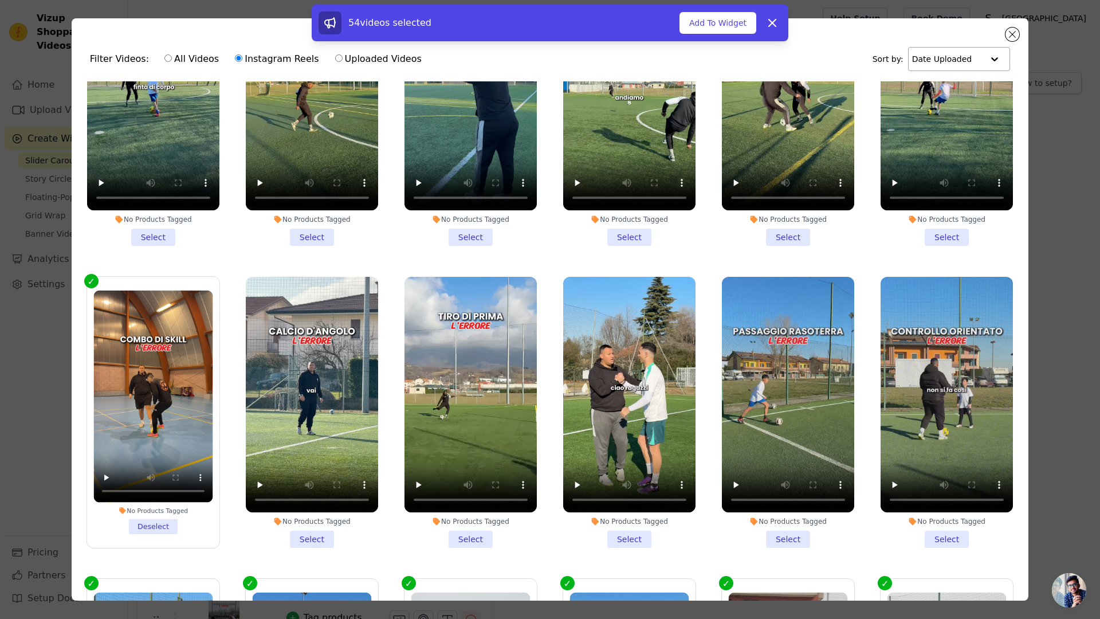
click at [195, 475] on li "No Products Tagged Deselect" at bounding box center [152, 413] width 119 height 244
click at [0, 0] on input "No Products Tagged Deselect" at bounding box center [0, 0] width 0 height 0
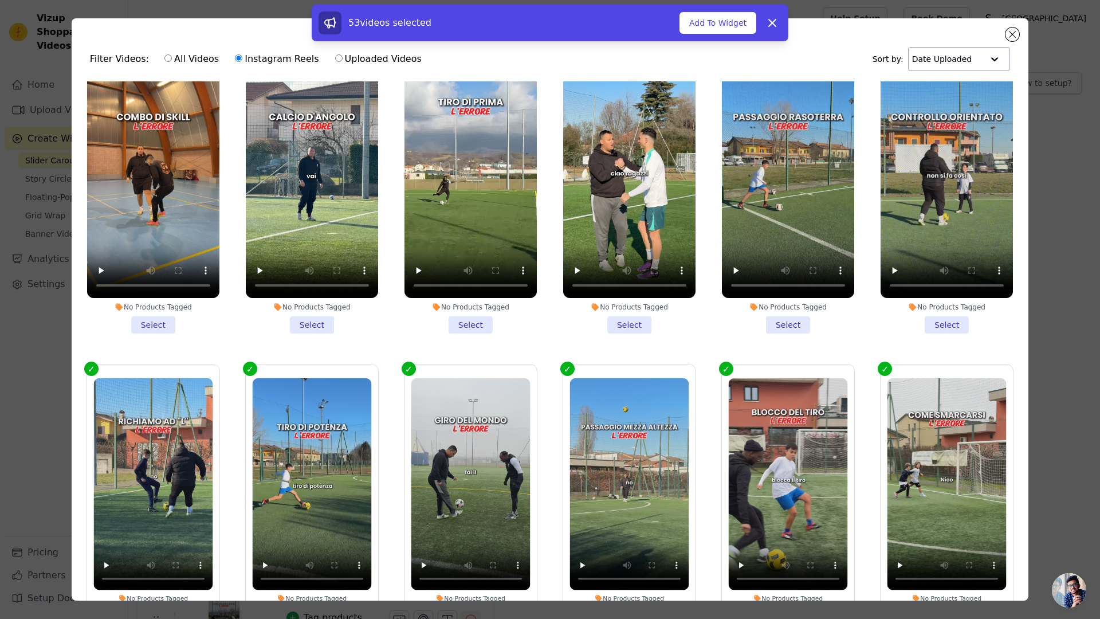
scroll to position [3199, 0]
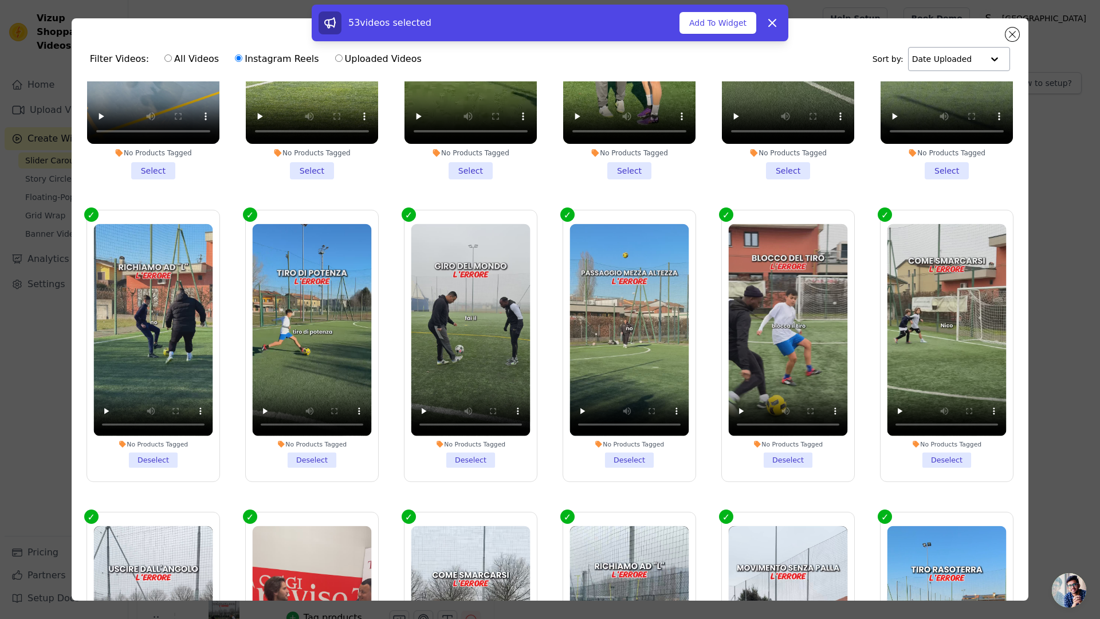
drag, startPoint x: 182, startPoint y: 405, endPoint x: 332, endPoint y: 404, distance: 150.7
click at [182, 405] on li "No Products Tagged Deselect" at bounding box center [152, 346] width 119 height 244
click at [0, 0] on input "No Products Tagged Deselect" at bounding box center [0, 0] width 0 height 0
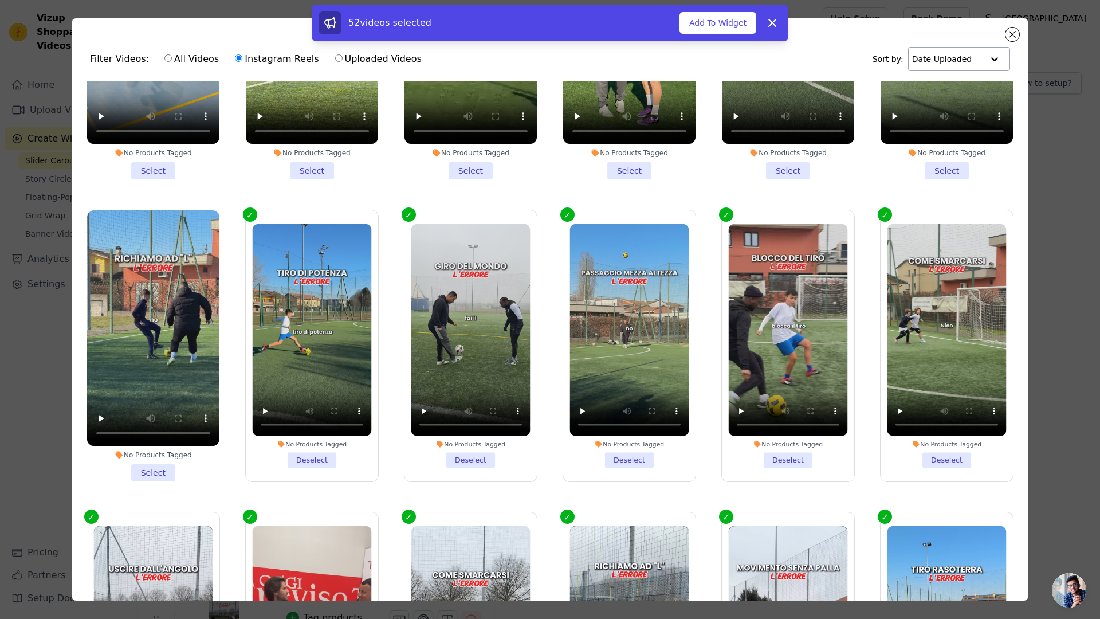
click at [332, 404] on li "No Products Tagged Deselect" at bounding box center [311, 346] width 119 height 244
click at [0, 0] on input "No Products Tagged Deselect" at bounding box center [0, 0] width 0 height 0
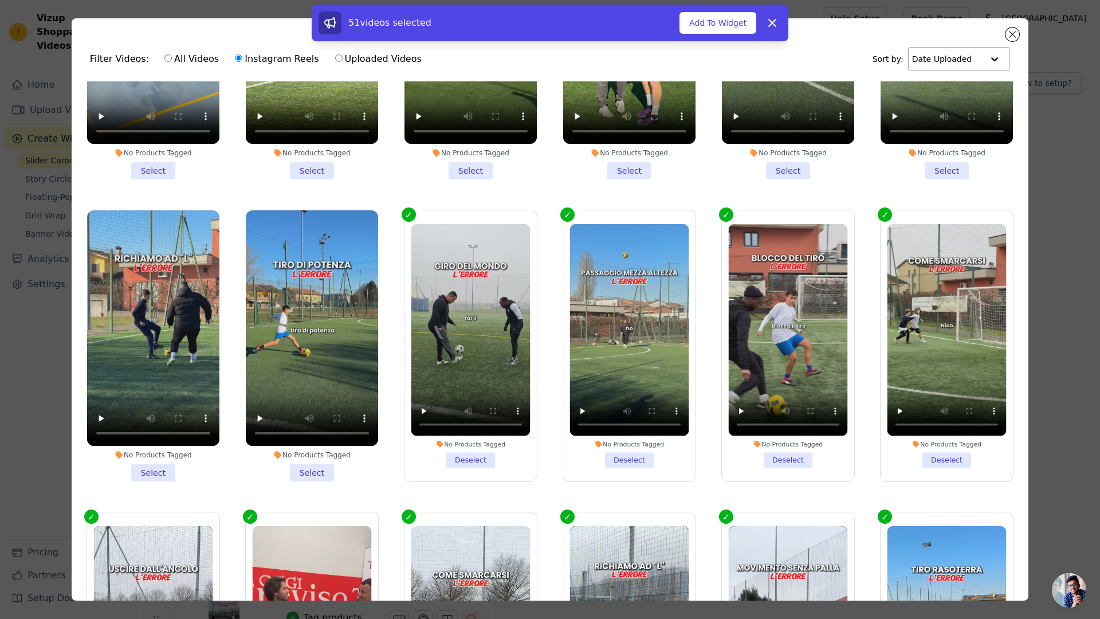
click at [465, 405] on li "No Products Tagged Deselect" at bounding box center [470, 346] width 119 height 244
click at [0, 0] on input "No Products Tagged Deselect" at bounding box center [0, 0] width 0 height 0
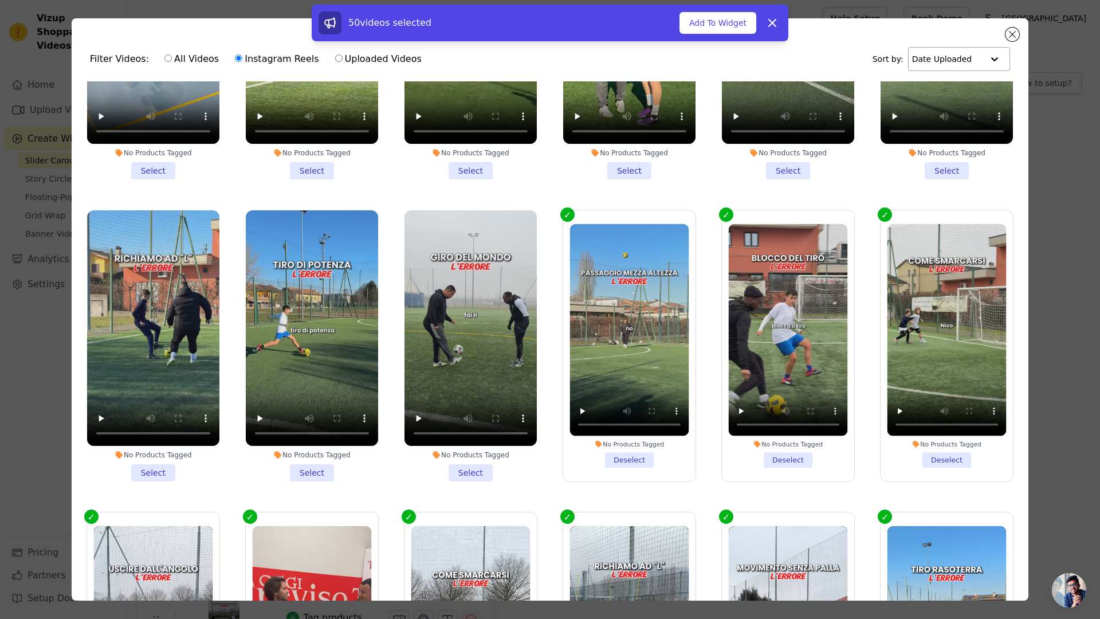
click at [613, 409] on li "No Products Tagged Deselect" at bounding box center [629, 346] width 119 height 244
click at [0, 0] on input "No Products Tagged Deselect" at bounding box center [0, 0] width 0 height 0
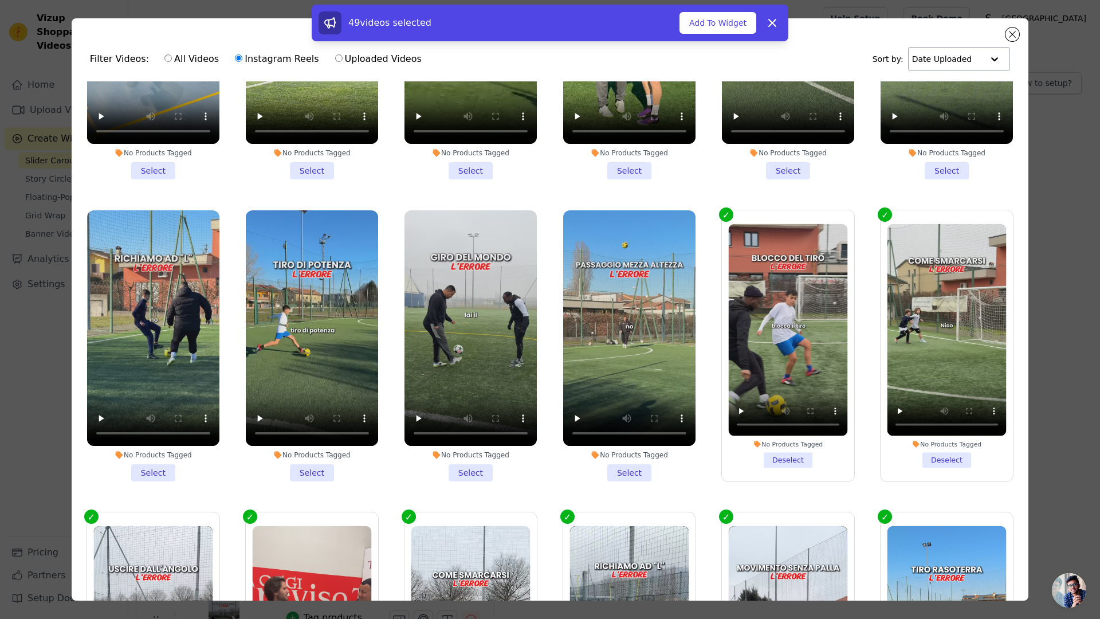
click at [772, 411] on li "No Products Tagged Deselect" at bounding box center [788, 346] width 119 height 244
click at [0, 0] on input "No Products Tagged Deselect" at bounding box center [0, 0] width 0 height 0
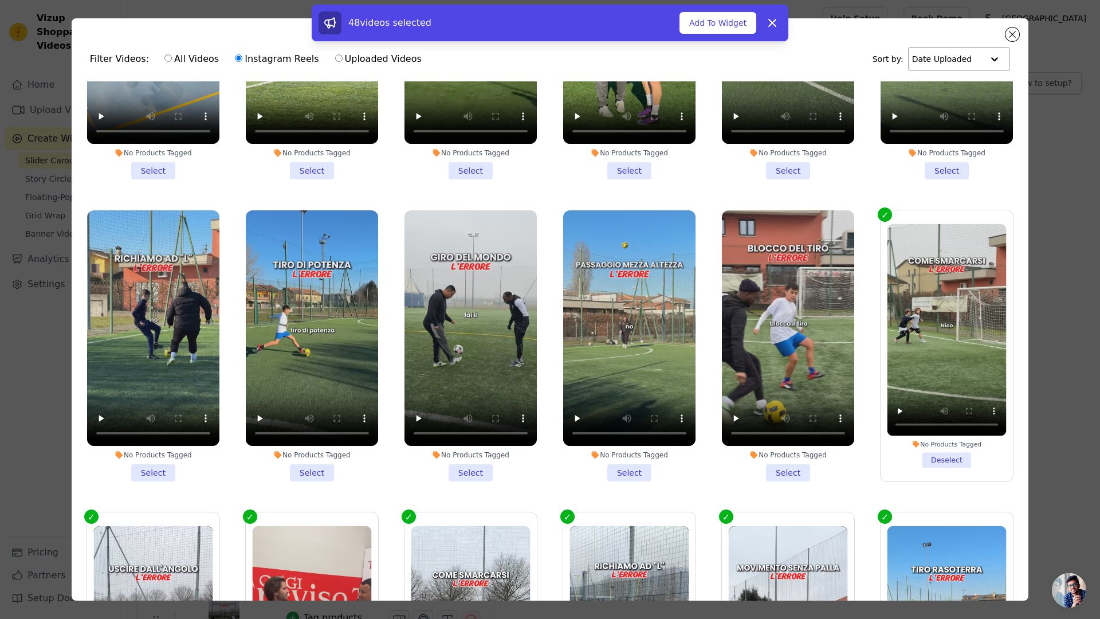
click at [940, 408] on li "No Products Tagged Deselect" at bounding box center [947, 346] width 119 height 244
click at [0, 0] on input "No Products Tagged Deselect" at bounding box center [0, 0] width 0 height 0
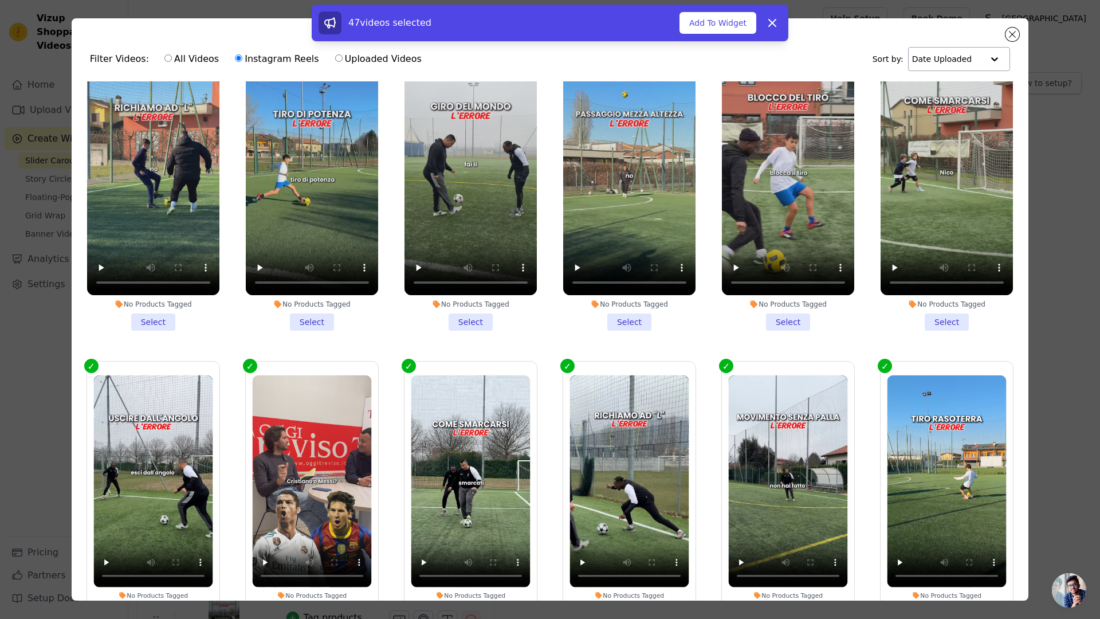
scroll to position [3412, 0]
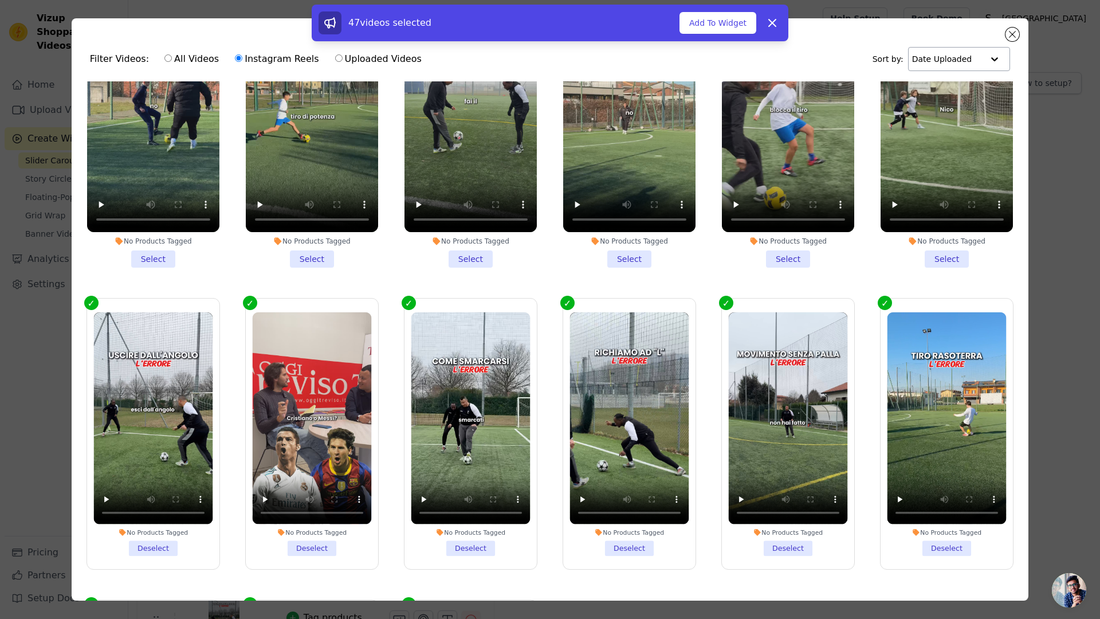
click at [928, 483] on li "No Products Tagged Deselect" at bounding box center [947, 434] width 119 height 244
click at [0, 0] on input "No Products Tagged Deselect" at bounding box center [0, 0] width 0 height 0
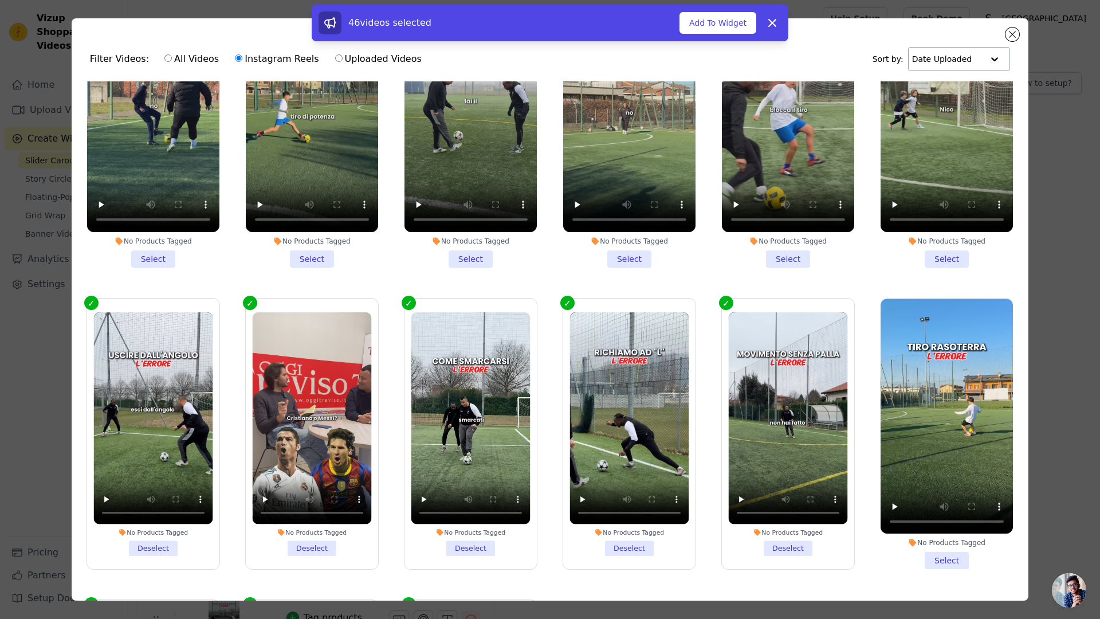
drag, startPoint x: 762, startPoint y: 490, endPoint x: 736, endPoint y: 490, distance: 25.8
click at [762, 490] on li "No Products Tagged Deselect" at bounding box center [788, 434] width 119 height 244
click at [0, 0] on input "No Products Tagged Deselect" at bounding box center [0, 0] width 0 height 0
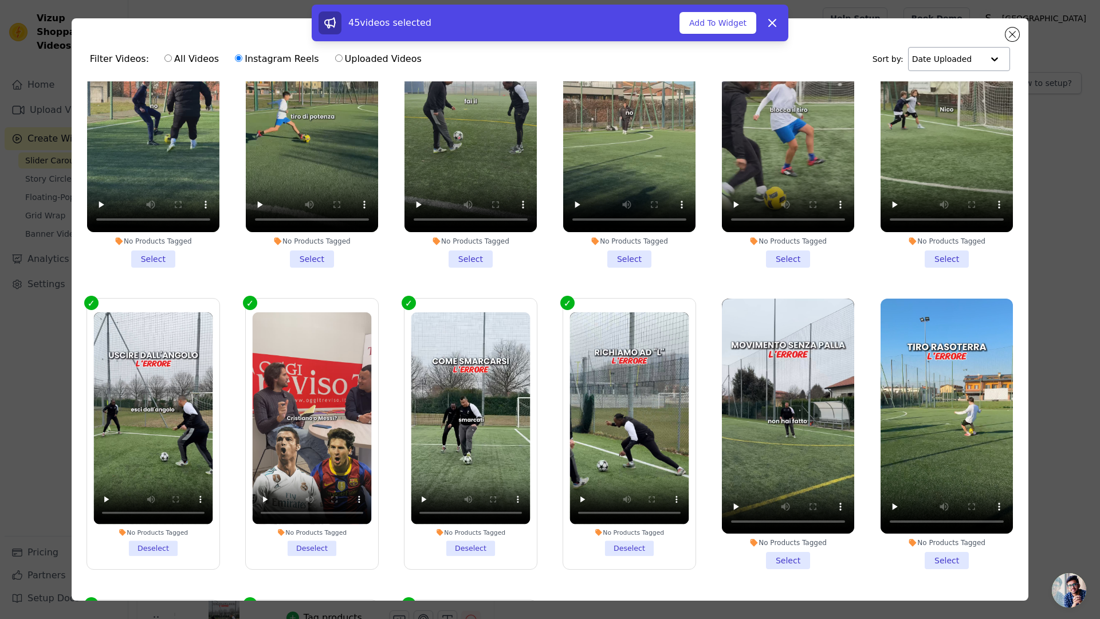
click at [574, 493] on li "No Products Tagged Deselect" at bounding box center [629, 434] width 119 height 244
click at [0, 0] on input "No Products Tagged Deselect" at bounding box center [0, 0] width 0 height 0
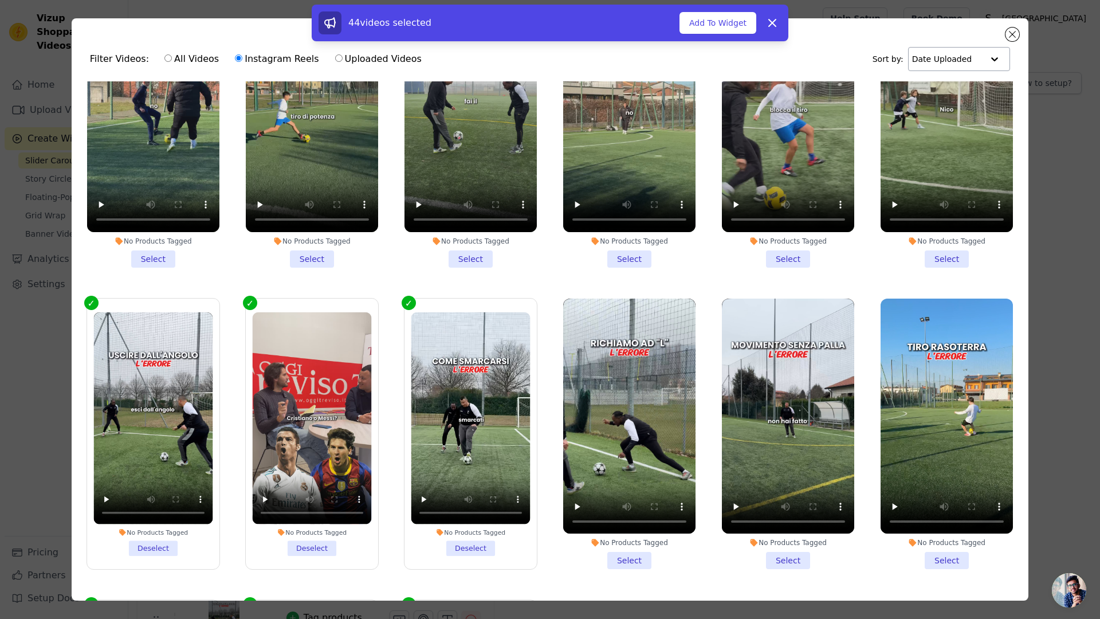
click at [429, 490] on li "No Products Tagged Deselect" at bounding box center [470, 434] width 119 height 244
click at [0, 0] on input "No Products Tagged Deselect" at bounding box center [0, 0] width 0 height 0
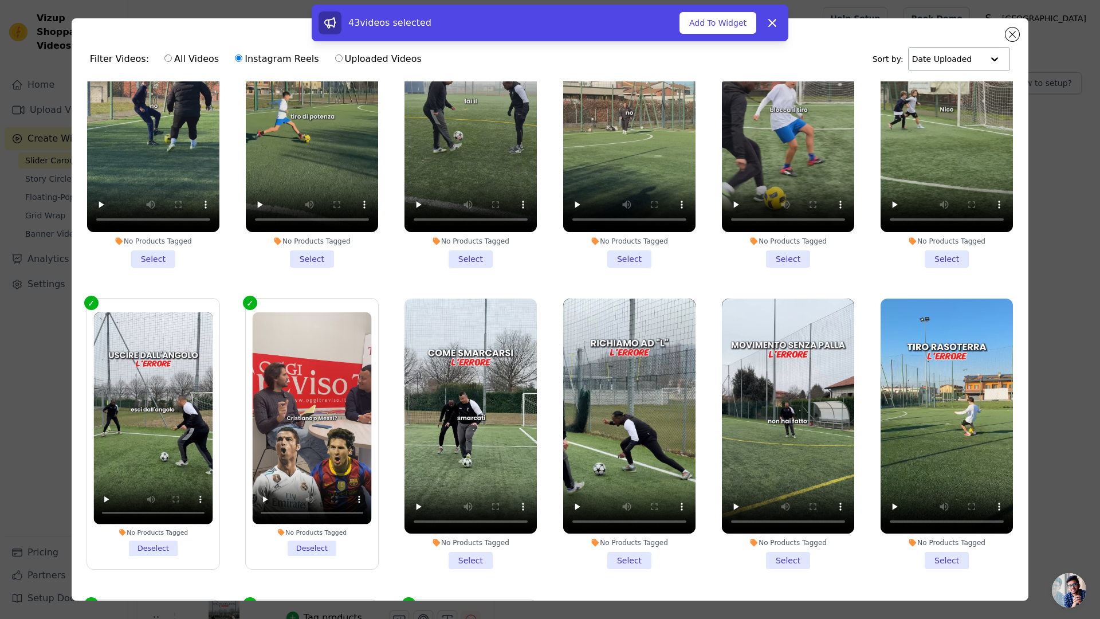
click at [303, 490] on li "No Products Tagged Deselect" at bounding box center [311, 434] width 119 height 244
click at [0, 0] on input "No Products Tagged Deselect" at bounding box center [0, 0] width 0 height 0
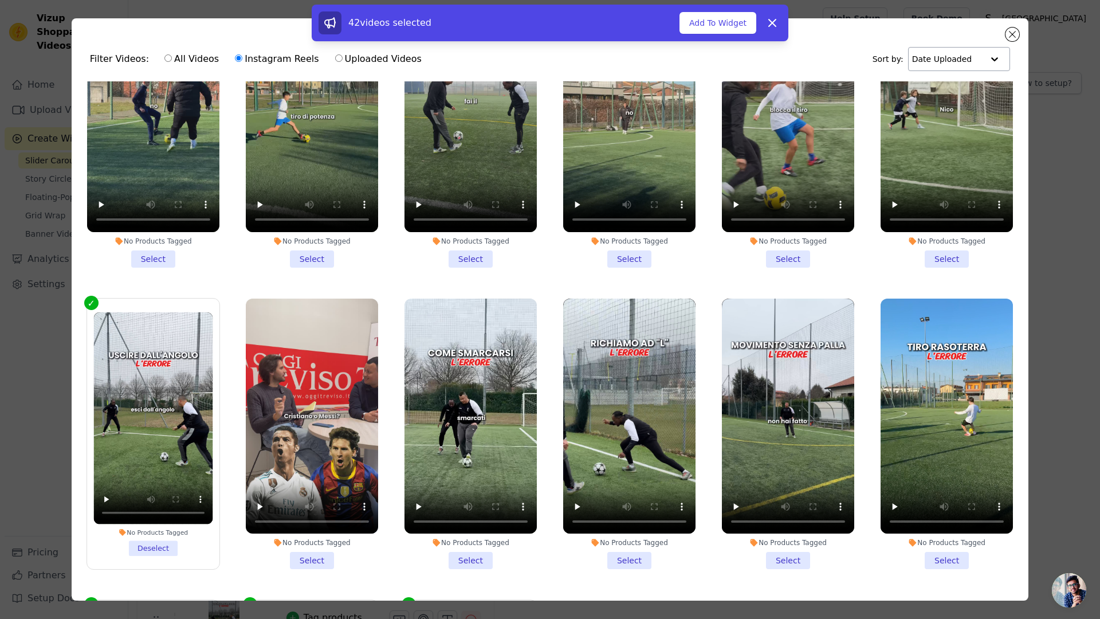
click at [182, 487] on li "No Products Tagged Deselect" at bounding box center [152, 434] width 119 height 244
click at [0, 0] on input "No Products Tagged Deselect" at bounding box center [0, 0] width 0 height 0
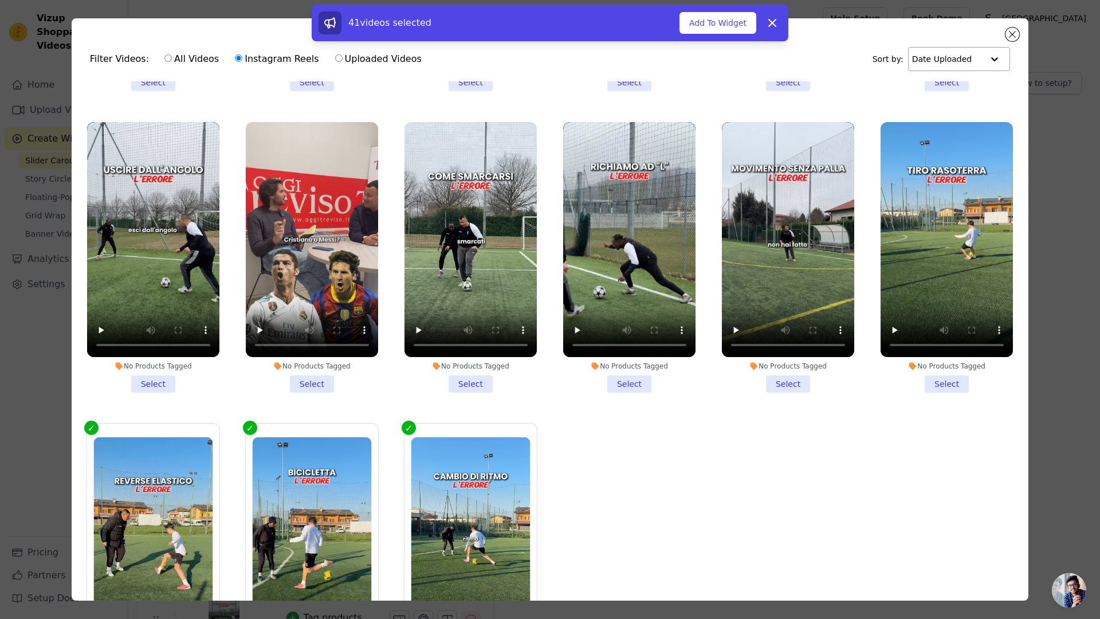
scroll to position [100, 0]
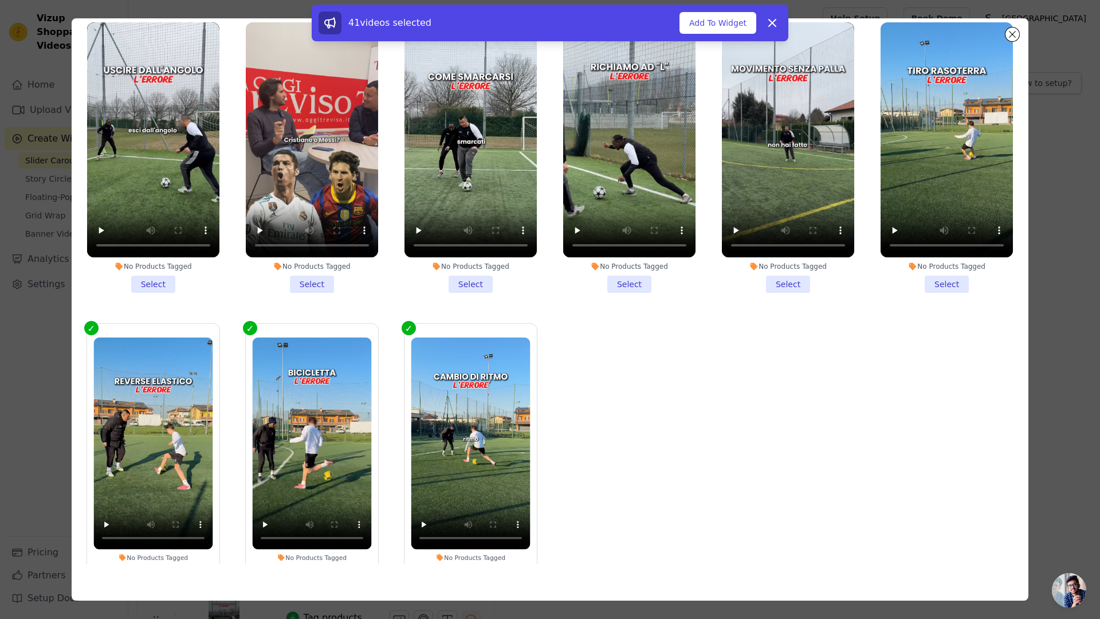
click at [174, 508] on li "No Products Tagged Deselect" at bounding box center [152, 460] width 119 height 244
click at [0, 0] on input "No Products Tagged Deselect" at bounding box center [0, 0] width 0 height 0
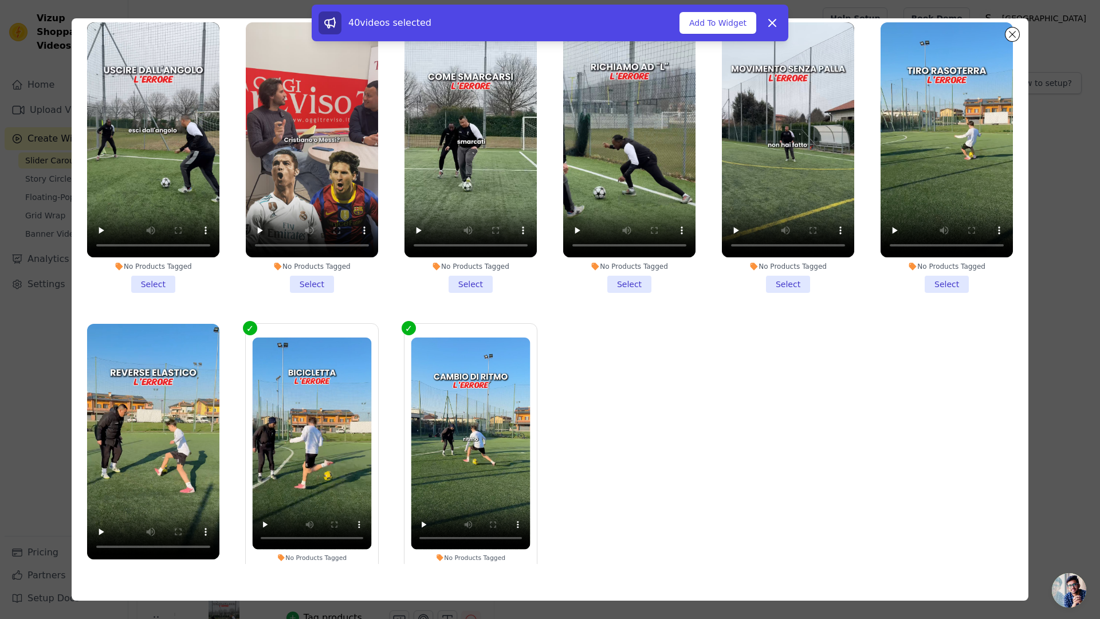
drag, startPoint x: 291, startPoint y: 506, endPoint x: 300, endPoint y: 505, distance: 9.2
click at [291, 506] on li "No Products Tagged Deselect" at bounding box center [311, 460] width 119 height 244
click at [0, 0] on input "No Products Tagged Deselect" at bounding box center [0, 0] width 0 height 0
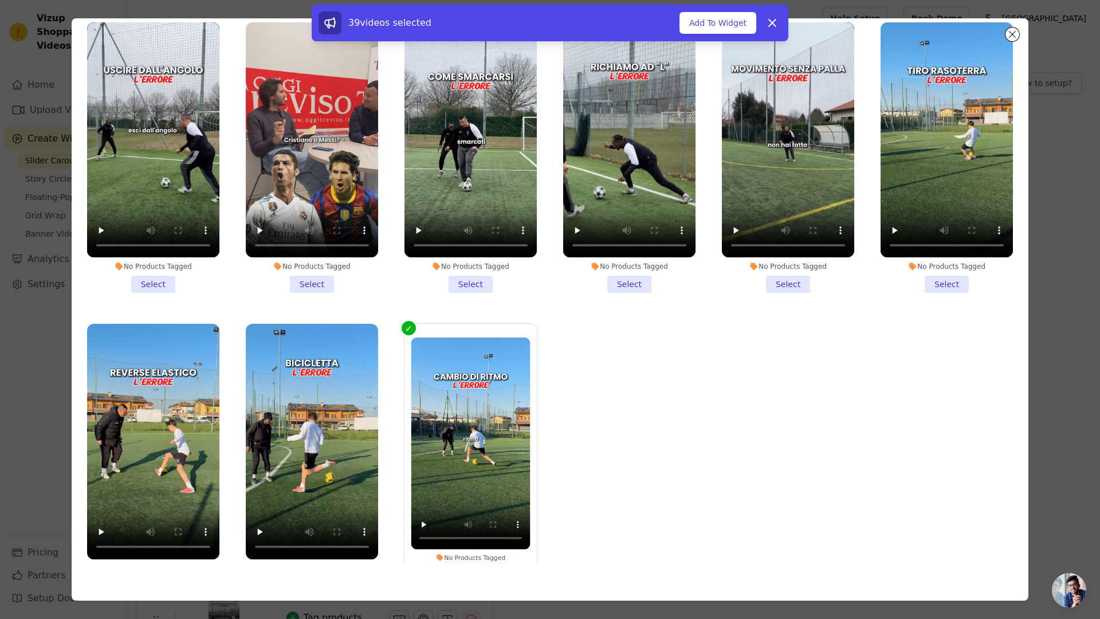
click at [436, 509] on li "No Products Tagged Deselect" at bounding box center [470, 460] width 119 height 244
click at [0, 0] on input "No Products Tagged Deselect" at bounding box center [0, 0] width 0 height 0
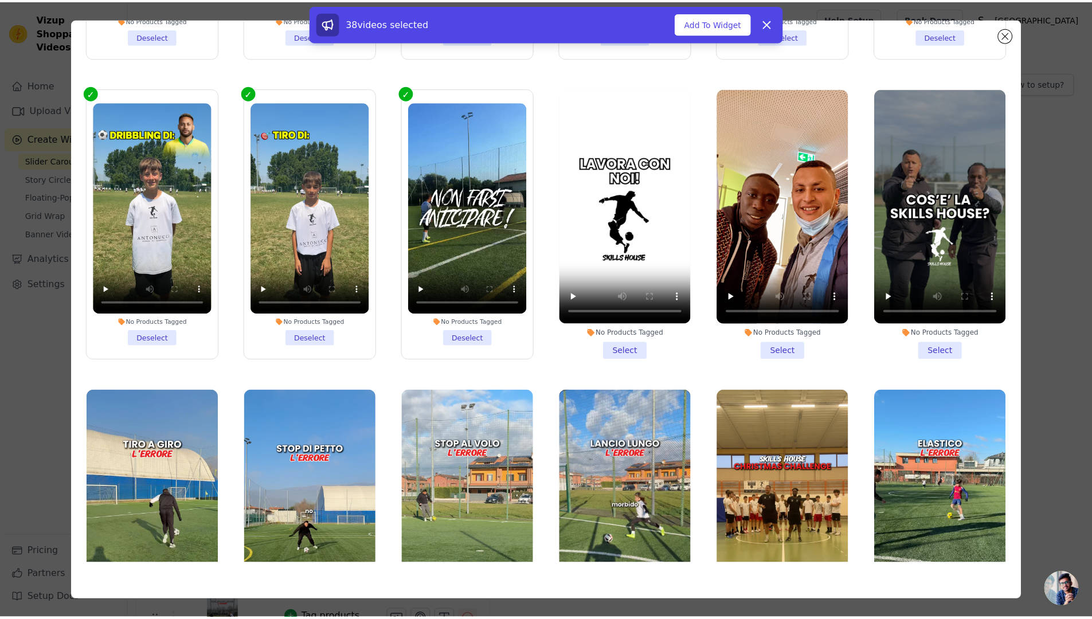
scroll to position [1597, 0]
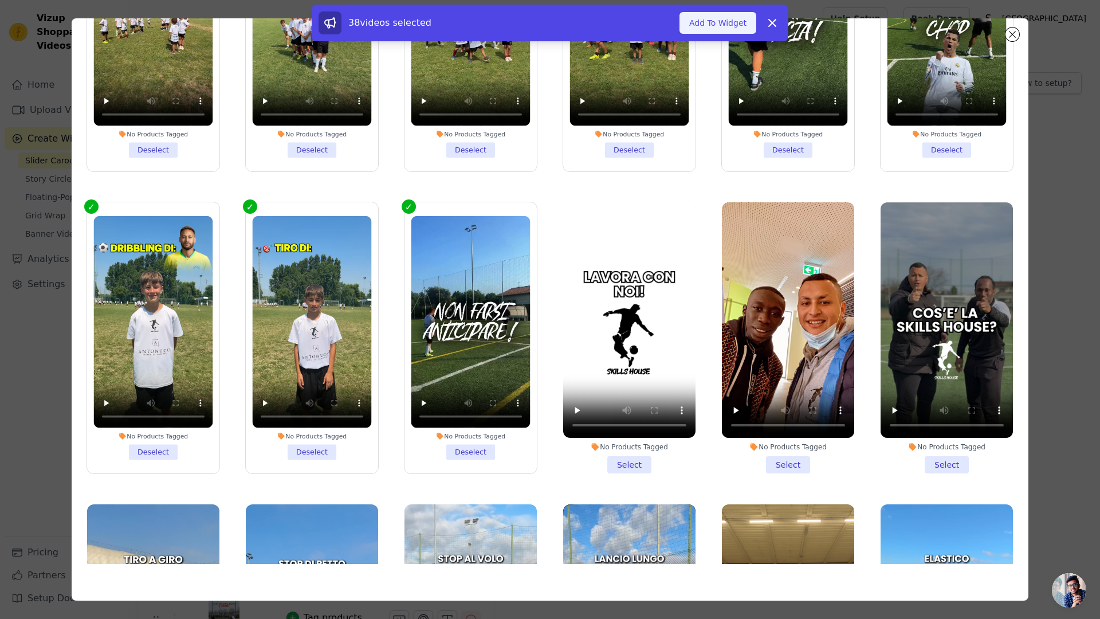
click at [715, 23] on button "Add To Widget" at bounding box center [718, 23] width 77 height 22
